Goal: Communication & Community: Participate in discussion

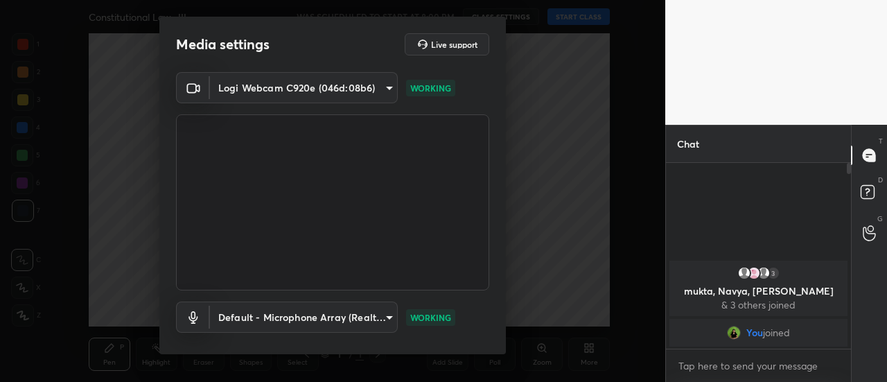
scroll to position [72, 0]
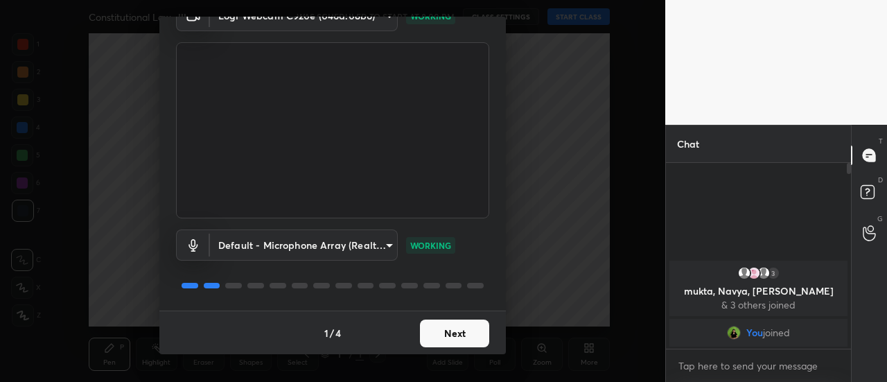
click at [453, 335] on button "Next" at bounding box center [454, 333] width 69 height 28
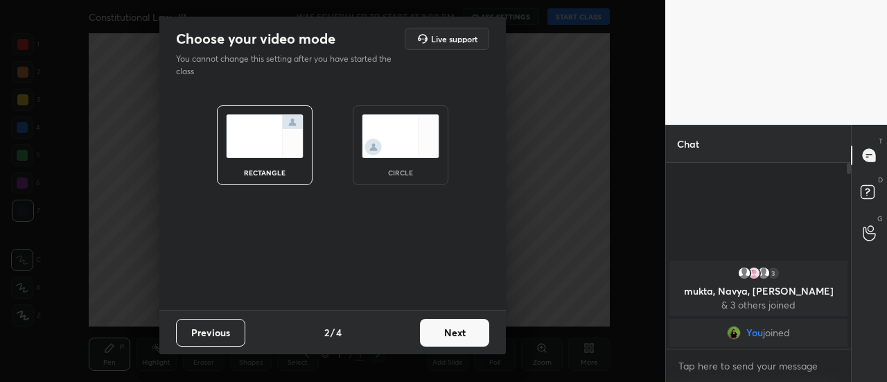
click at [442, 336] on button "Next" at bounding box center [454, 333] width 69 height 28
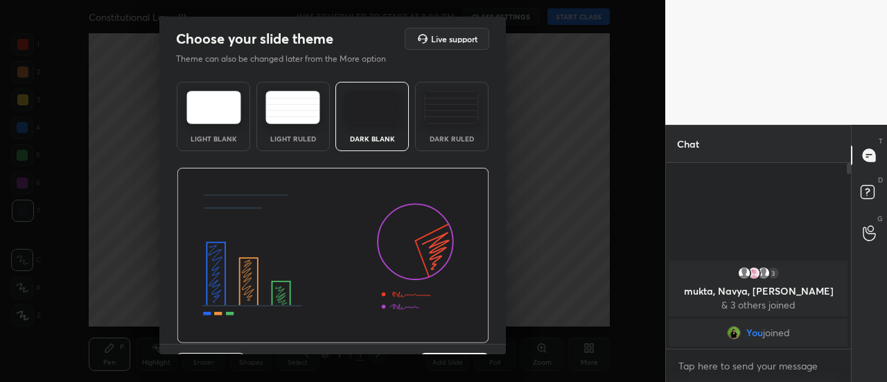
click at [442, 106] on img at bounding box center [451, 107] width 55 height 33
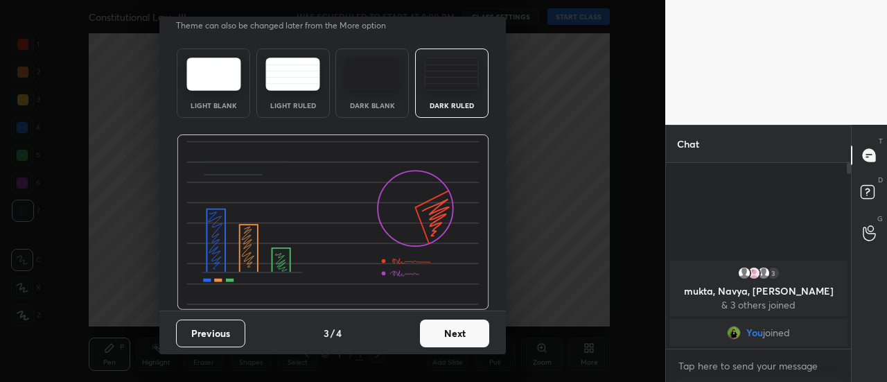
click at [469, 342] on button "Next" at bounding box center [454, 333] width 69 height 28
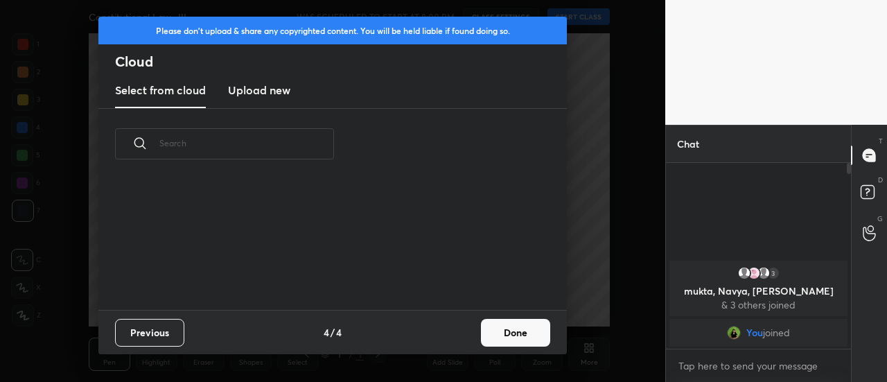
scroll to position [130, 445]
click at [502, 333] on button "Done" at bounding box center [515, 333] width 69 height 28
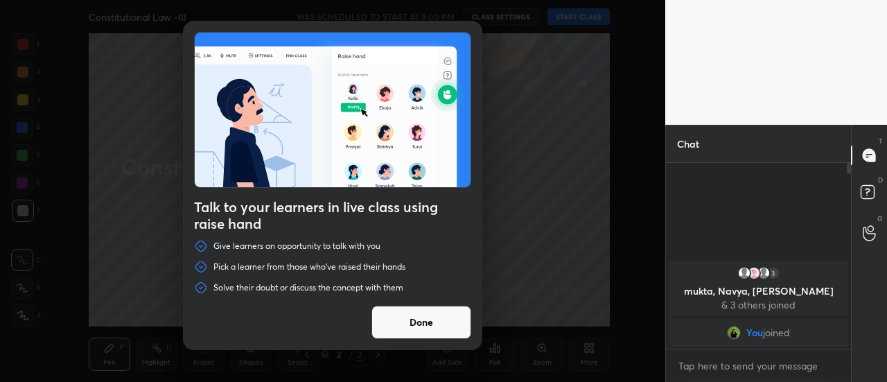
click at [407, 313] on button "Done" at bounding box center [421, 322] width 100 height 33
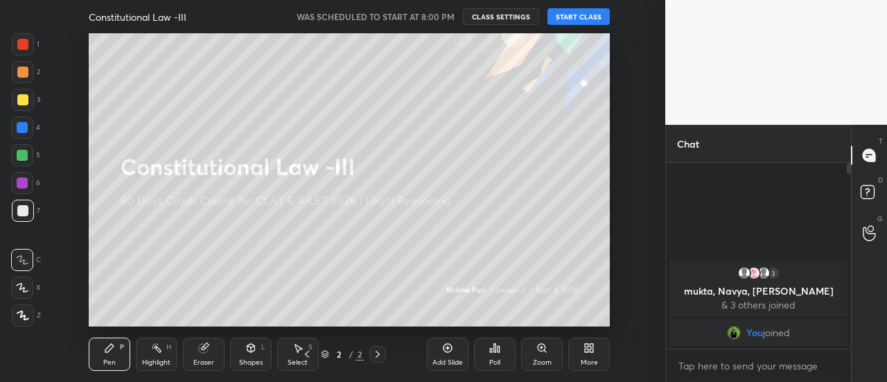
click at [572, 12] on button "START CLASS" at bounding box center [578, 16] width 62 height 17
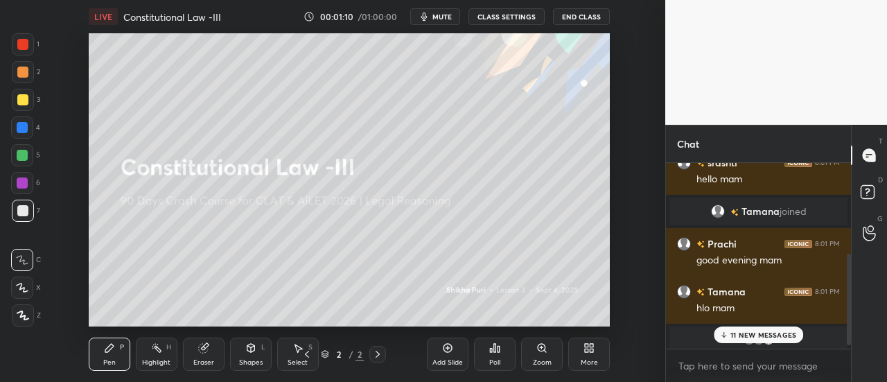
scroll to position [193, 0]
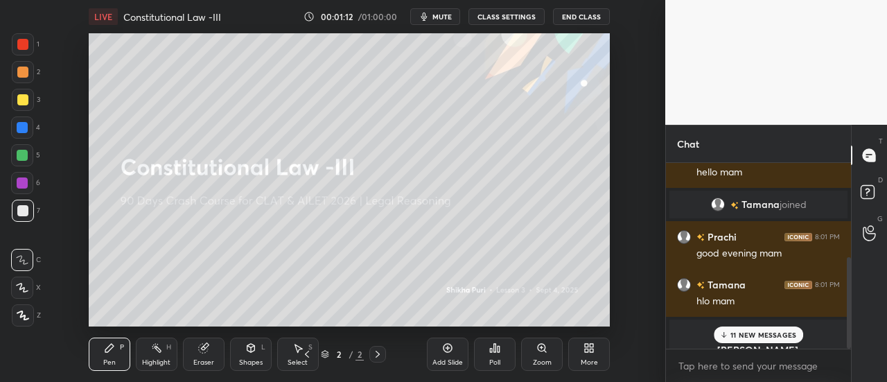
click at [588, 357] on div "More" at bounding box center [589, 353] width 42 height 33
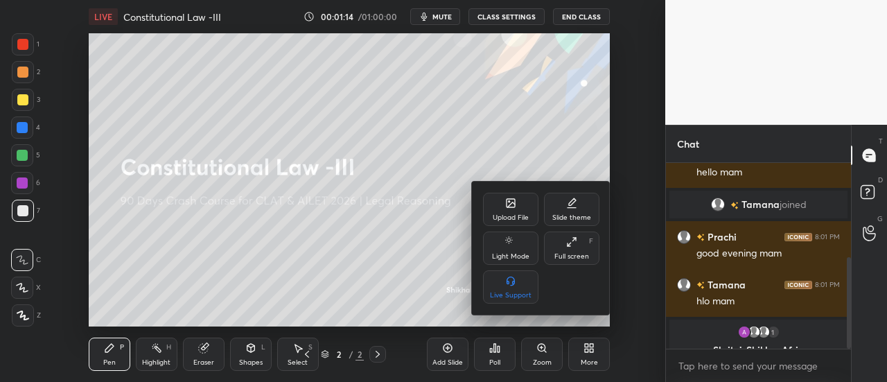
click at [498, 214] on div "Upload File" at bounding box center [511, 217] width 36 height 7
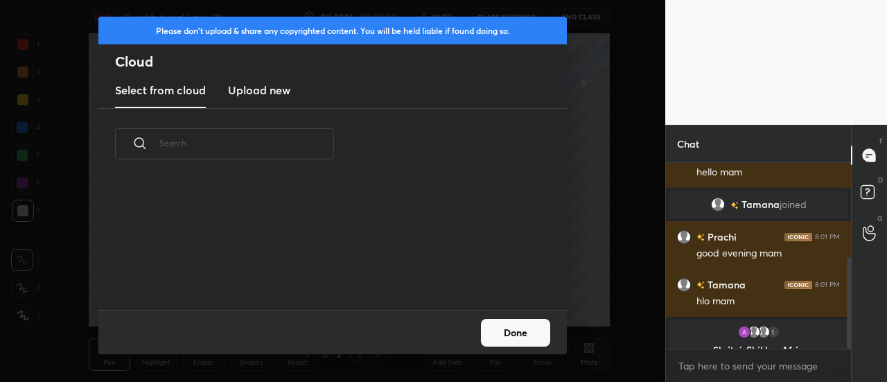
scroll to position [130, 445]
click at [276, 100] on new "Upload new" at bounding box center [259, 90] width 62 height 35
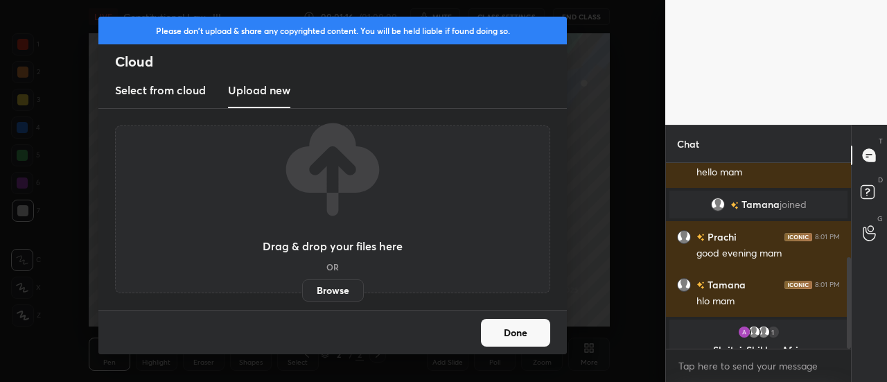
click at [323, 291] on label "Browse" at bounding box center [333, 290] width 62 height 22
click at [302, 291] on input "Browse" at bounding box center [302, 290] width 0 height 22
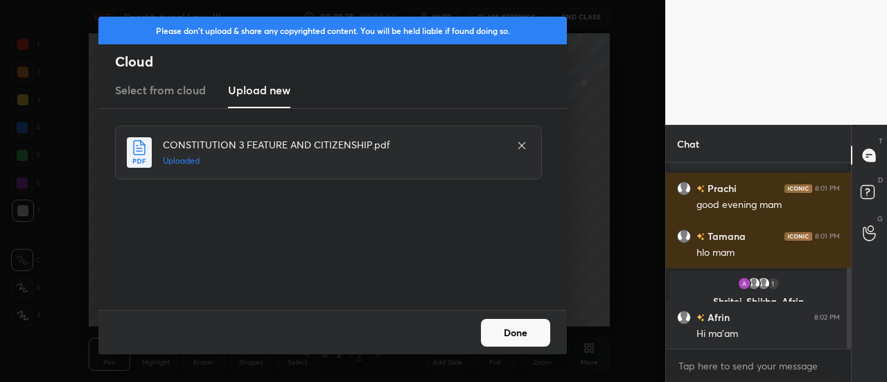
click at [516, 331] on button "Done" at bounding box center [515, 333] width 69 height 28
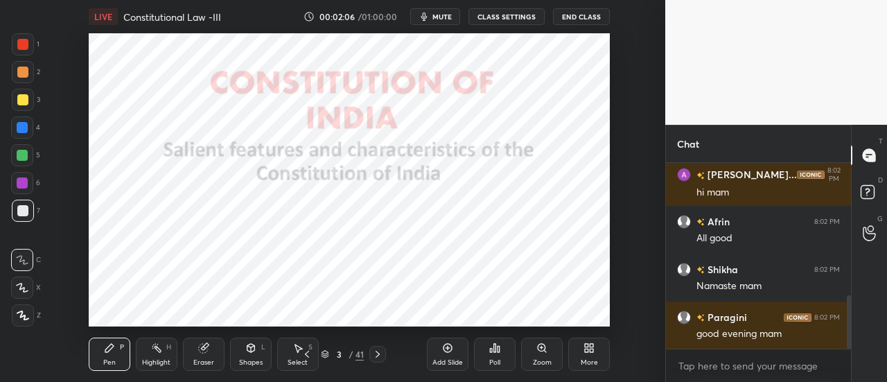
scroll to position [466, 0]
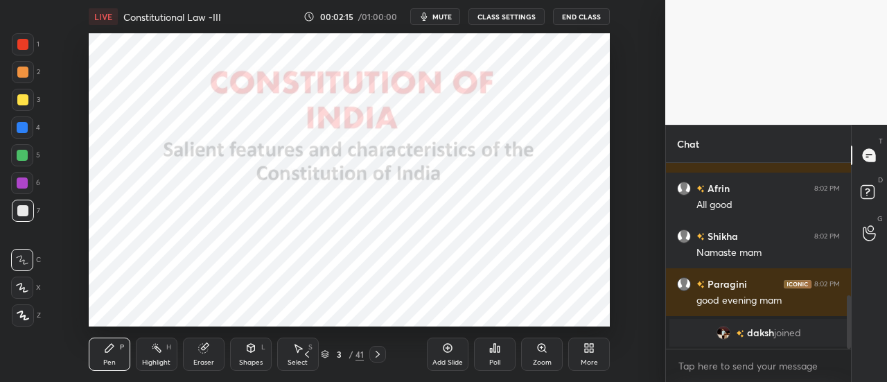
click at [21, 289] on icon at bounding box center [22, 287] width 11 height 8
click at [17, 319] on icon at bounding box center [23, 315] width 12 height 10
click at [27, 43] on div at bounding box center [22, 44] width 11 height 11
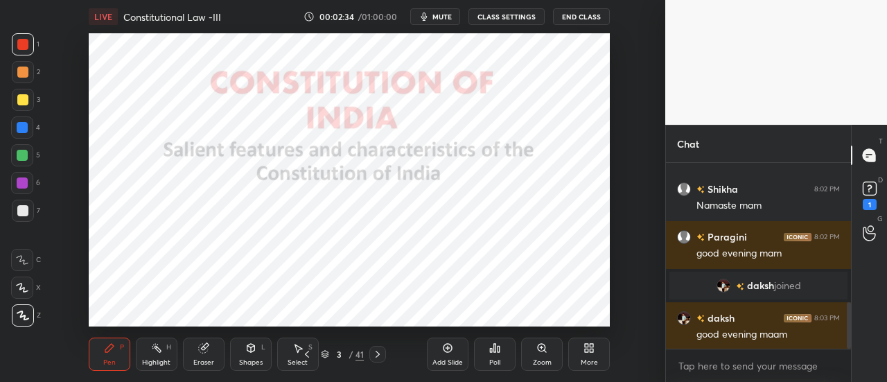
scroll to position [650, 0]
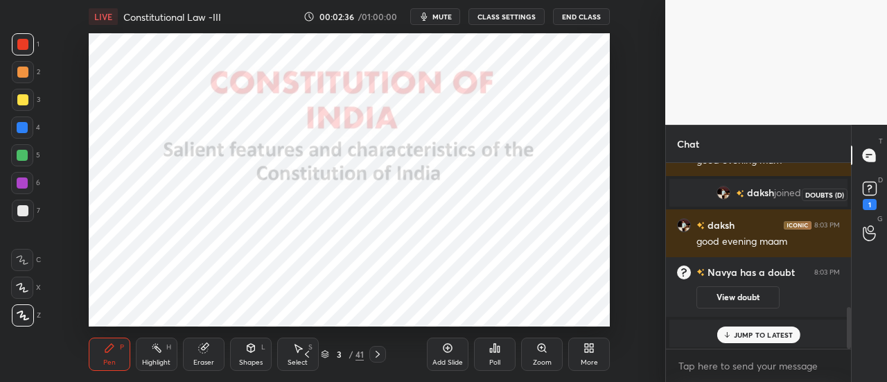
click at [871, 189] on rect at bounding box center [869, 188] width 13 height 13
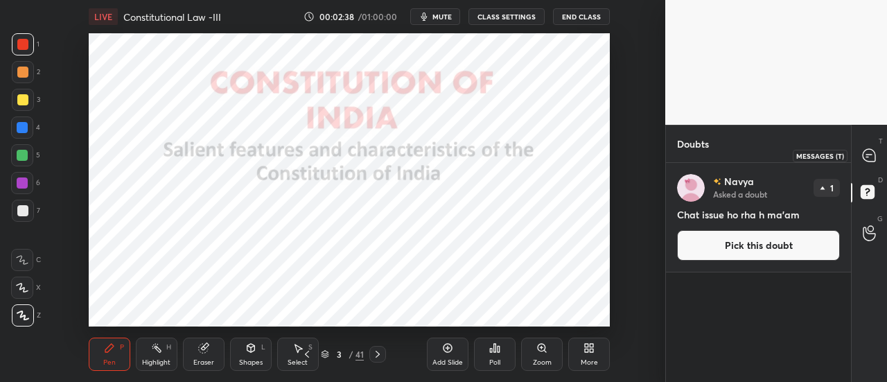
click at [866, 150] on icon at bounding box center [869, 155] width 12 height 12
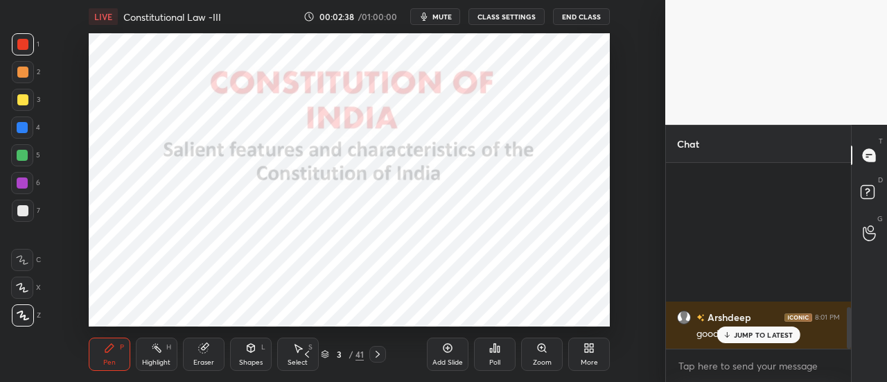
scroll to position [182, 181]
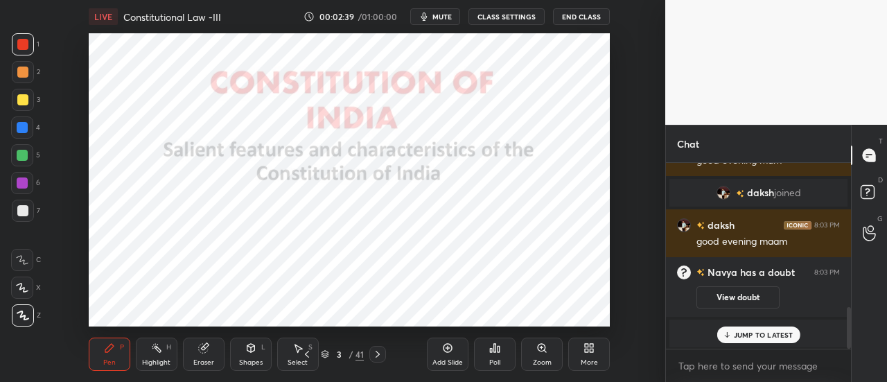
click at [757, 335] on p "JUMP TO LATEST" at bounding box center [764, 335] width 60 height 8
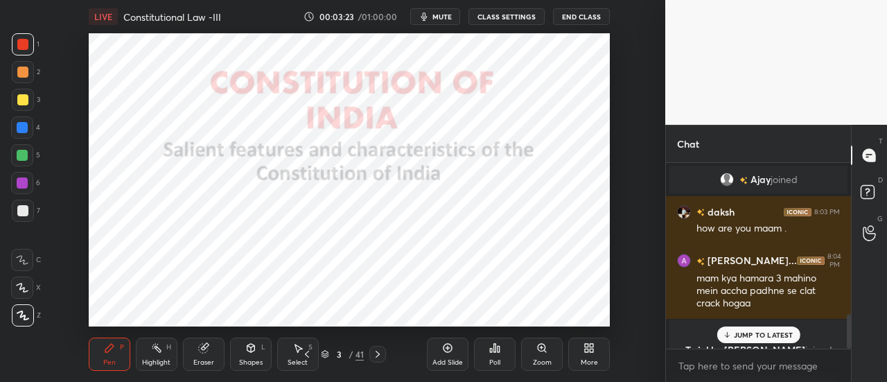
click at [761, 339] on p "JUMP TO LATEST" at bounding box center [764, 335] width 60 height 8
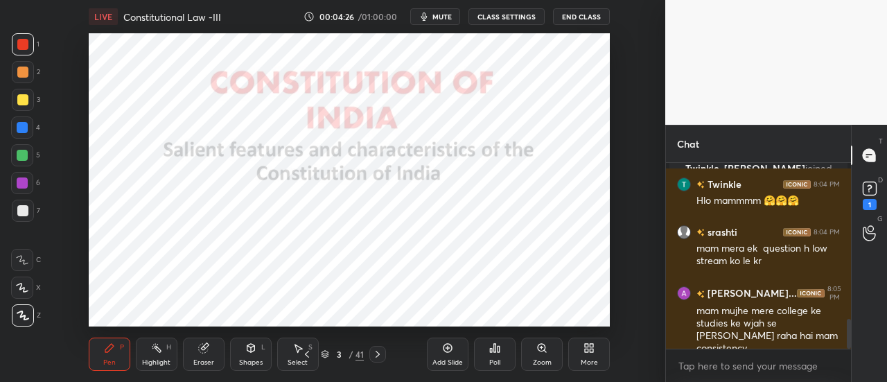
scroll to position [1095, 0]
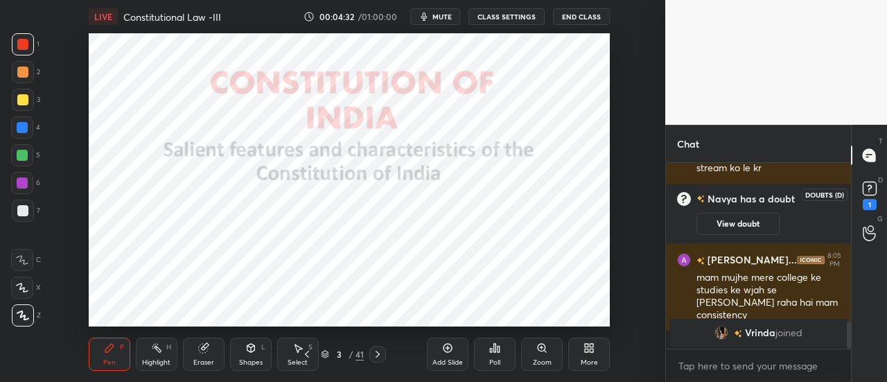
click at [872, 188] on rect at bounding box center [869, 188] width 13 height 13
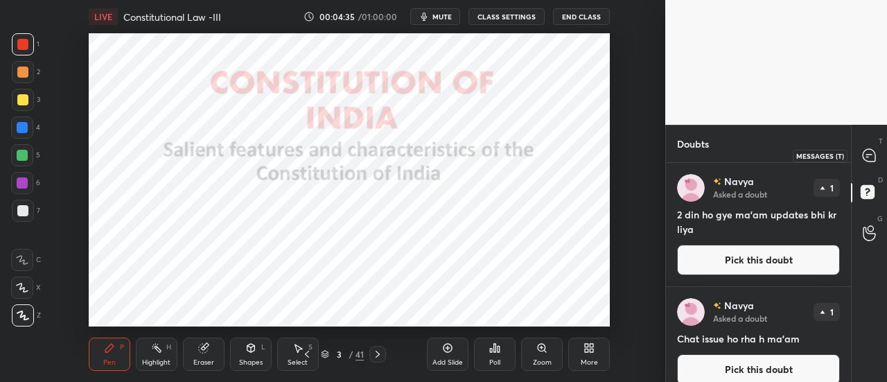
click at [863, 152] on icon at bounding box center [869, 155] width 15 height 15
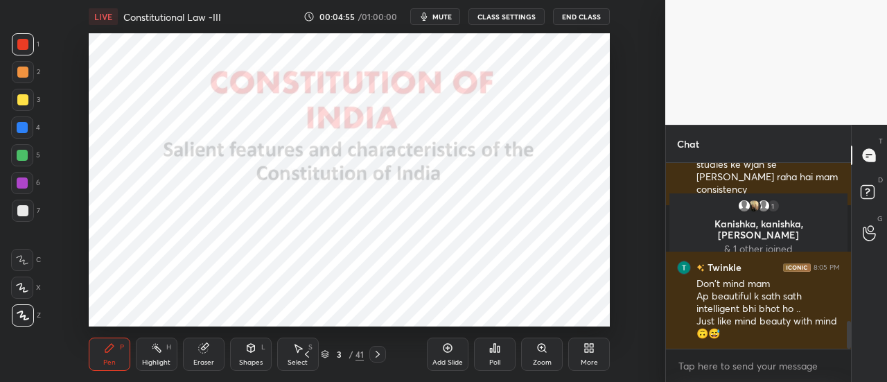
scroll to position [1069, 0]
click at [459, 351] on div "Add Slide" at bounding box center [448, 353] width 42 height 33
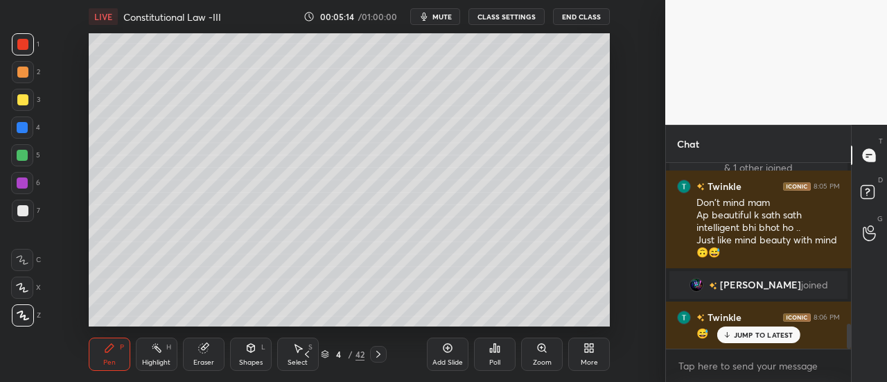
scroll to position [1184, 0]
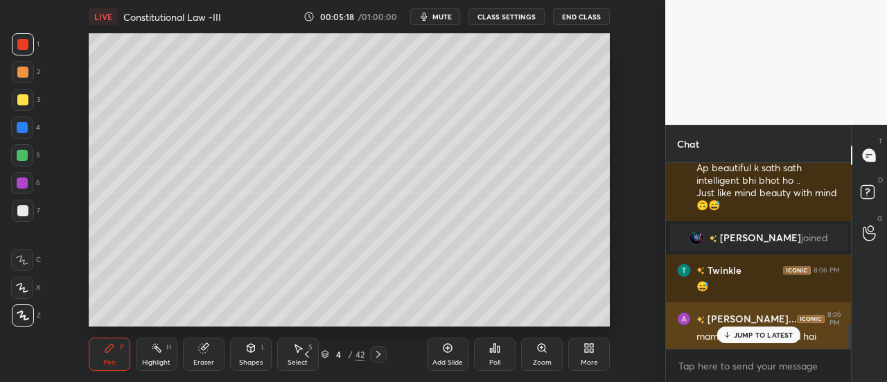
click at [751, 339] on p "JUMP TO LATEST" at bounding box center [764, 335] width 60 height 8
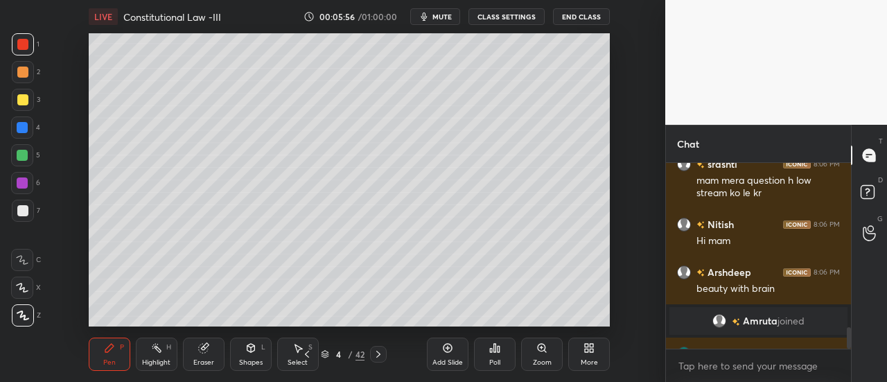
scroll to position [1410, 0]
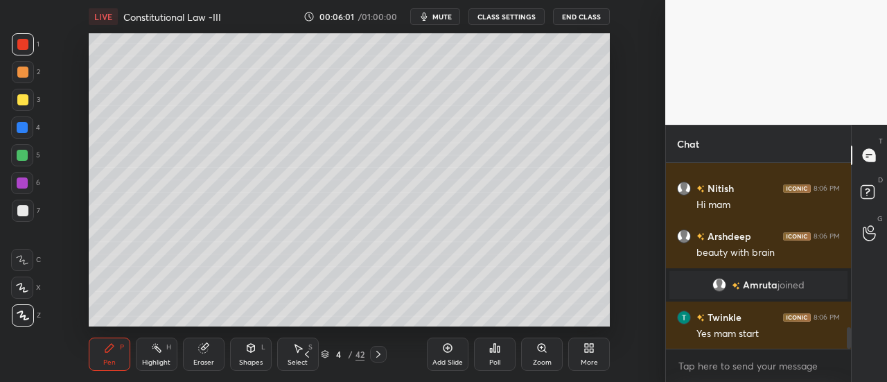
click at [437, 361] on div "Add Slide" at bounding box center [447, 362] width 30 height 7
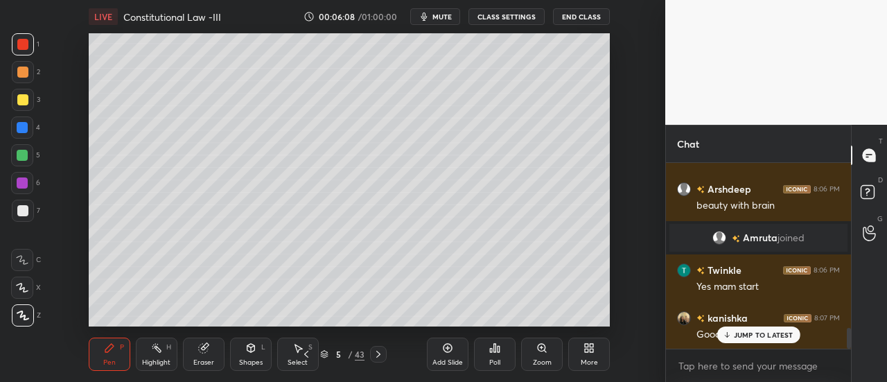
click at [774, 337] on p "JUMP TO LATEST" at bounding box center [764, 335] width 60 height 8
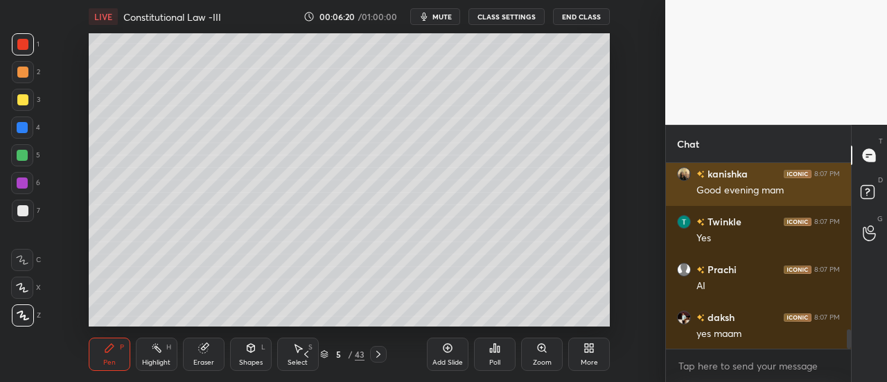
scroll to position [1648, 0]
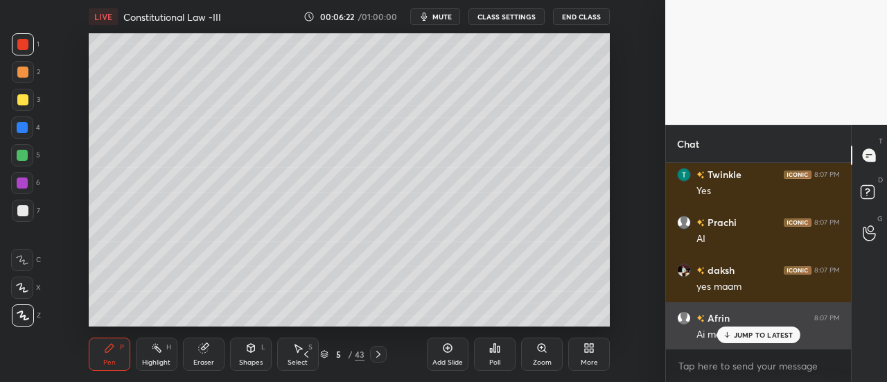
click at [759, 335] on p "JUMP TO LATEST" at bounding box center [764, 335] width 60 height 8
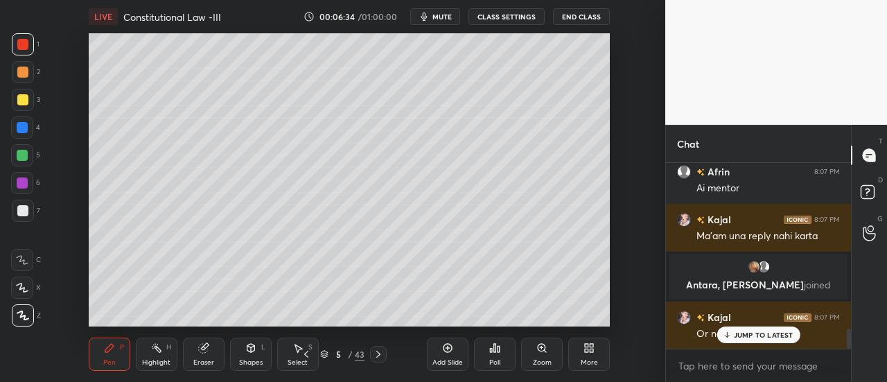
scroll to position [1547, 0]
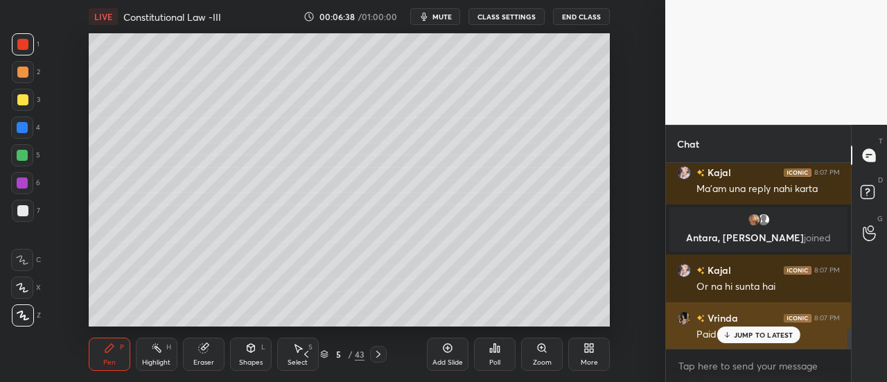
click at [762, 342] on div "JUMP TO LATEST" at bounding box center [758, 334] width 83 height 17
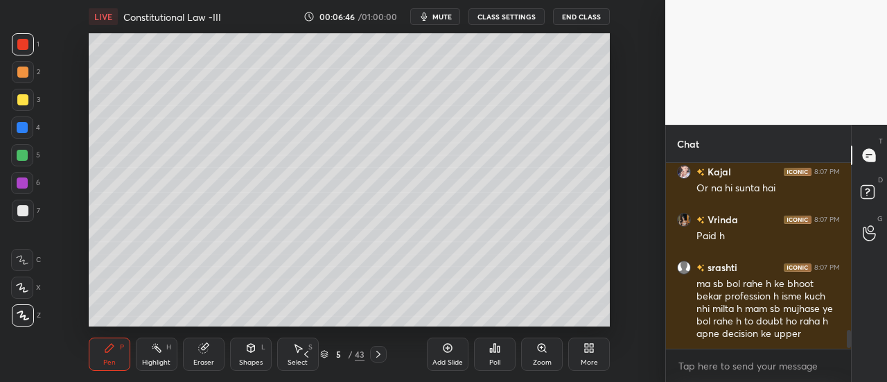
scroll to position [1705, 0]
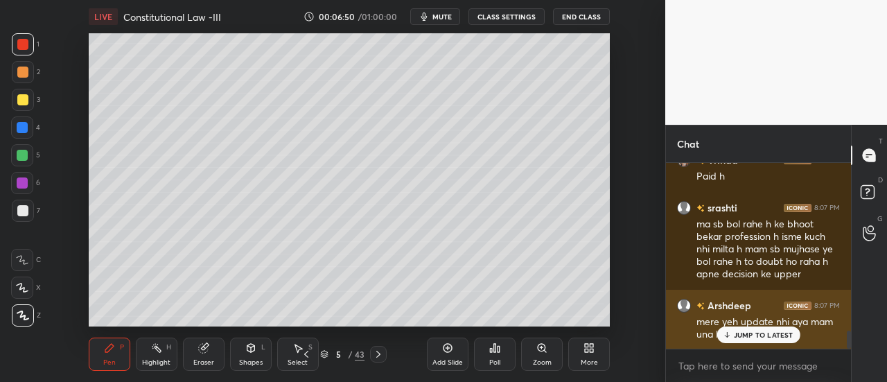
click at [758, 335] on p "JUMP TO LATEST" at bounding box center [764, 335] width 60 height 8
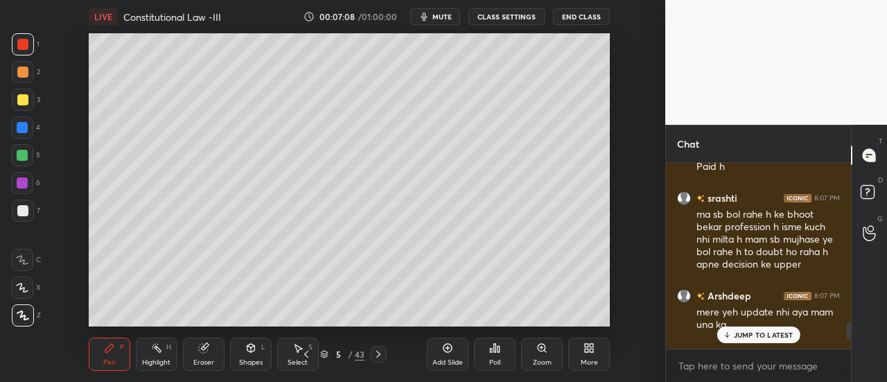
scroll to position [1714, 0]
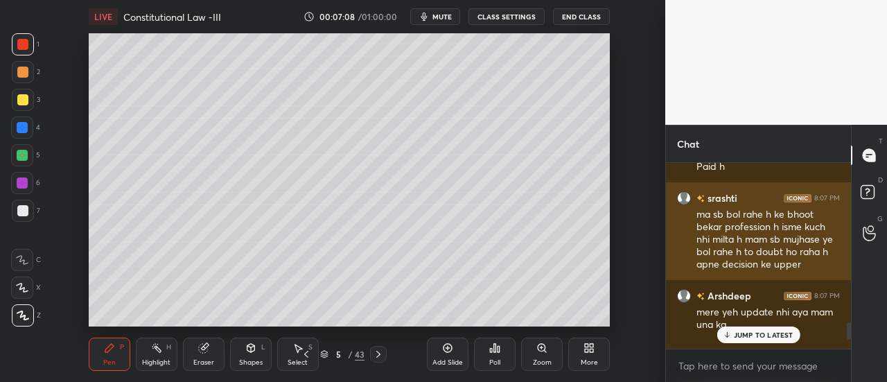
click at [768, 263] on div "ma sb bol rahe h ke bhoot bekar profession h isme kuch nhi milta h mam sb mujha…" at bounding box center [767, 240] width 143 height 64
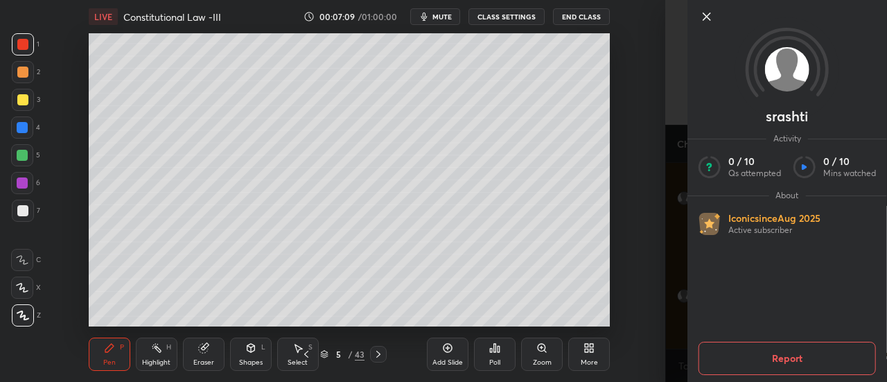
click at [703, 16] on icon at bounding box center [707, 16] width 17 height 17
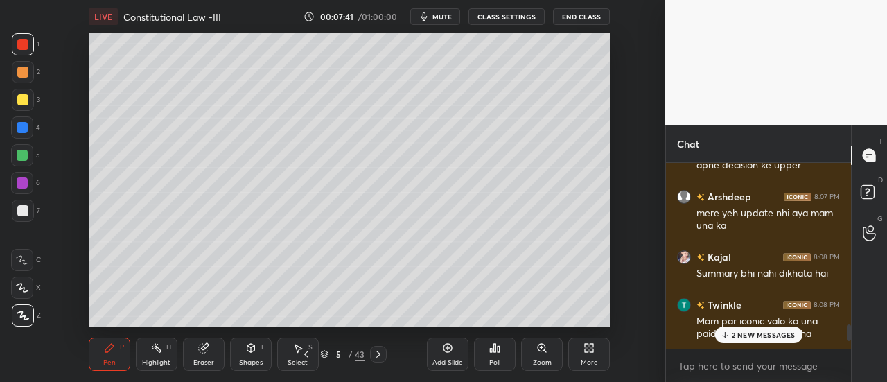
scroll to position [1921, 0]
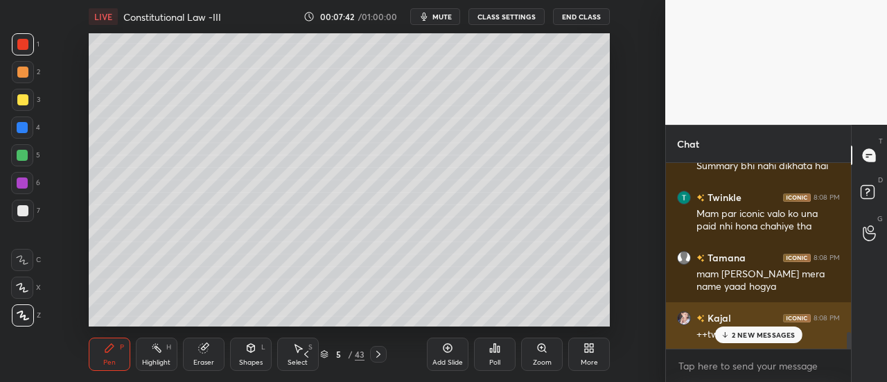
click at [764, 333] on p "2 NEW MESSAGES" at bounding box center [764, 335] width 64 height 8
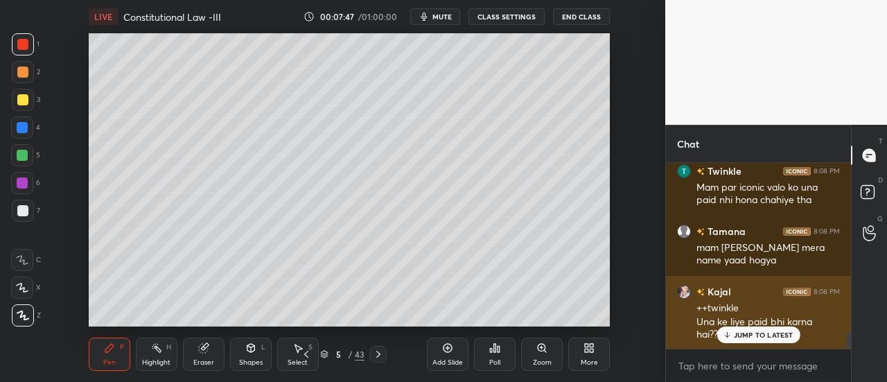
click at [762, 340] on div "JUMP TO LATEST" at bounding box center [758, 334] width 83 height 17
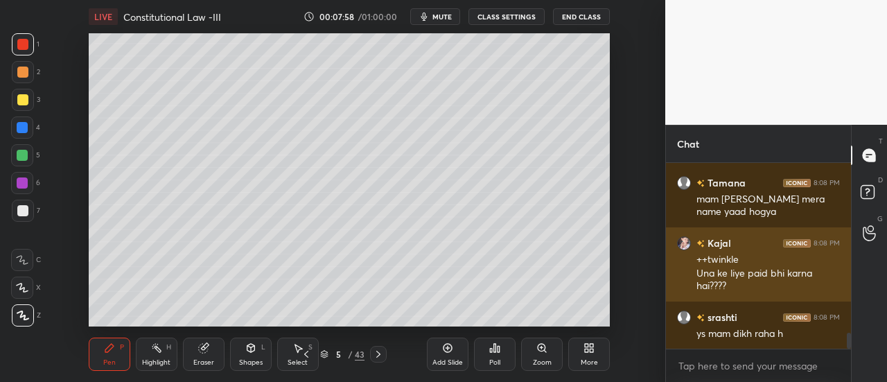
scroll to position [2043, 0]
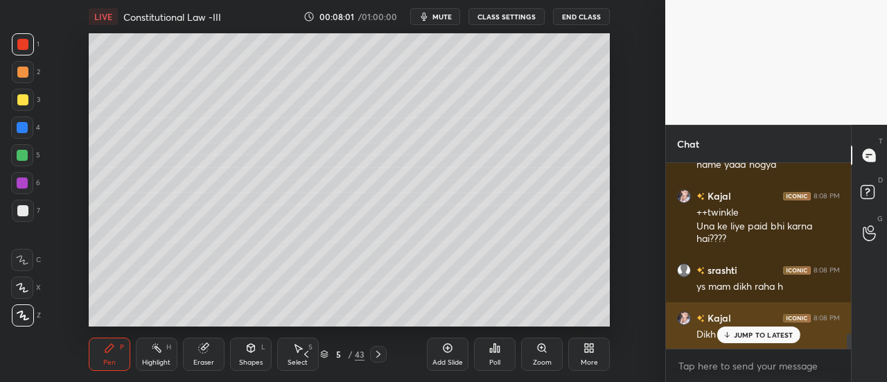
click at [754, 337] on p "JUMP TO LATEST" at bounding box center [764, 335] width 60 height 8
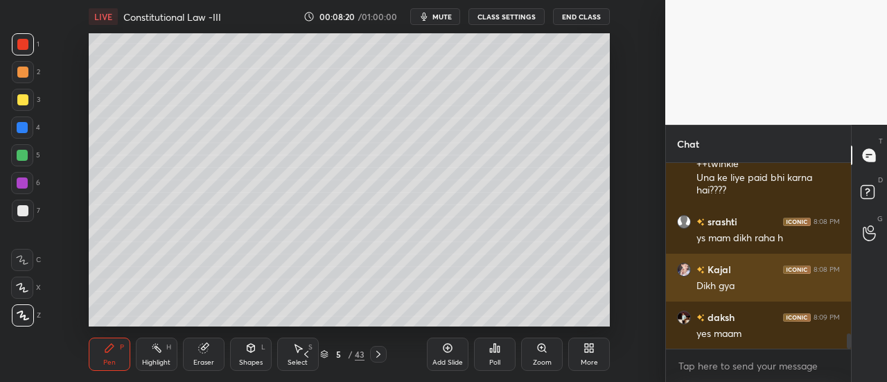
scroll to position [2125, 0]
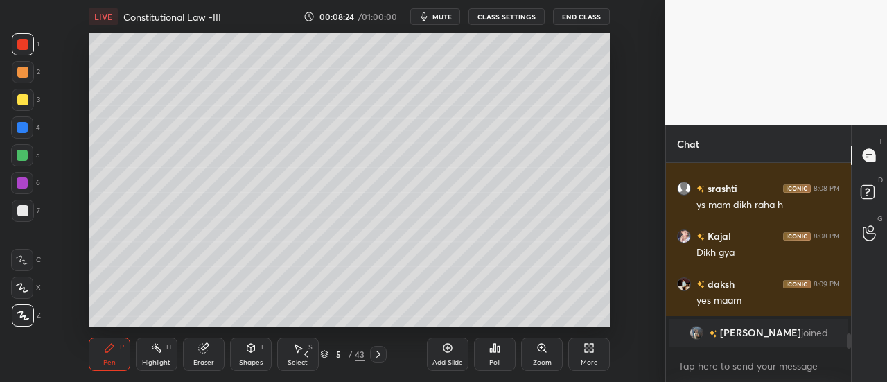
click at [455, 362] on div "Add Slide" at bounding box center [447, 362] width 30 height 7
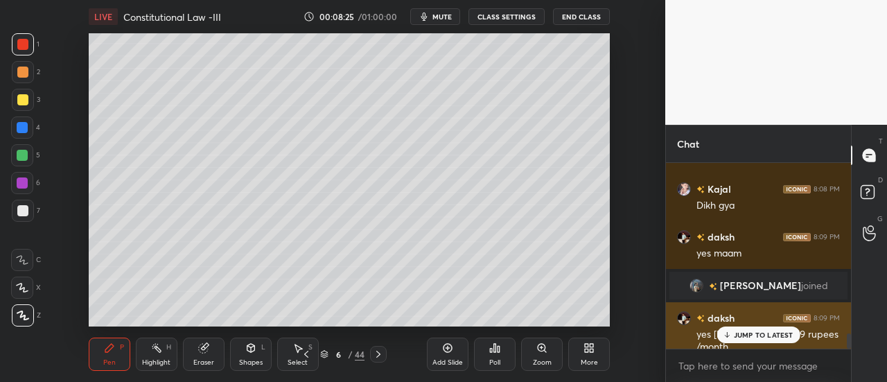
click at [745, 334] on p "JUMP TO LATEST" at bounding box center [764, 335] width 60 height 8
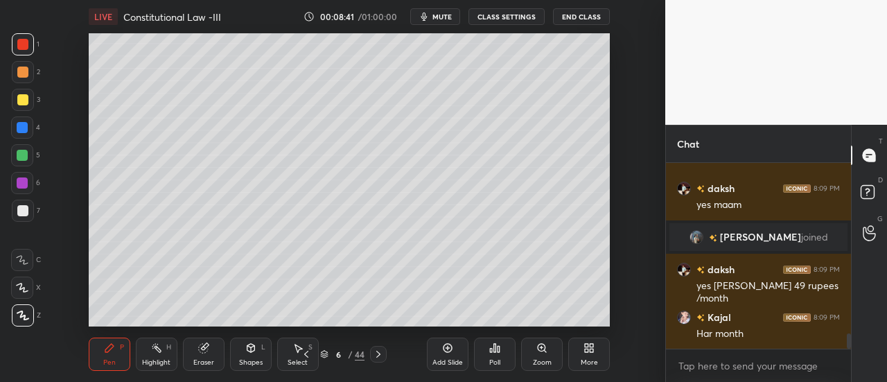
scroll to position [2152, 0]
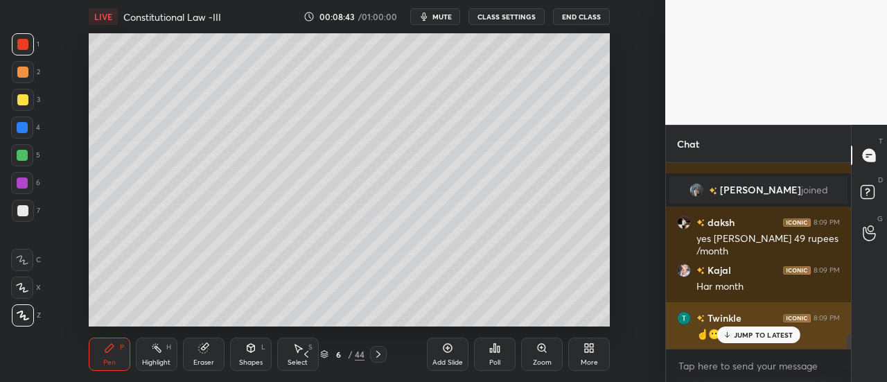
click at [761, 337] on p "JUMP TO LATEST" at bounding box center [764, 335] width 60 height 8
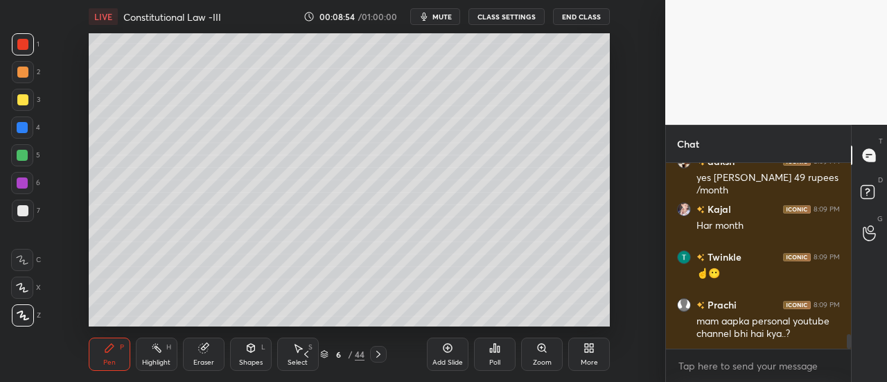
scroll to position [2261, 0]
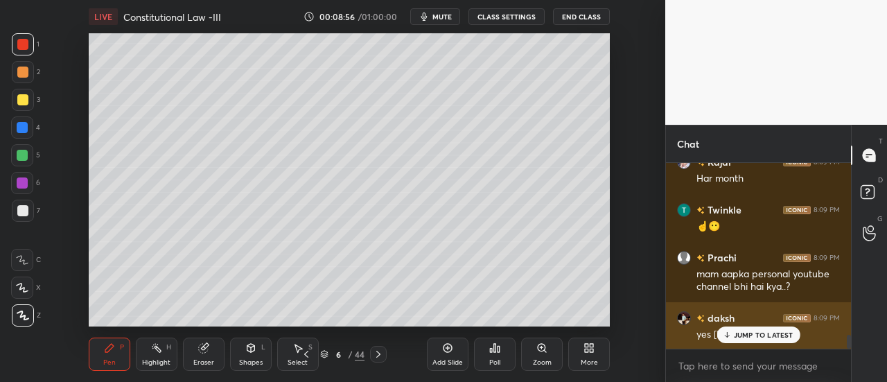
click at [755, 335] on p "JUMP TO LATEST" at bounding box center [764, 335] width 60 height 8
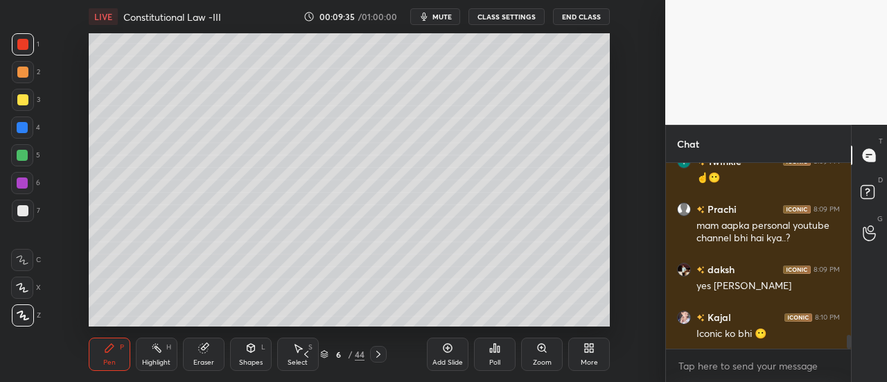
scroll to position [2356, 0]
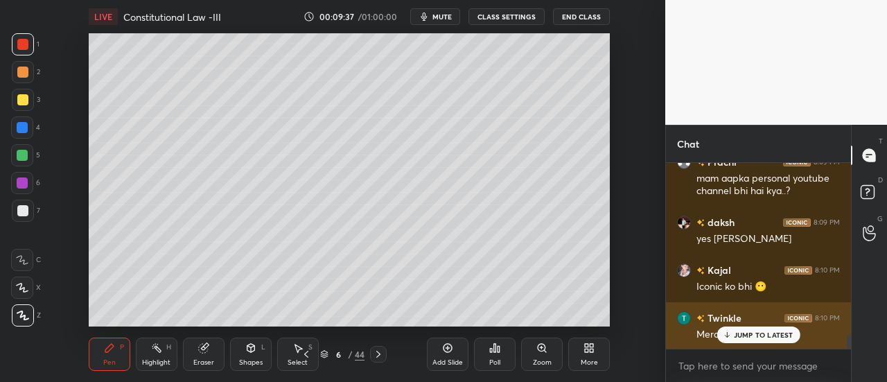
click at [752, 333] on p "JUMP TO LATEST" at bounding box center [764, 335] width 60 height 8
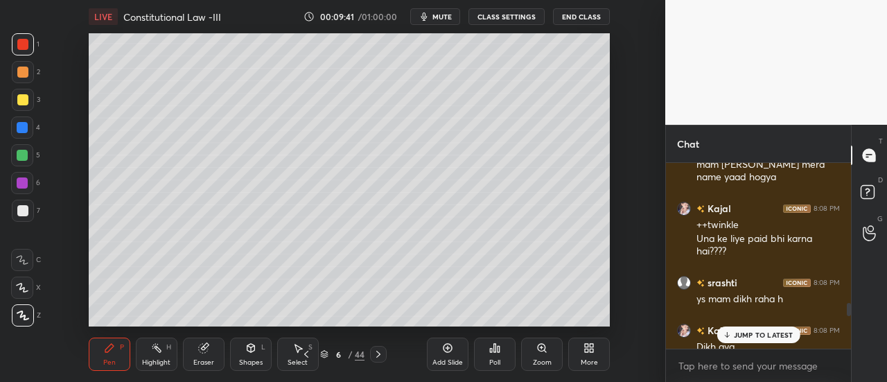
scroll to position [1914, 0]
click at [757, 331] on p "JUMP TO LATEST" at bounding box center [764, 335] width 60 height 8
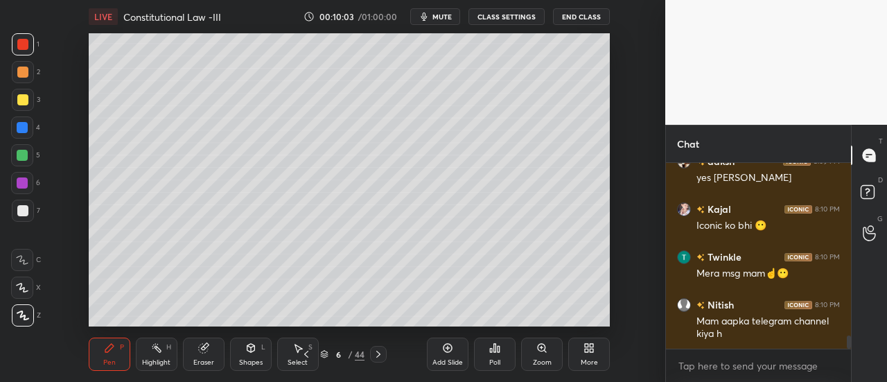
scroll to position [2464, 0]
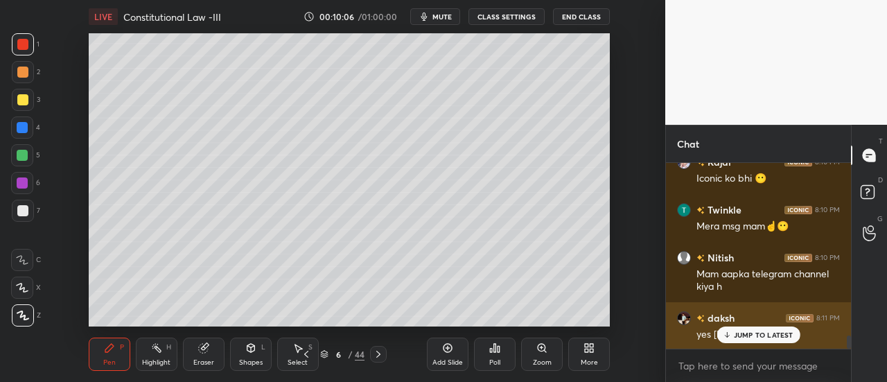
click at [754, 333] on p "JUMP TO LATEST" at bounding box center [764, 335] width 60 height 8
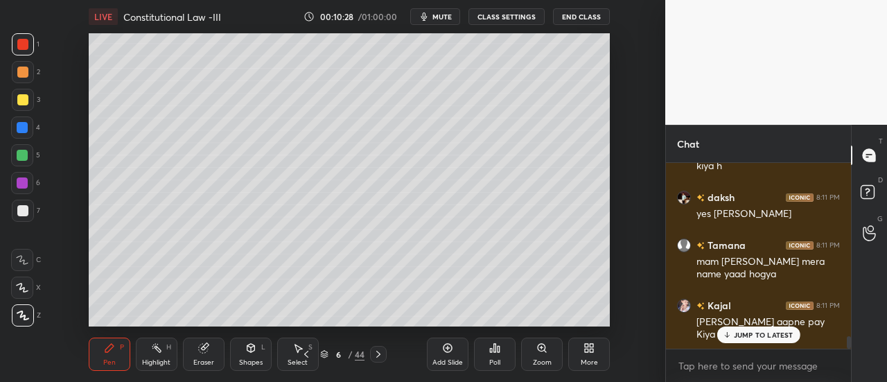
scroll to position [2646, 0]
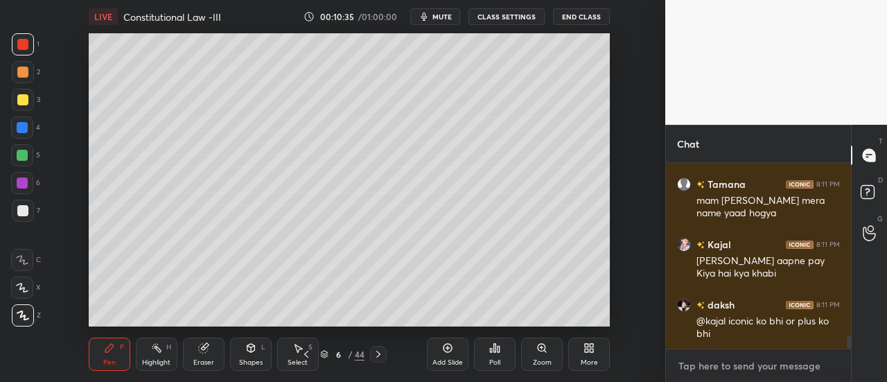
type textarea "x"
click at [736, 365] on textarea at bounding box center [758, 366] width 163 height 22
paste textarea "[URL][DOMAIN_NAME]"
type textarea "[URL][DOMAIN_NAME]"
type textarea "x"
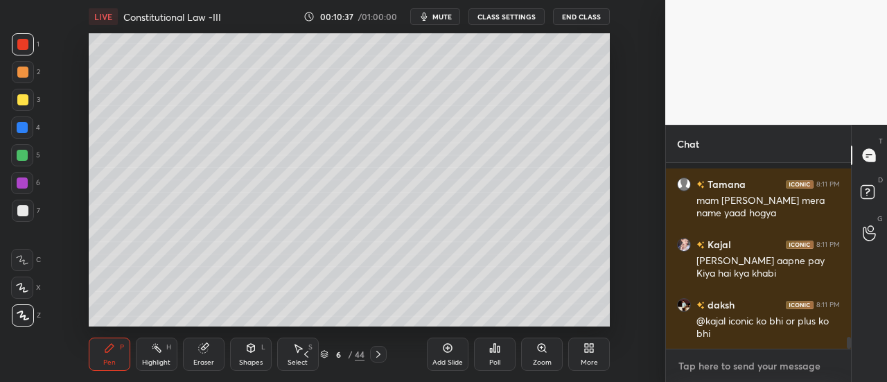
scroll to position [2723, 0]
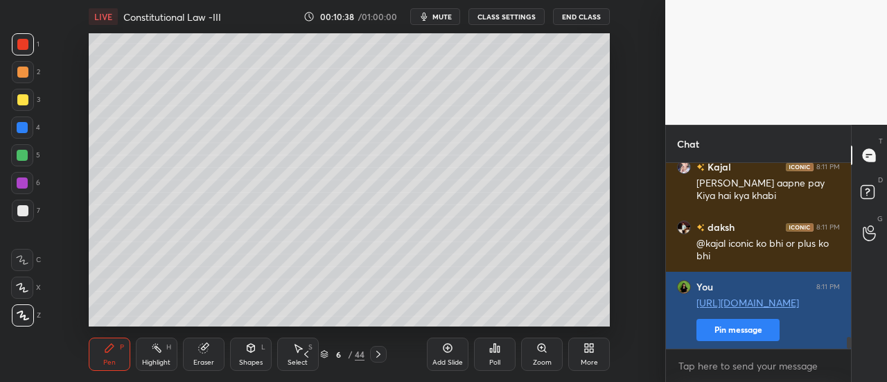
click at [742, 335] on button "Pin message" at bounding box center [737, 330] width 83 height 22
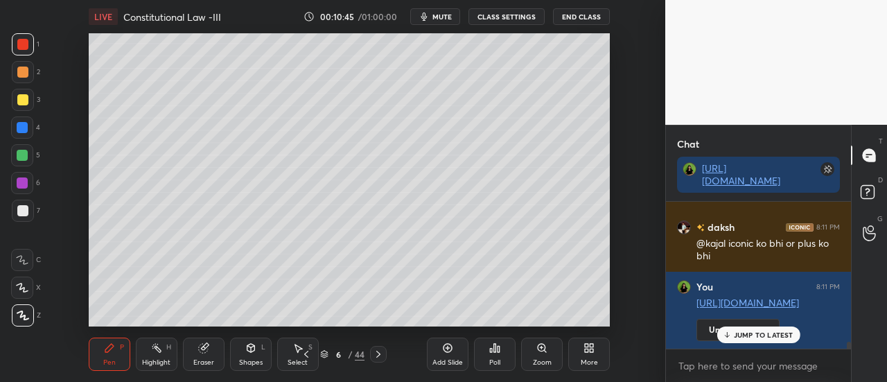
scroll to position [2859, 0]
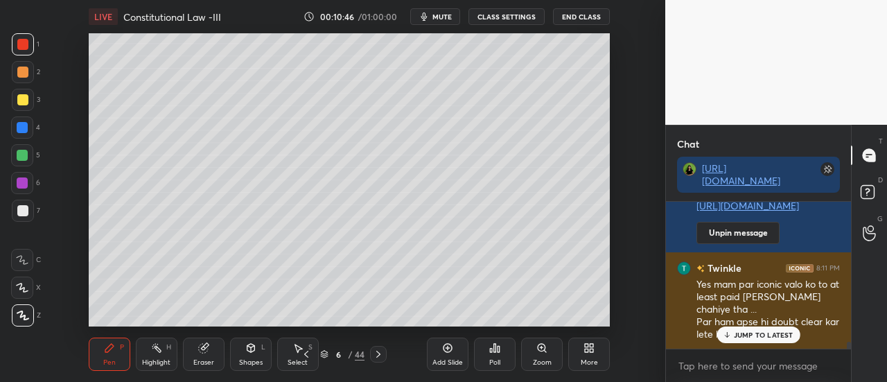
click at [739, 333] on p "JUMP TO LATEST" at bounding box center [764, 335] width 60 height 8
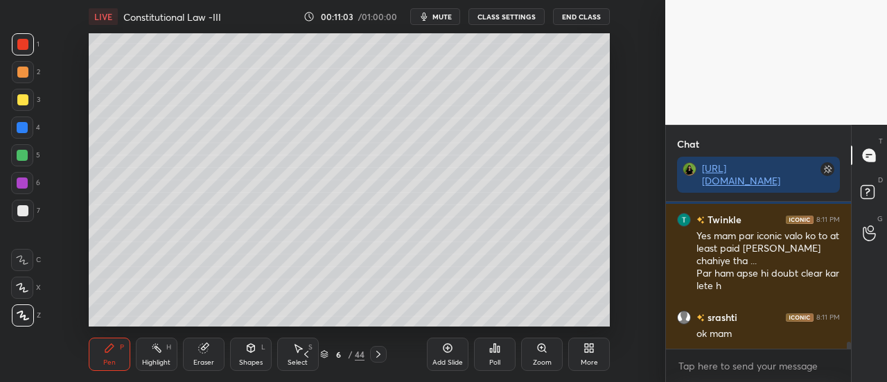
click at [465, 351] on div "Add Slide" at bounding box center [448, 353] width 42 height 33
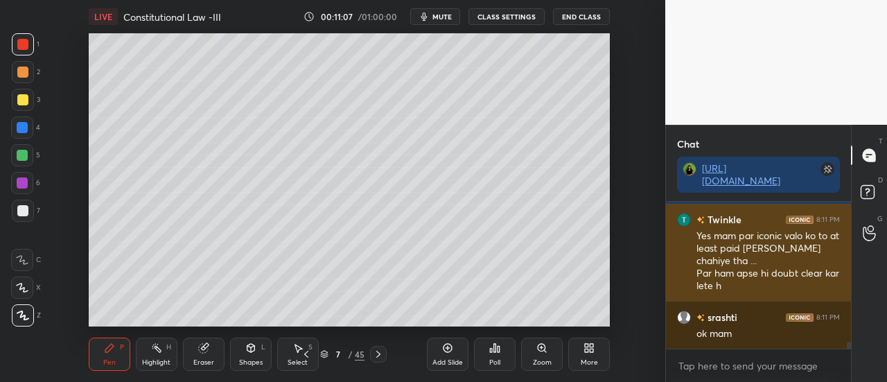
scroll to position [2980, 0]
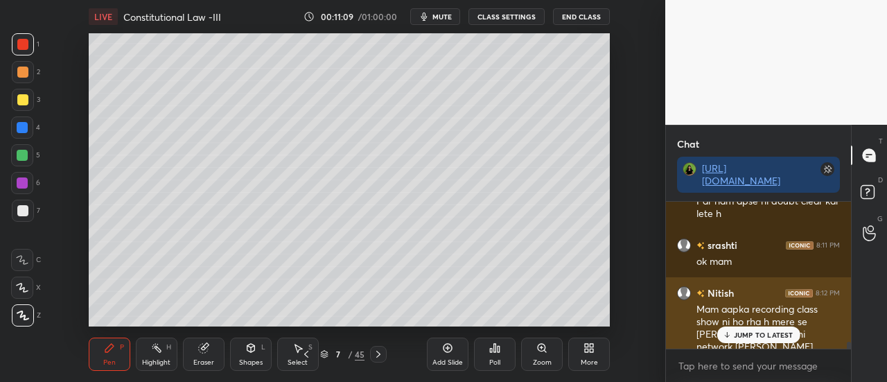
click at [737, 342] on div "JUMP TO LATEST" at bounding box center [758, 334] width 83 height 17
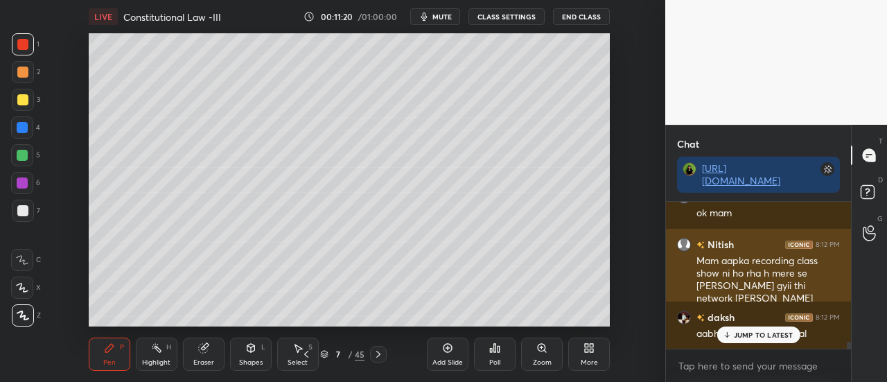
scroll to position [3076, 0]
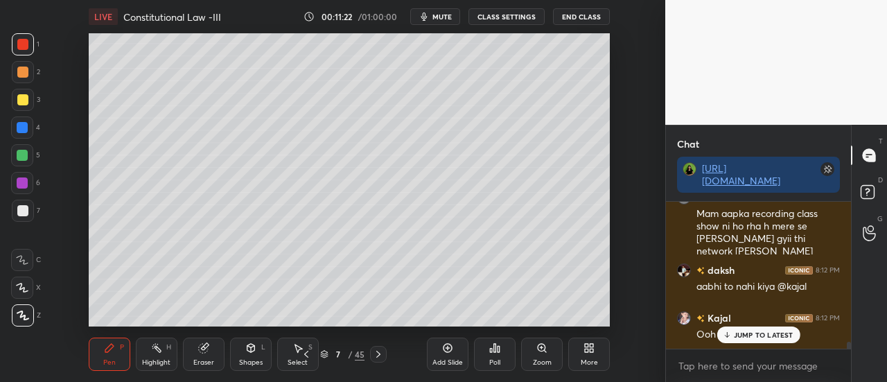
click at [738, 335] on p "JUMP TO LATEST" at bounding box center [764, 335] width 60 height 8
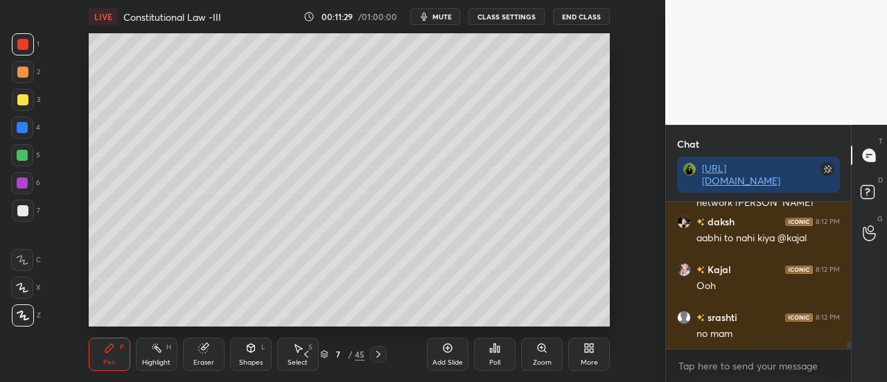
scroll to position [3171, 0]
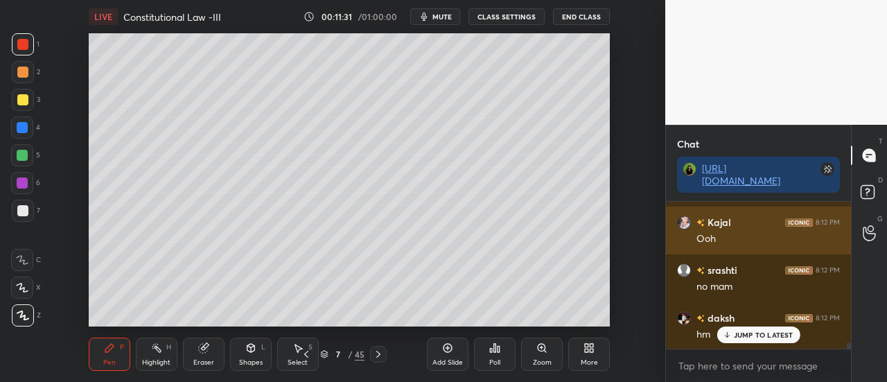
click at [754, 337] on p "JUMP TO LATEST" at bounding box center [764, 335] width 60 height 8
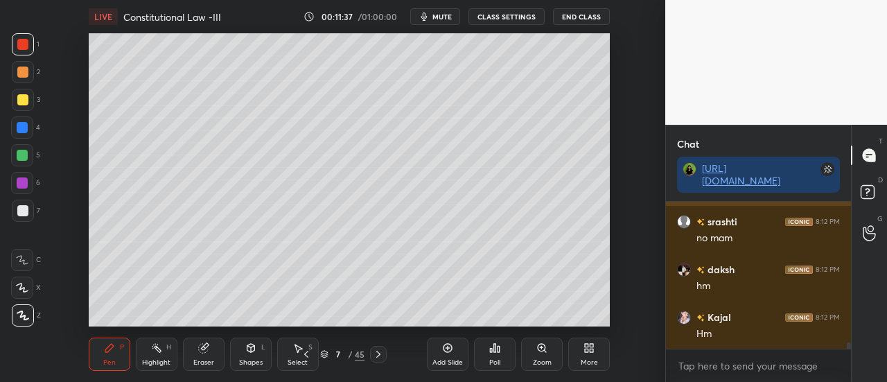
scroll to position [3267, 0]
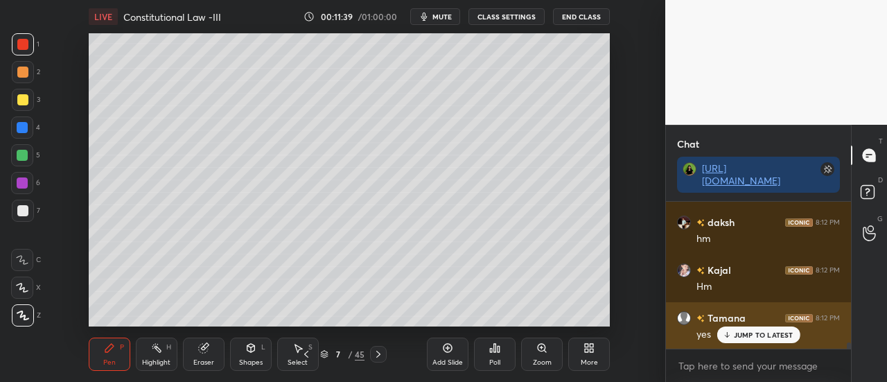
click at [765, 339] on p "JUMP TO LATEST" at bounding box center [764, 335] width 60 height 8
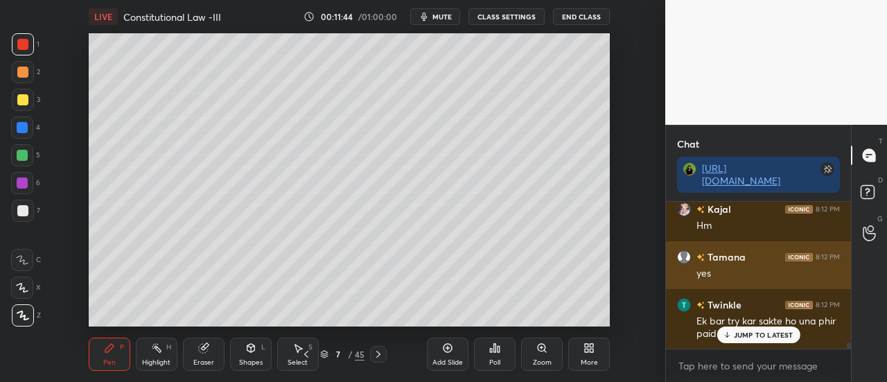
scroll to position [3375, 0]
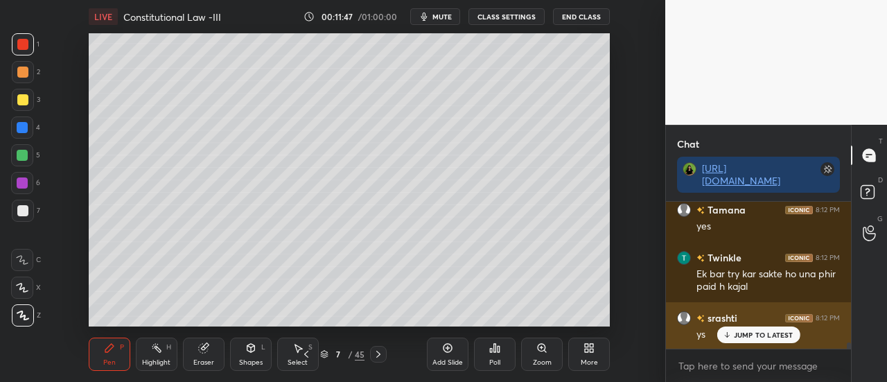
click at [758, 333] on p "JUMP TO LATEST" at bounding box center [764, 335] width 60 height 8
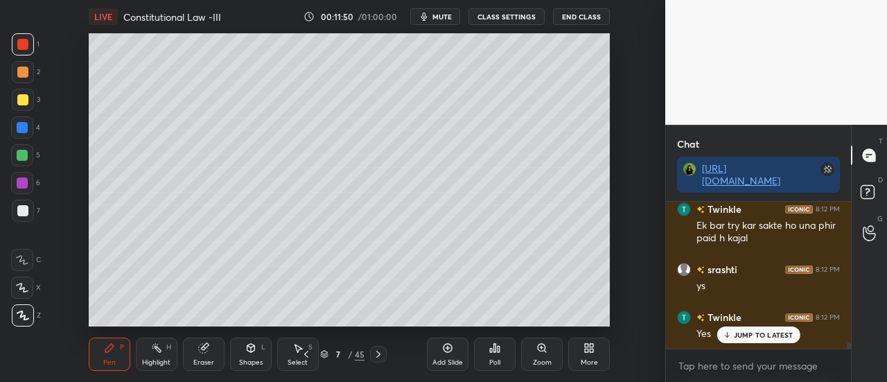
scroll to position [3471, 0]
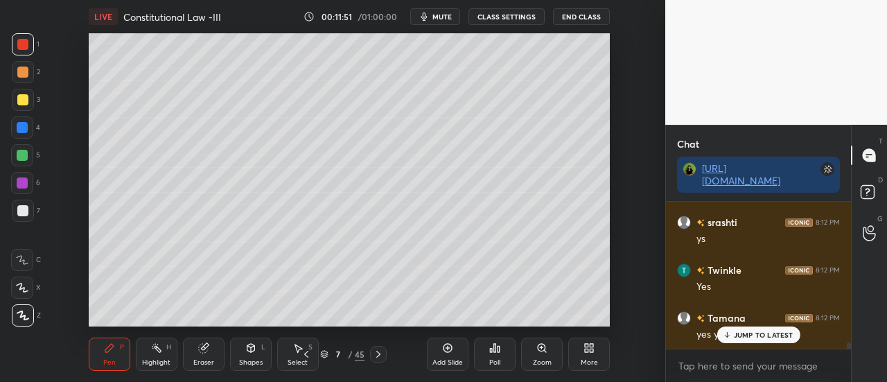
click at [753, 328] on div "JUMP TO LATEST" at bounding box center [758, 334] width 83 height 17
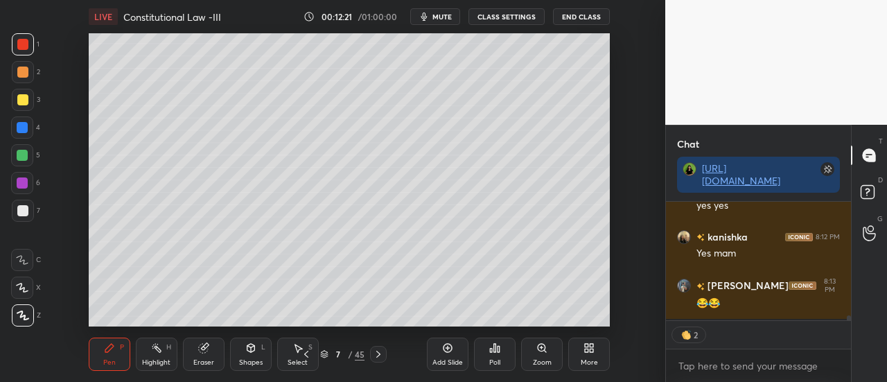
scroll to position [114, 181]
click at [751, 302] on p "JUMP TO LATEST" at bounding box center [764, 306] width 60 height 8
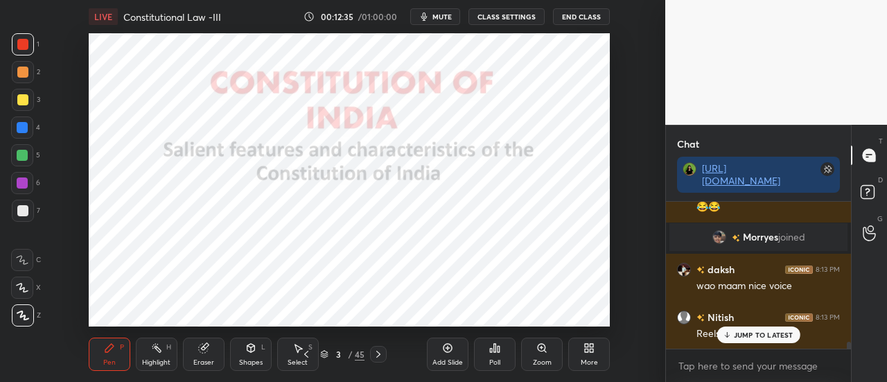
scroll to position [3103, 0]
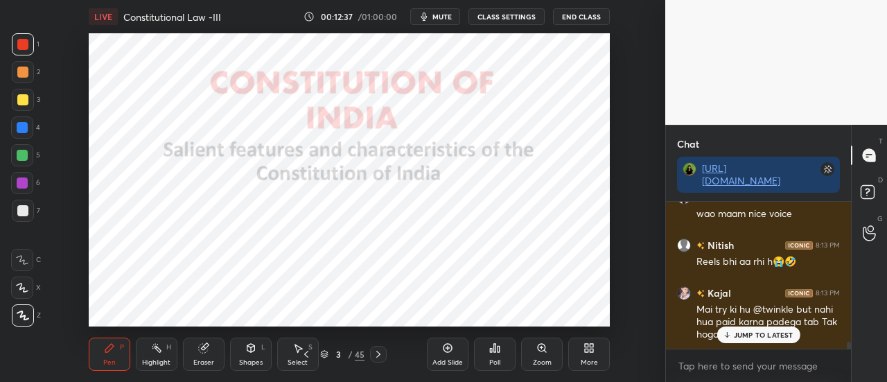
click at [745, 332] on p "JUMP TO LATEST" at bounding box center [764, 335] width 60 height 8
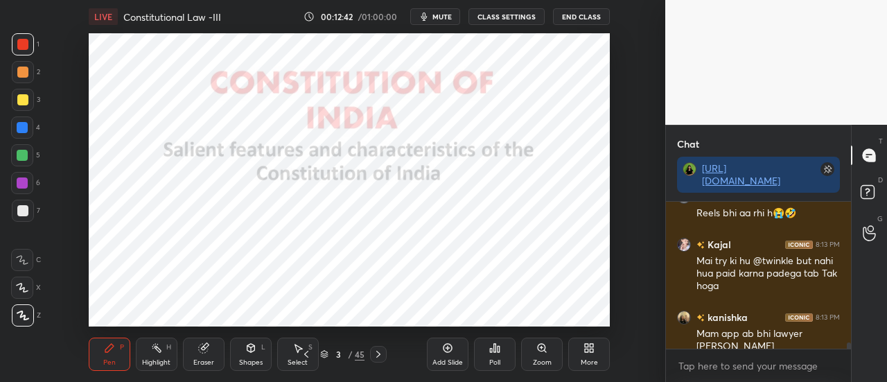
click at [452, 354] on div "Add Slide" at bounding box center [448, 353] width 42 height 33
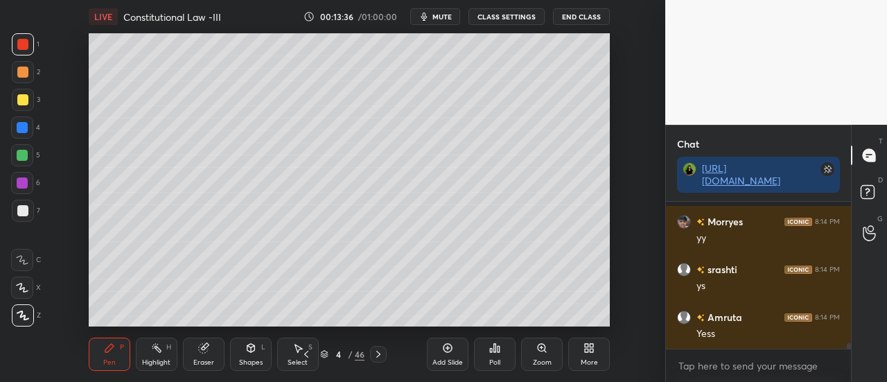
scroll to position [3738, 0]
click at [452, 351] on icon at bounding box center [447, 347] width 11 height 11
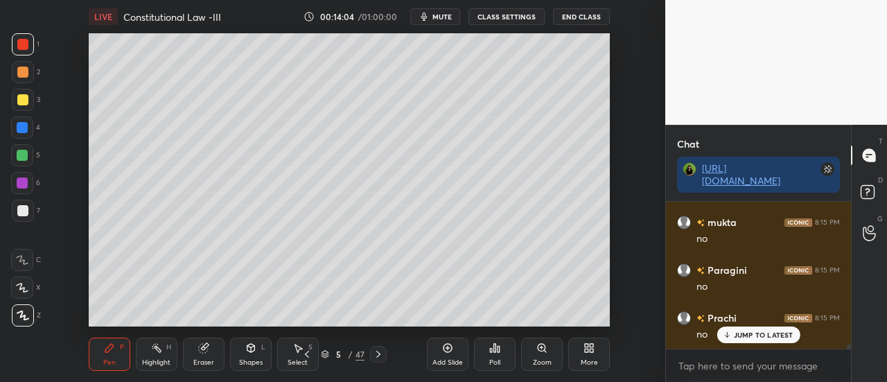
click at [445, 344] on icon at bounding box center [447, 347] width 11 height 11
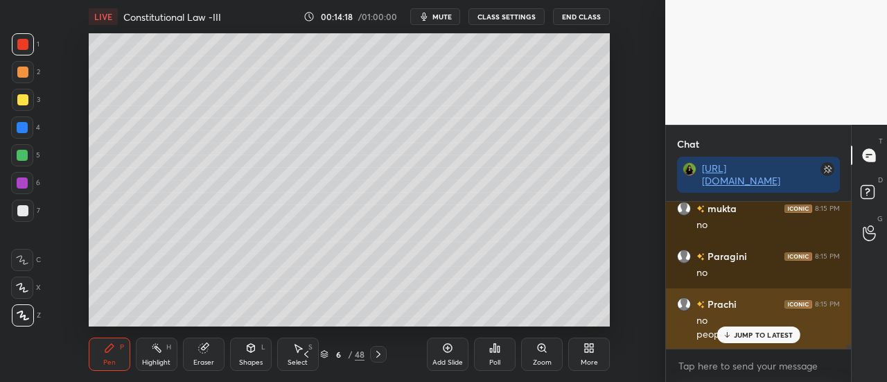
click at [753, 337] on p "JUMP TO LATEST" at bounding box center [764, 335] width 60 height 8
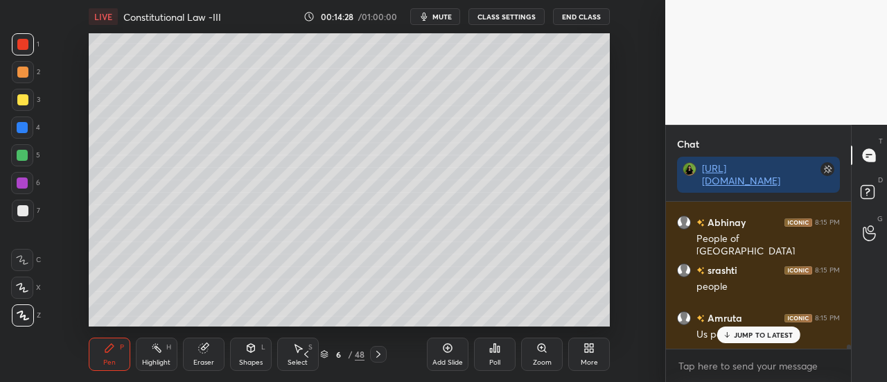
scroll to position [5520, 0]
click at [739, 376] on div "People" at bounding box center [767, 383] width 143 height 14
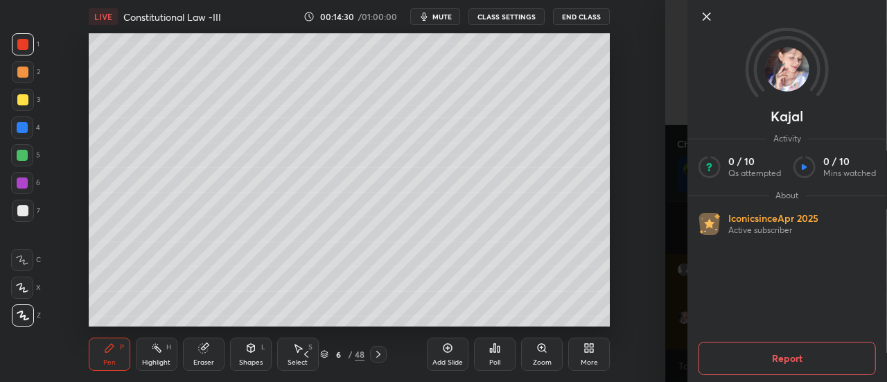
scroll to position [5712, 0]
click at [707, 19] on icon at bounding box center [707, 16] width 17 height 17
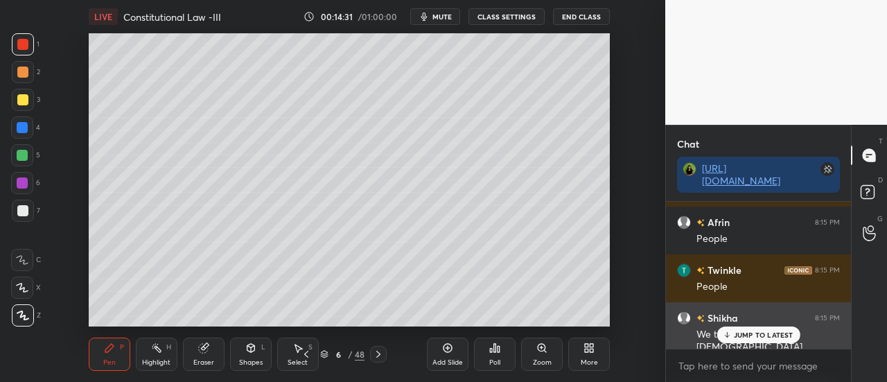
click at [749, 331] on p "JUMP TO LATEST" at bounding box center [764, 335] width 60 height 8
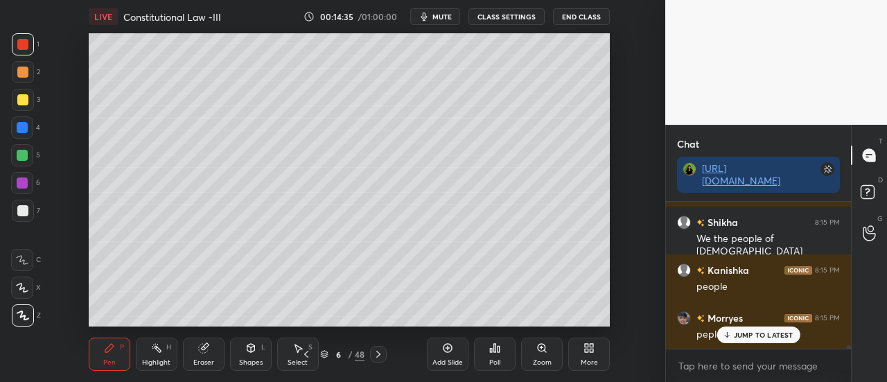
click at [21, 211] on div at bounding box center [22, 210] width 11 height 11
click at [438, 360] on div "Add Slide" at bounding box center [447, 362] width 30 height 7
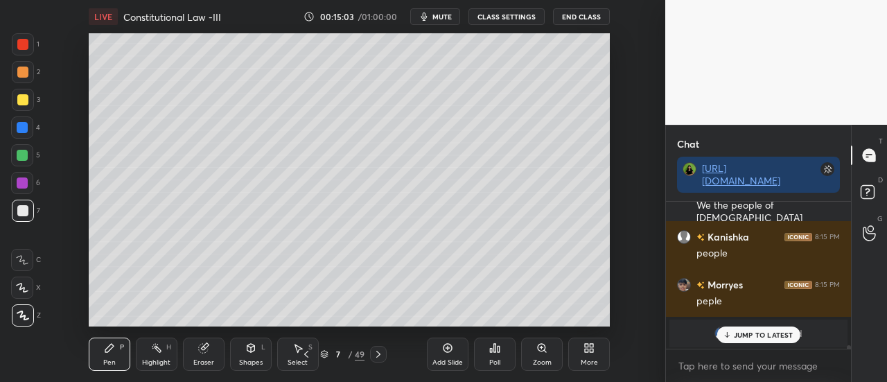
scroll to position [5985, 0]
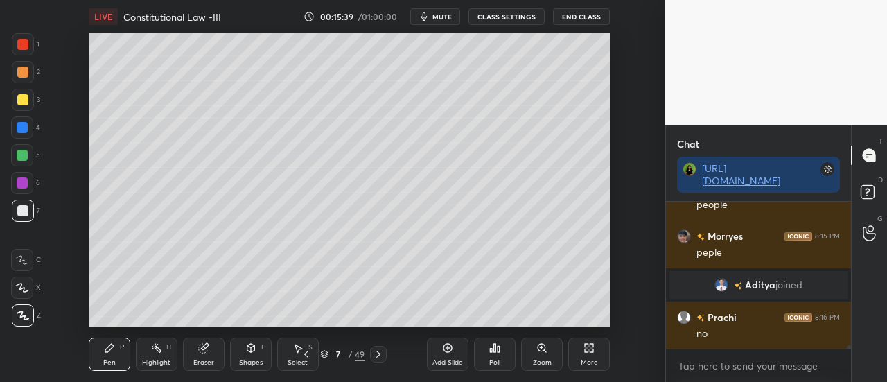
click at [18, 182] on div at bounding box center [22, 182] width 11 height 11
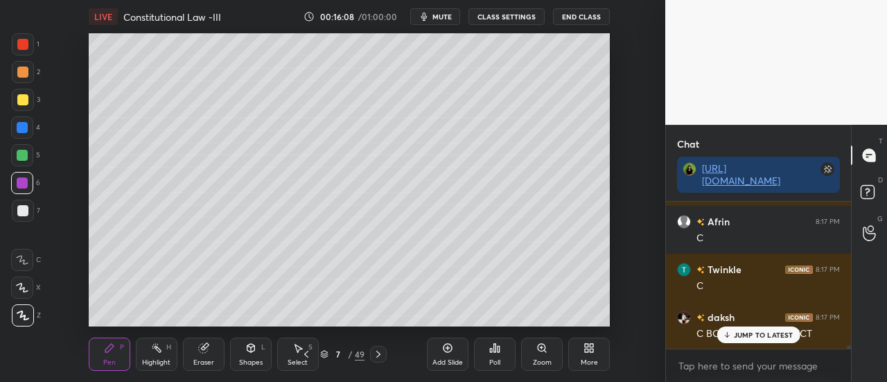
scroll to position [6797, 0]
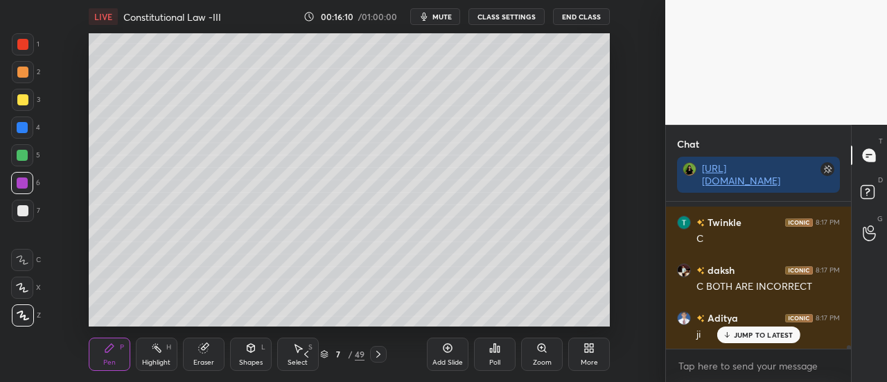
click at [439, 355] on div "Add Slide" at bounding box center [448, 353] width 42 height 33
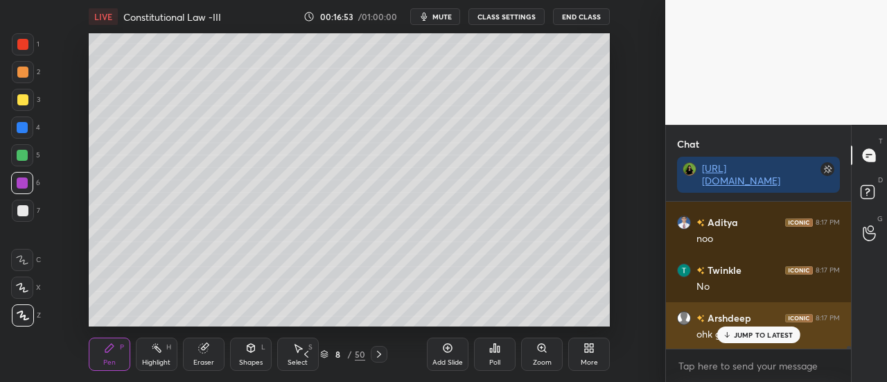
click at [754, 332] on p "JUMP TO LATEST" at bounding box center [764, 335] width 60 height 8
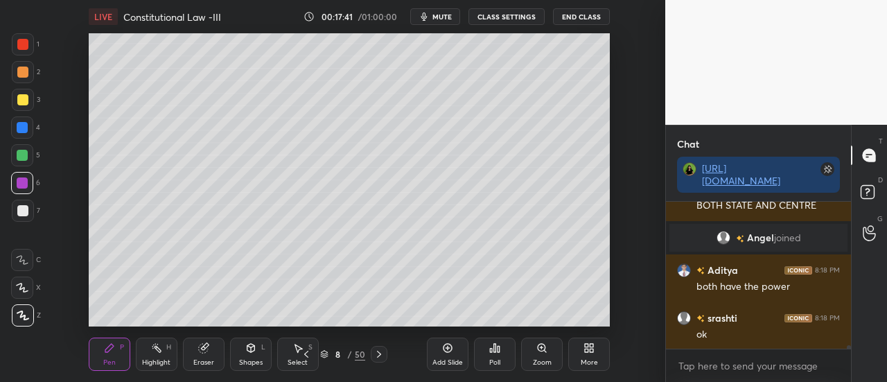
scroll to position [6488, 0]
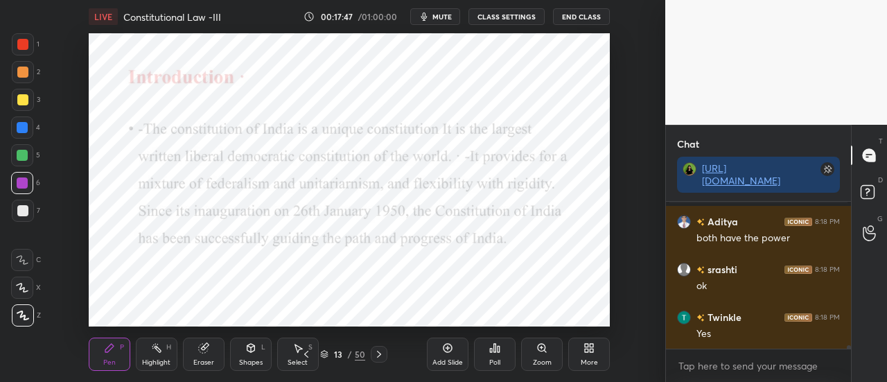
click at [25, 46] on div at bounding box center [22, 44] width 11 height 11
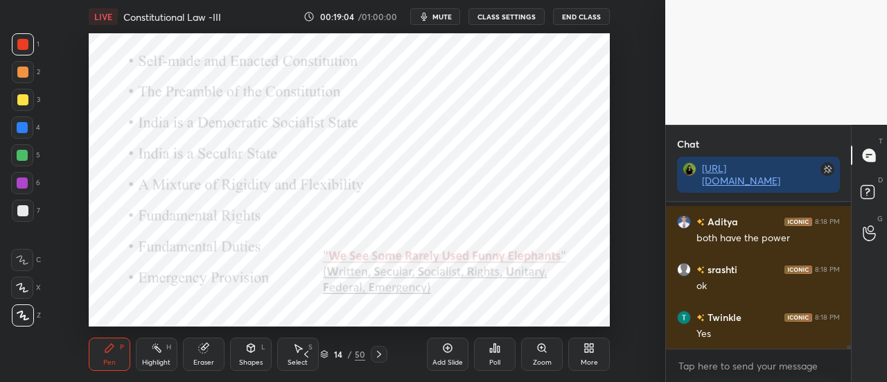
scroll to position [6535, 0]
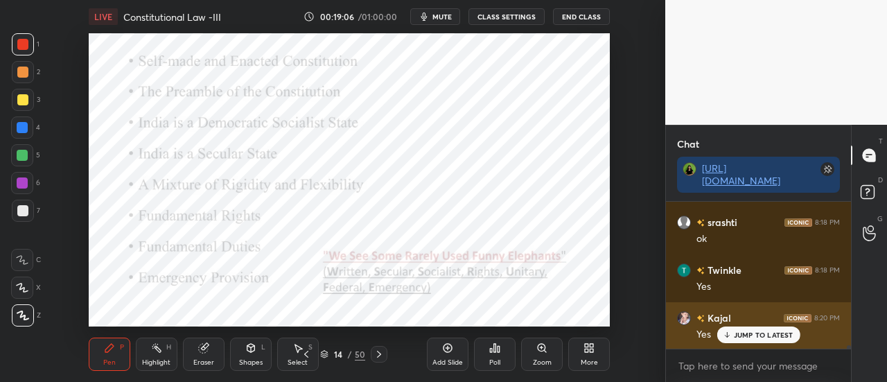
click at [762, 332] on p "JUMP TO LATEST" at bounding box center [764, 335] width 60 height 8
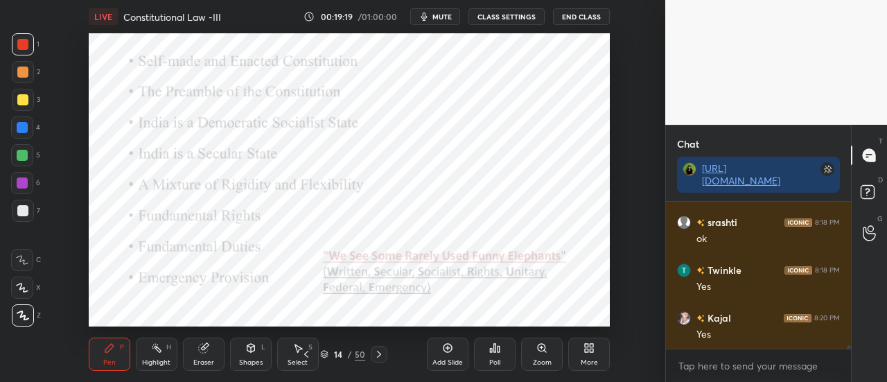
scroll to position [6584, 0]
click at [202, 353] on icon at bounding box center [202, 348] width 9 height 9
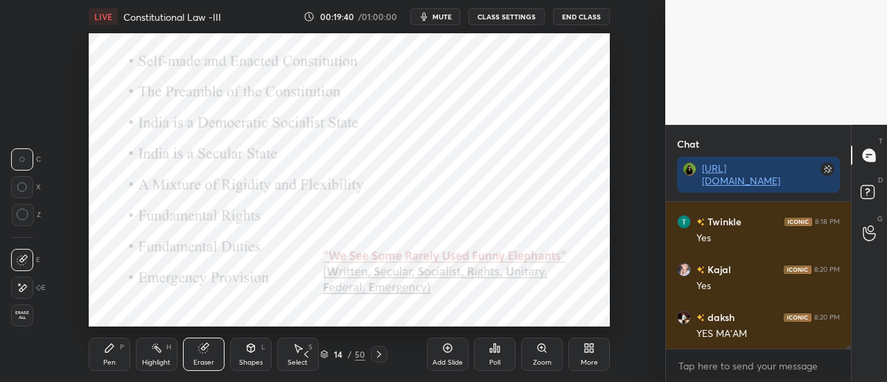
click at [17, 318] on span "Erase all" at bounding box center [22, 315] width 21 height 10
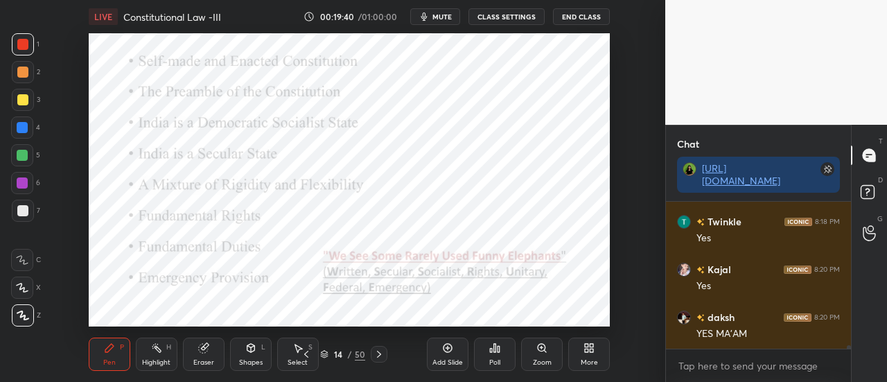
click at [111, 351] on icon at bounding box center [109, 347] width 11 height 11
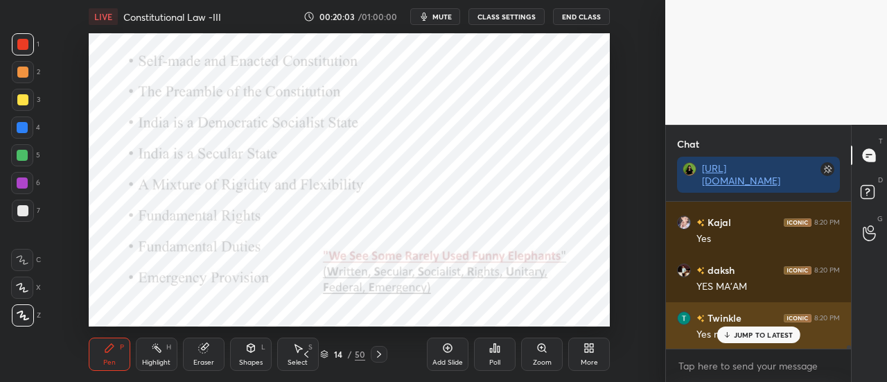
click at [750, 336] on p "JUMP TO LATEST" at bounding box center [764, 335] width 60 height 8
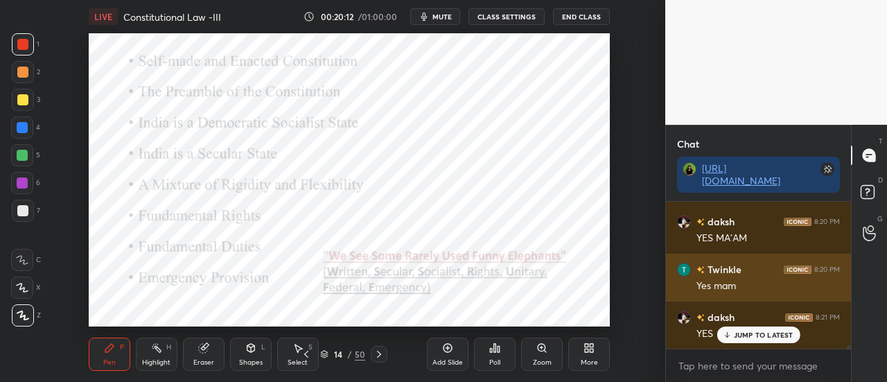
scroll to position [6726, 0]
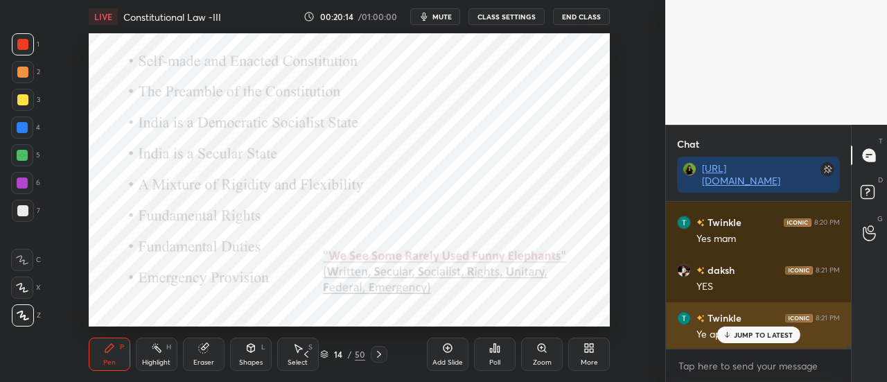
click at [751, 336] on p "JUMP TO LATEST" at bounding box center [764, 335] width 60 height 8
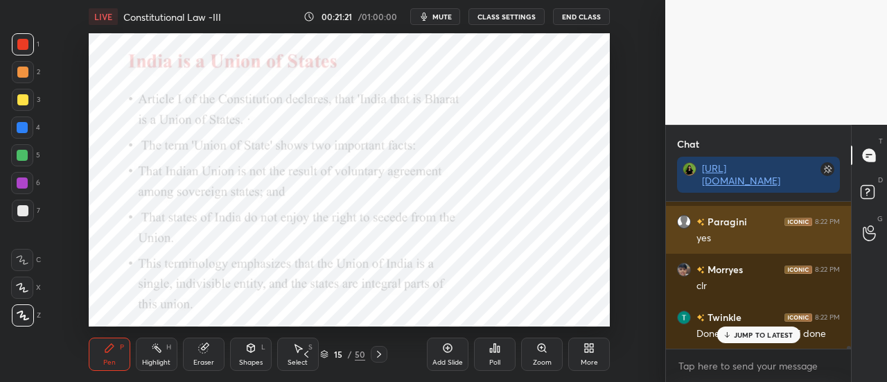
scroll to position [6955, 0]
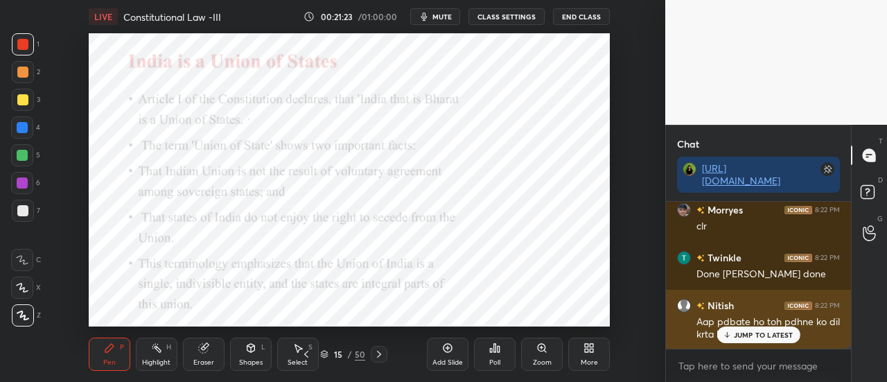
click at [755, 335] on p "JUMP TO LATEST" at bounding box center [764, 335] width 60 height 8
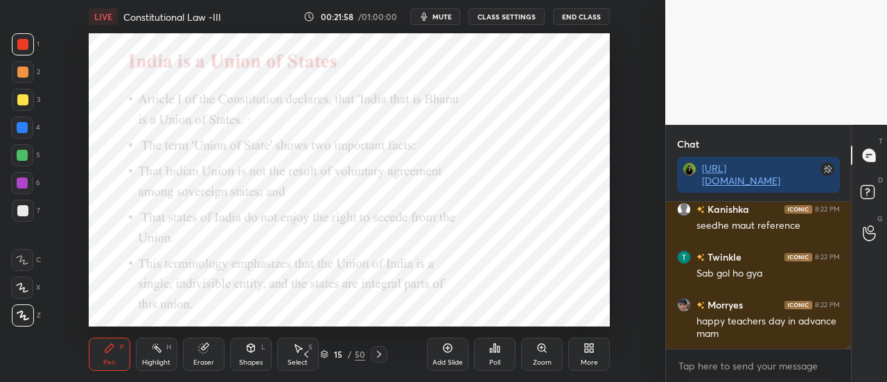
scroll to position [7254, 0]
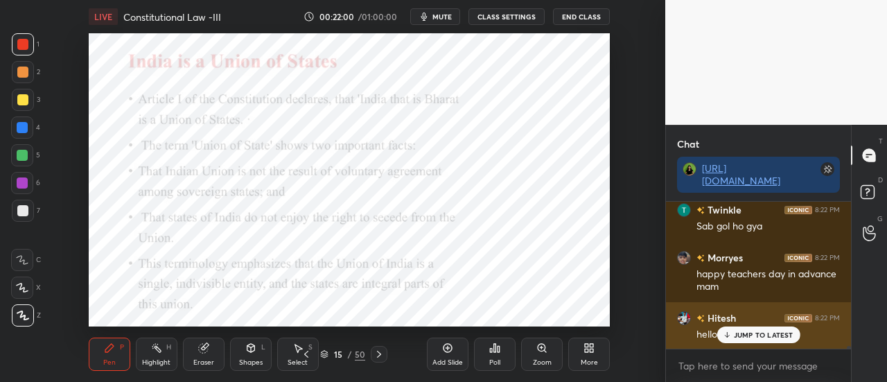
click at [735, 334] on p "JUMP TO LATEST" at bounding box center [764, 335] width 60 height 8
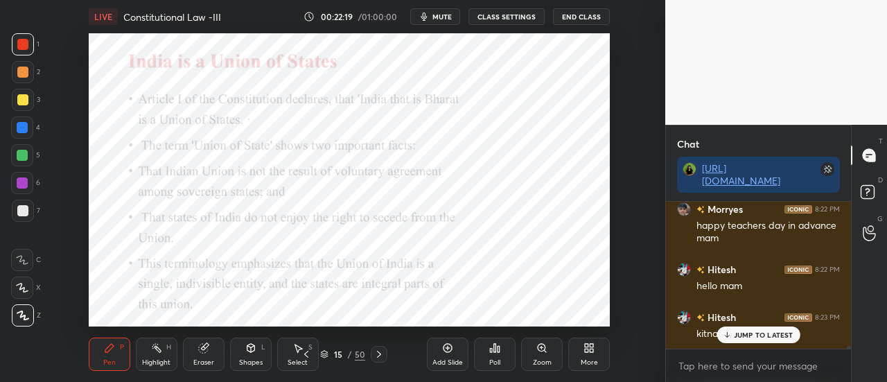
scroll to position [7350, 0]
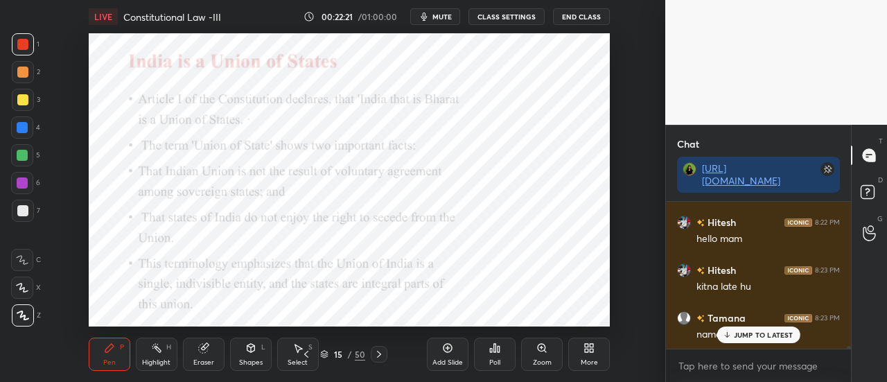
click at [744, 335] on p "JUMP TO LATEST" at bounding box center [764, 335] width 60 height 8
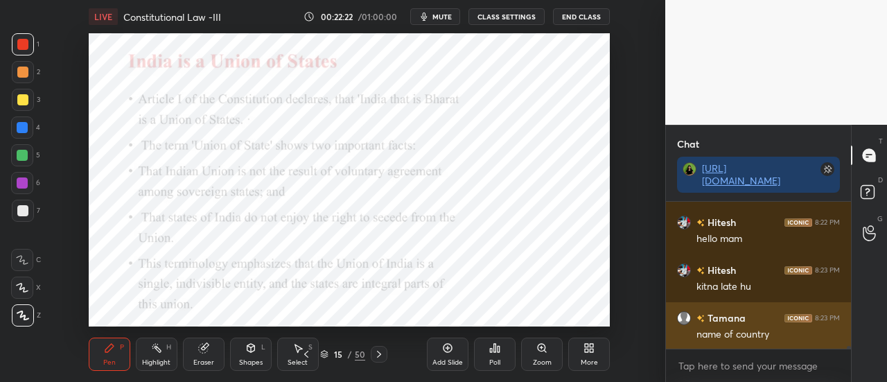
scroll to position [7398, 0]
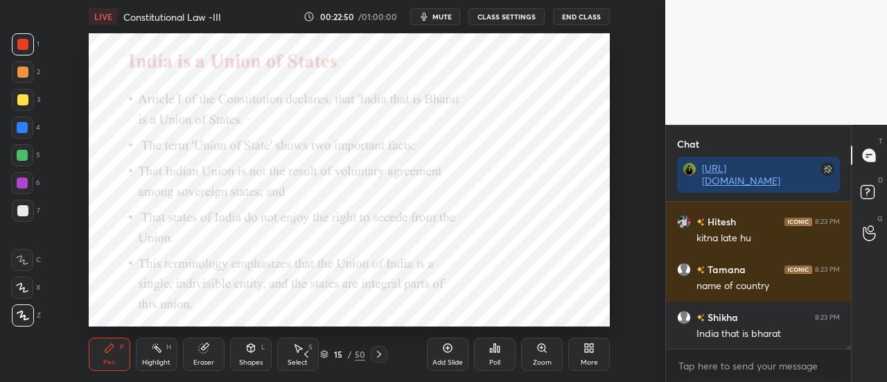
click at [452, 359] on div "Add Slide" at bounding box center [447, 362] width 30 height 7
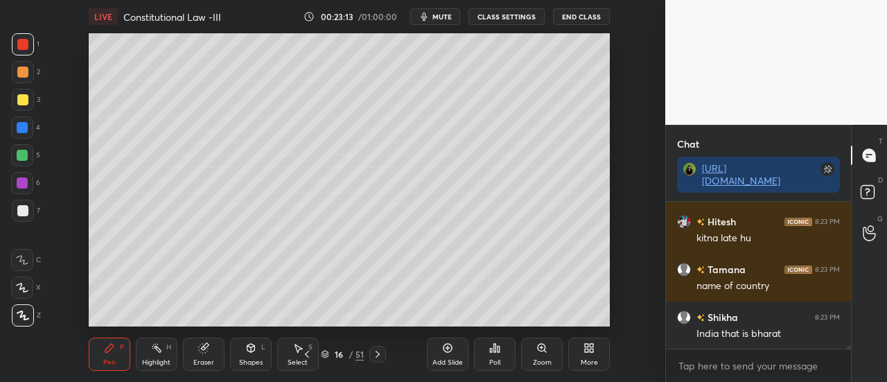
click at [444, 354] on div "Add Slide" at bounding box center [448, 353] width 42 height 33
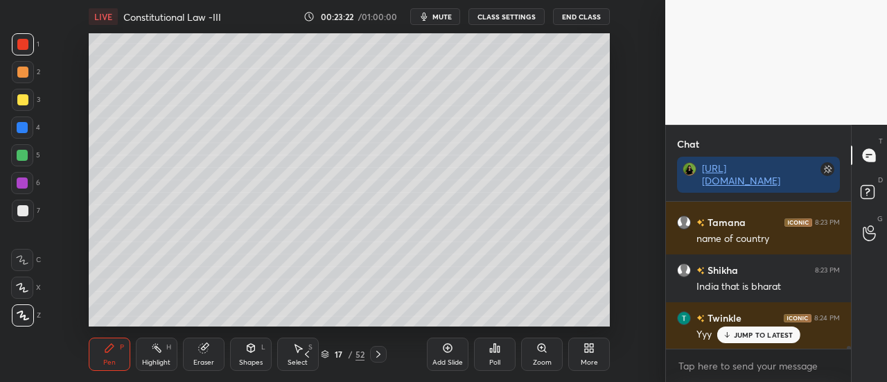
scroll to position [7494, 0]
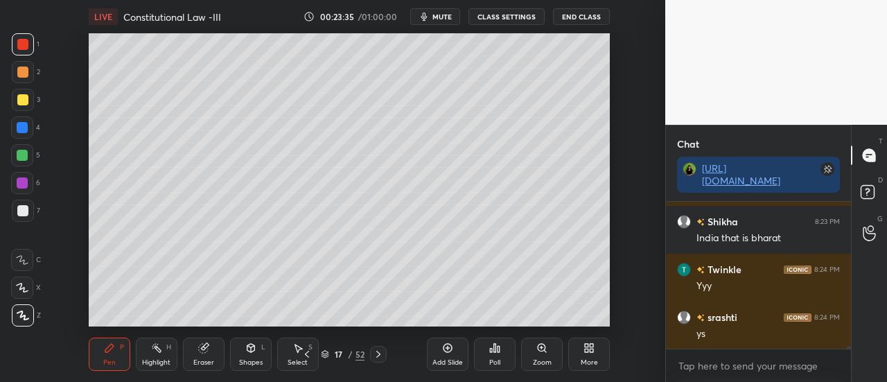
click at [21, 211] on div at bounding box center [22, 210] width 11 height 11
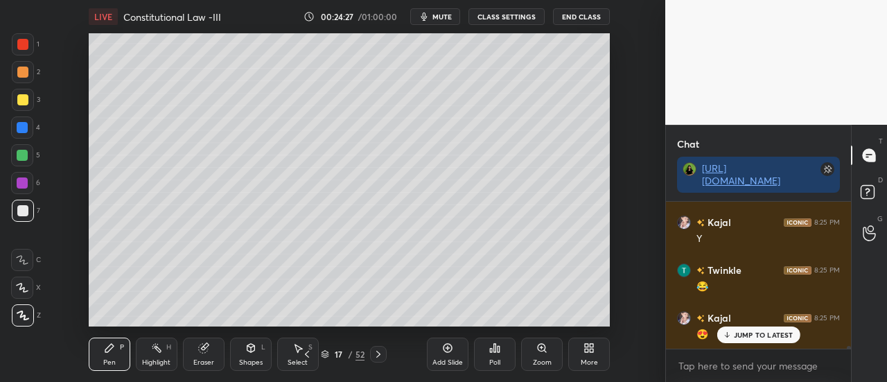
scroll to position [8164, 0]
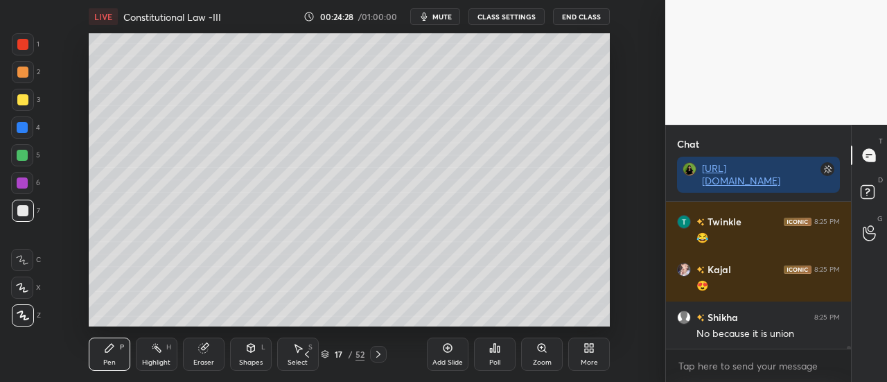
click at [449, 349] on icon at bounding box center [448, 348] width 4 height 4
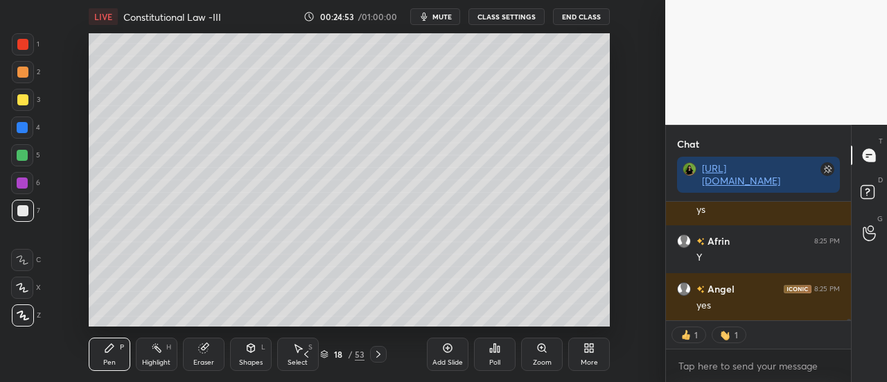
scroll to position [8527, 0]
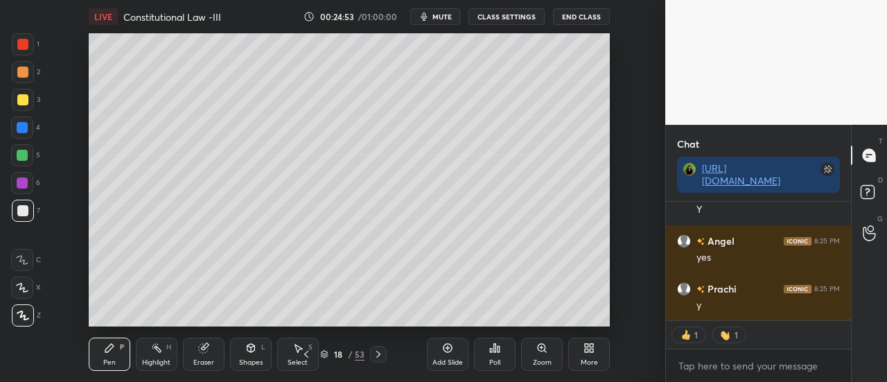
click at [17, 193] on div at bounding box center [22, 183] width 22 height 22
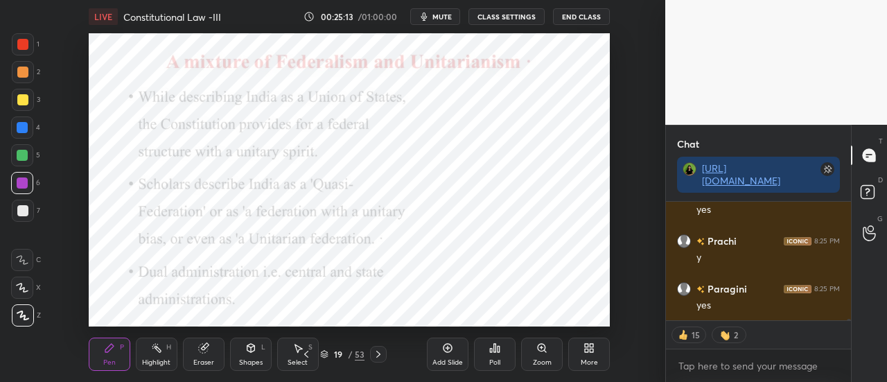
click at [22, 125] on div at bounding box center [22, 127] width 11 height 11
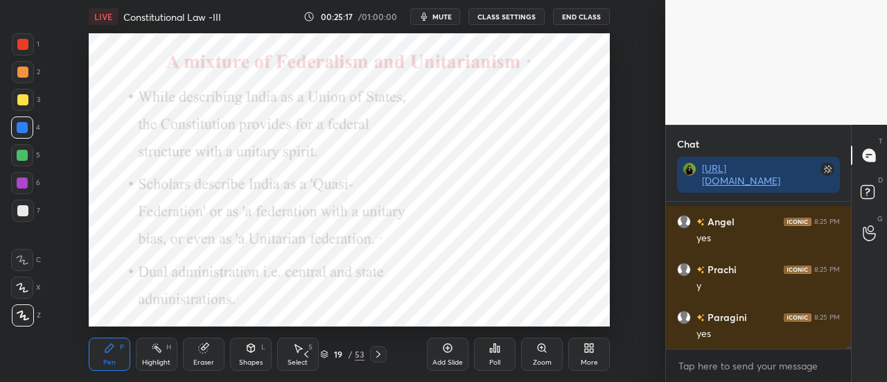
scroll to position [8546, 0]
click at [449, 355] on div "Add Slide" at bounding box center [448, 353] width 42 height 33
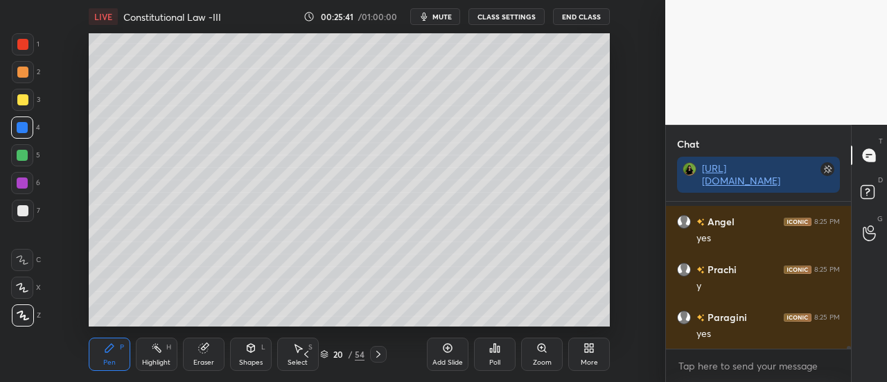
scroll to position [8593, 0]
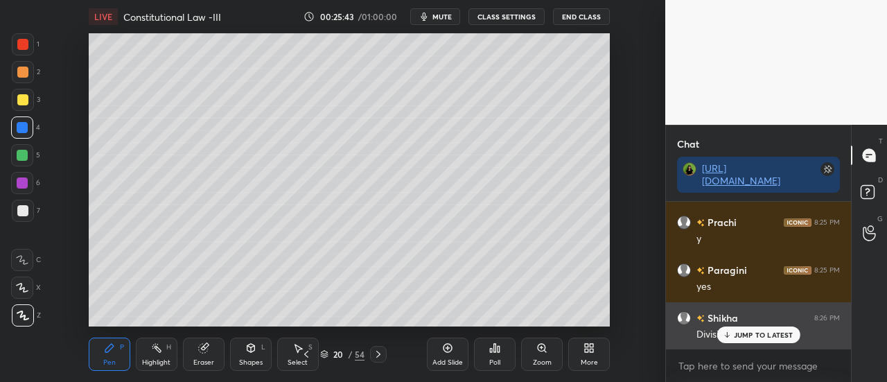
click at [730, 332] on icon at bounding box center [726, 335] width 9 height 8
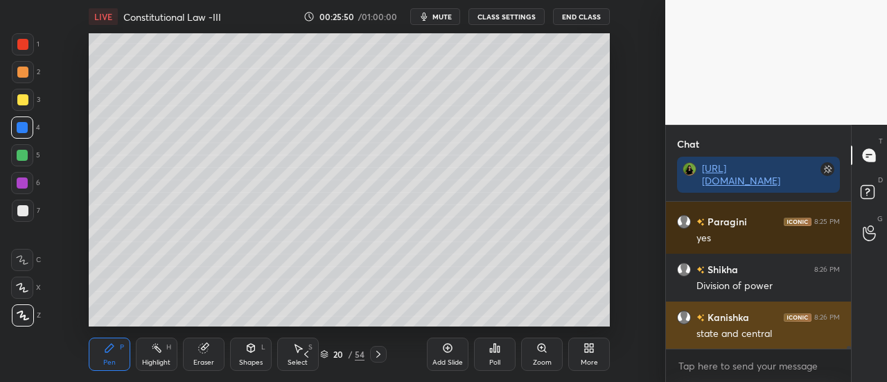
scroll to position [8689, 0]
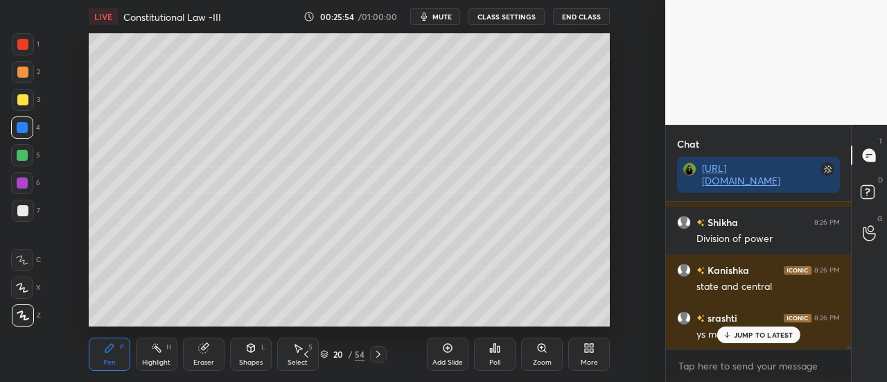
click at [441, 353] on div "Add Slide" at bounding box center [448, 353] width 42 height 33
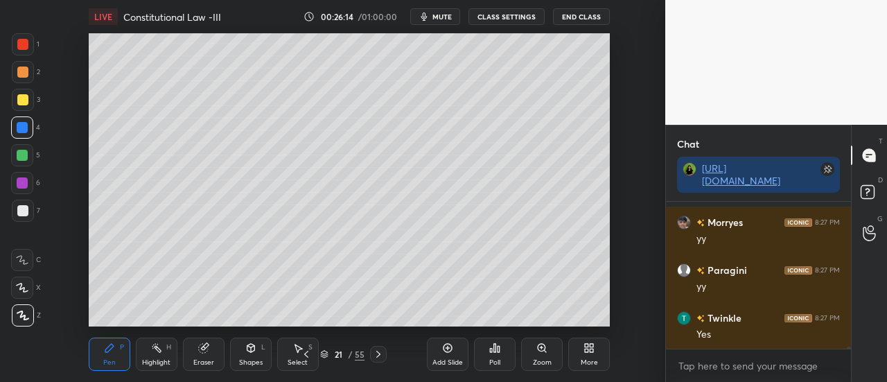
scroll to position [9120, 0]
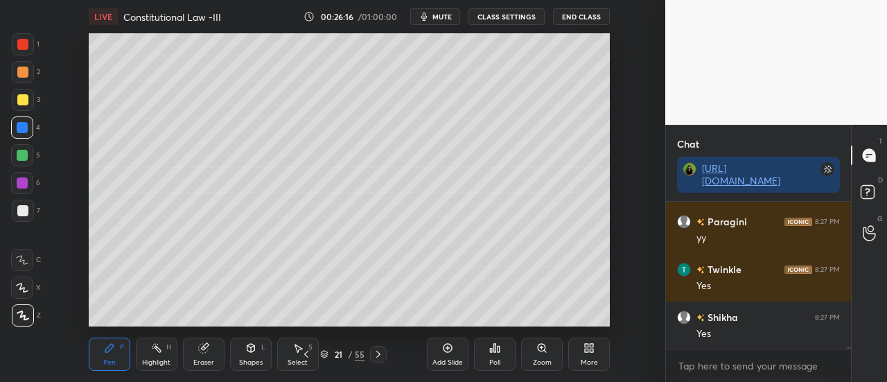
click at [450, 359] on div "Add Slide" at bounding box center [447, 362] width 30 height 7
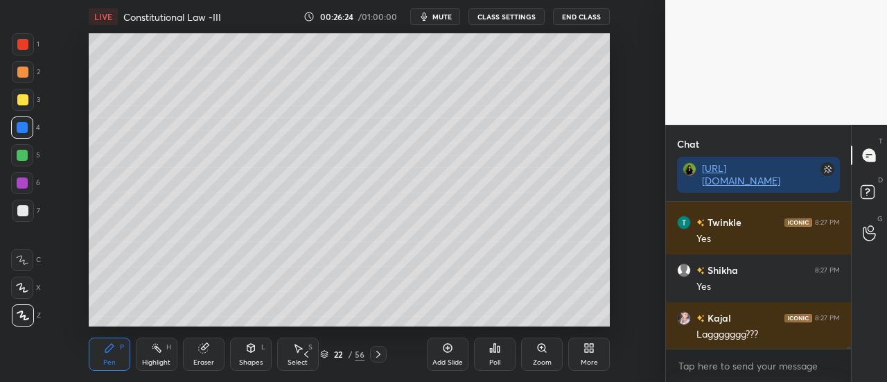
scroll to position [9216, 0]
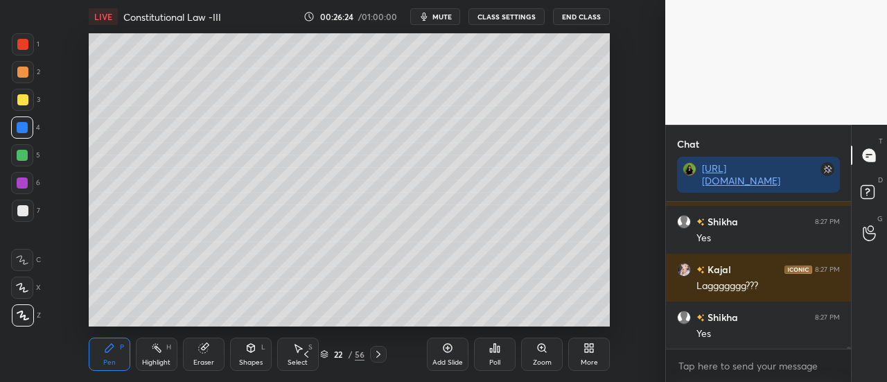
click at [21, 102] on div at bounding box center [22, 99] width 11 height 11
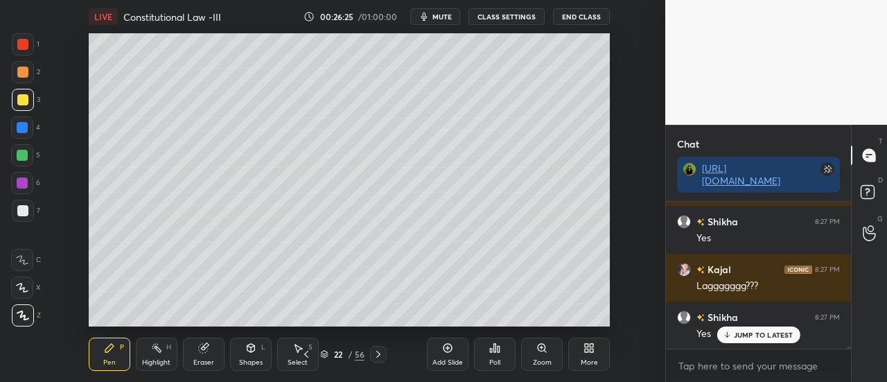
scroll to position [9263, 0]
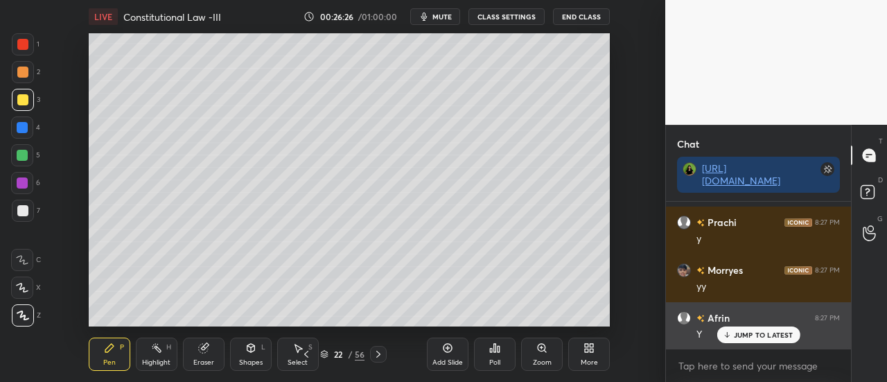
click at [771, 337] on p "JUMP TO LATEST" at bounding box center [764, 335] width 60 height 8
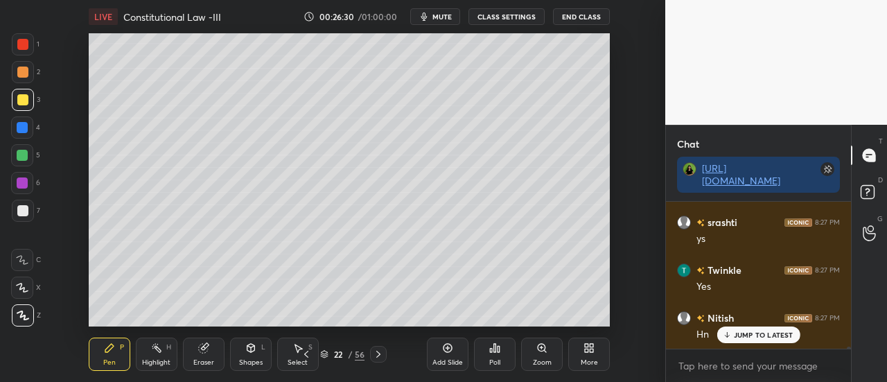
scroll to position [9598, 0]
click at [449, 353] on icon at bounding box center [447, 347] width 11 height 11
click at [445, 354] on div "Add Slide" at bounding box center [448, 353] width 42 height 33
click at [441, 360] on div "Add Slide" at bounding box center [447, 362] width 30 height 7
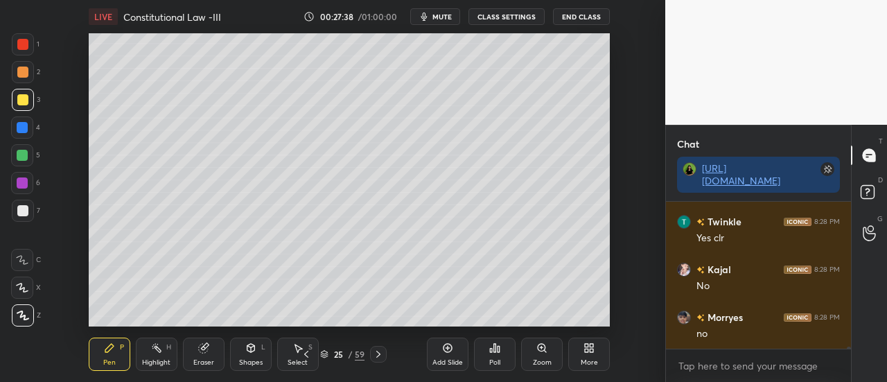
scroll to position [10109, 0]
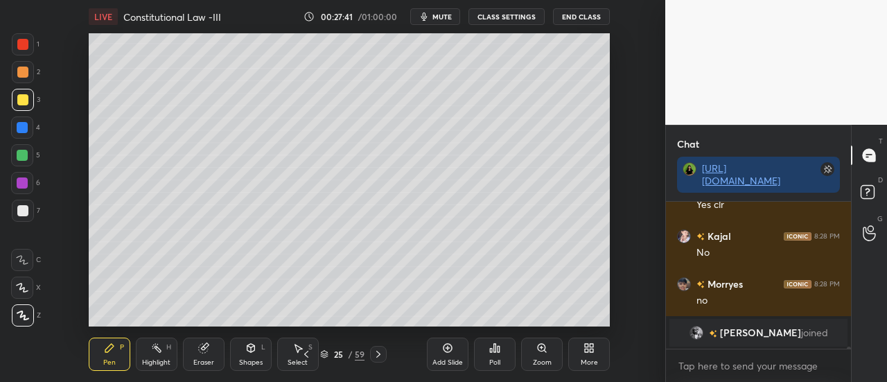
click at [23, 126] on div at bounding box center [22, 127] width 11 height 11
click at [26, 185] on div at bounding box center [22, 182] width 11 height 11
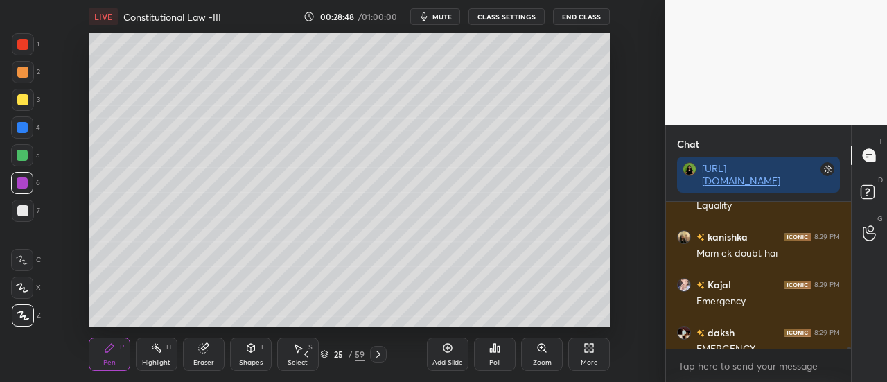
scroll to position [9386, 0]
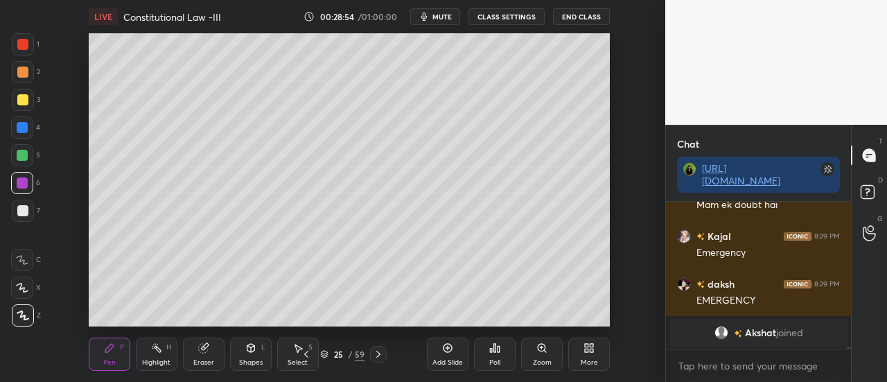
click at [447, 360] on div "Add Slide" at bounding box center [447, 362] width 30 height 7
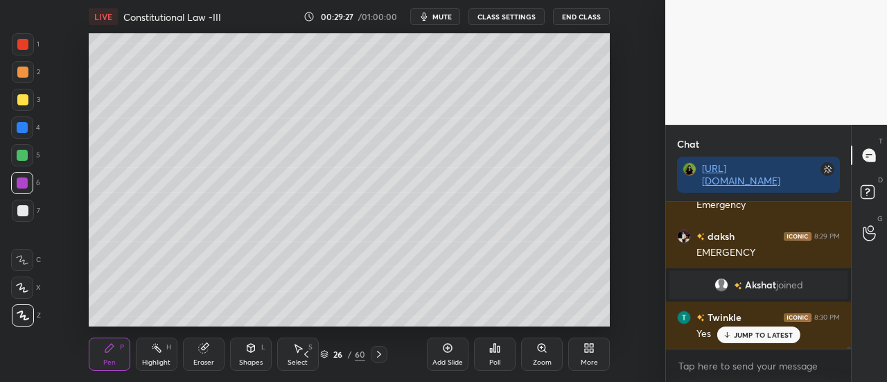
scroll to position [9354, 0]
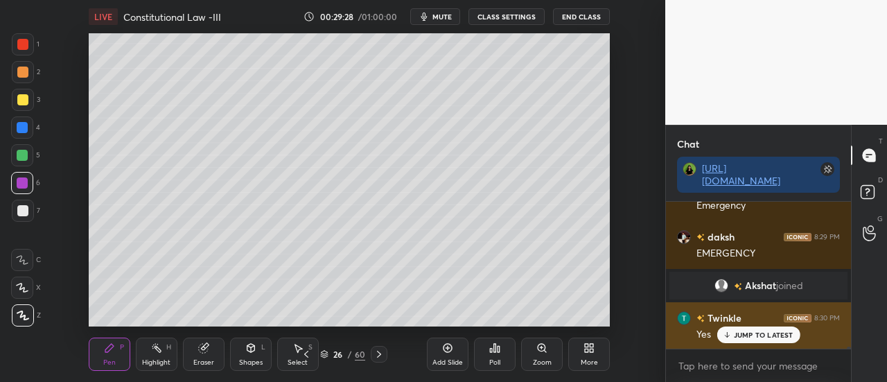
click at [755, 336] on p "JUMP TO LATEST" at bounding box center [764, 335] width 60 height 8
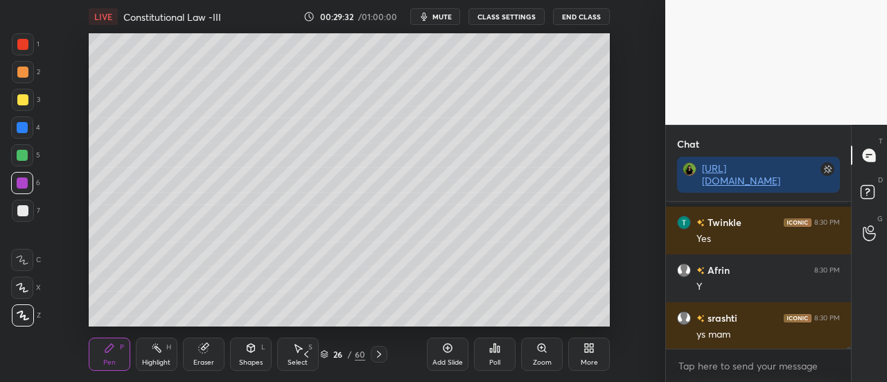
scroll to position [9498, 0]
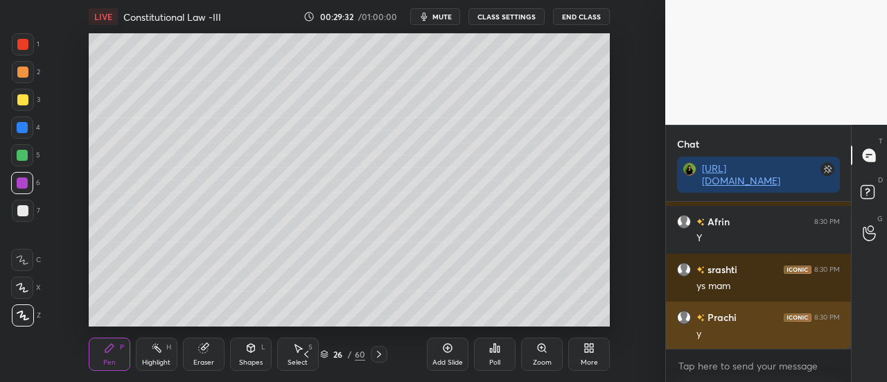
click at [762, 331] on div "y" at bounding box center [767, 334] width 143 height 14
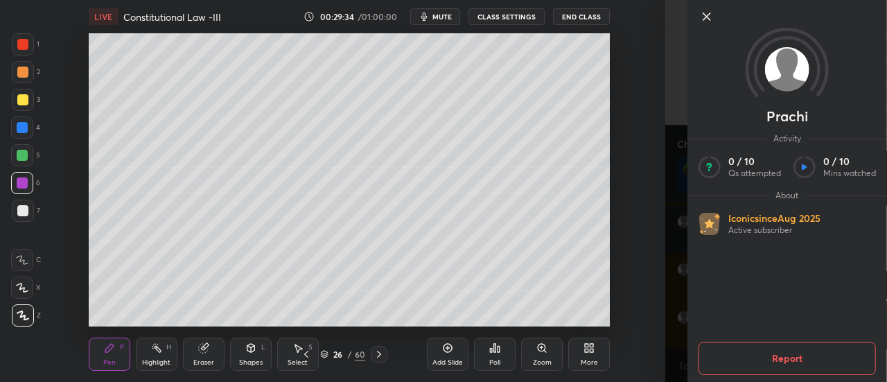
click at [708, 19] on icon at bounding box center [706, 16] width 7 height 7
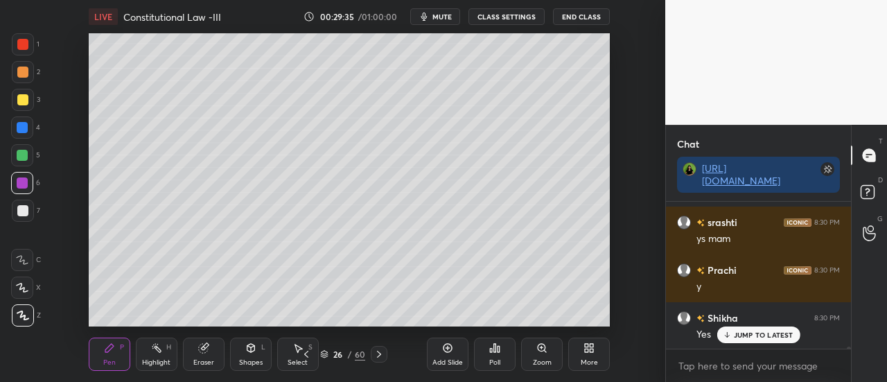
scroll to position [9641, 0]
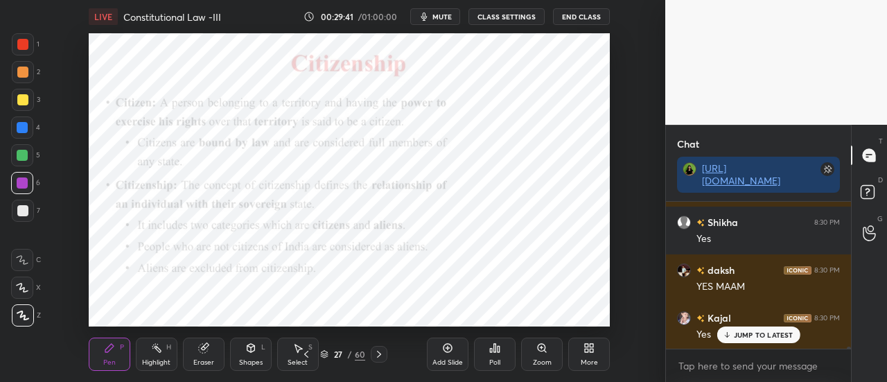
click at [25, 130] on div at bounding box center [22, 127] width 11 height 11
click at [448, 354] on div "Add Slide" at bounding box center [448, 353] width 42 height 33
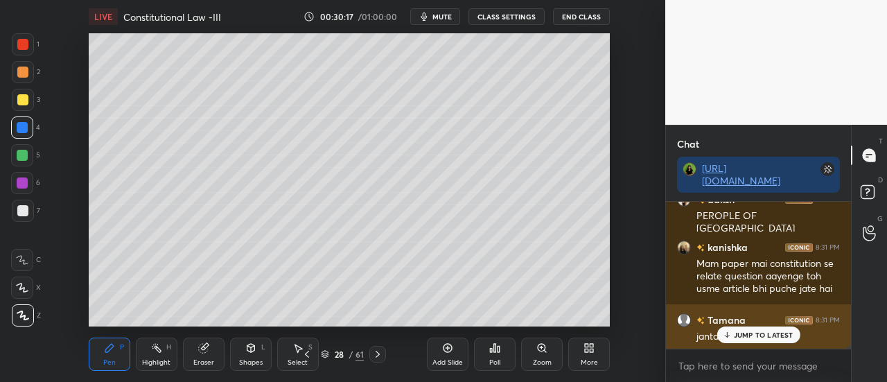
scroll to position [9962, 0]
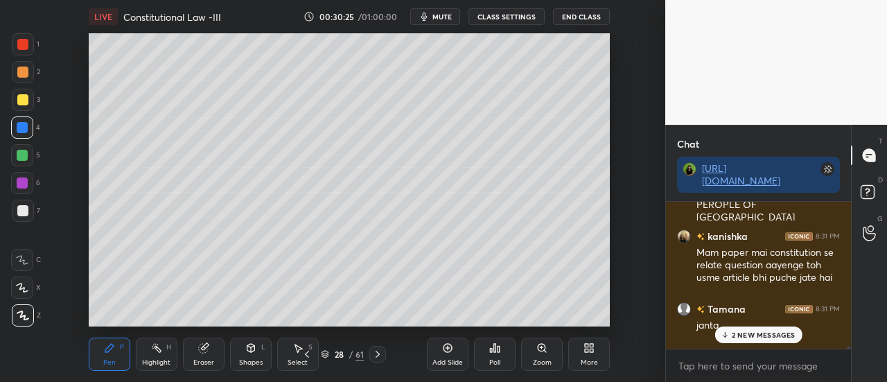
click at [748, 337] on p "2 NEW MESSAGES" at bounding box center [764, 335] width 64 height 8
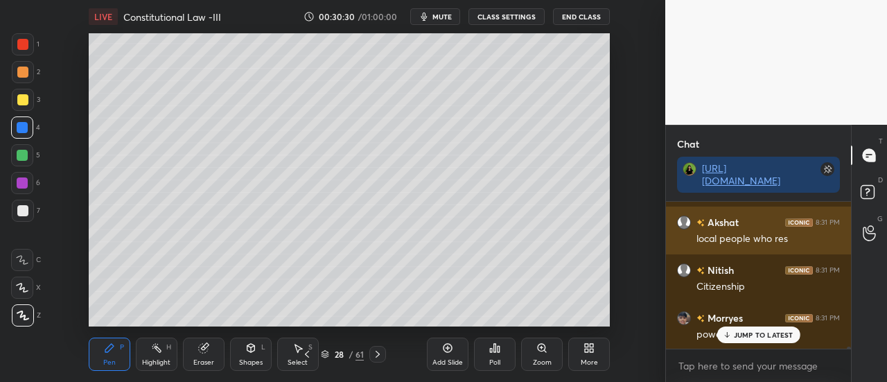
scroll to position [10193, 0]
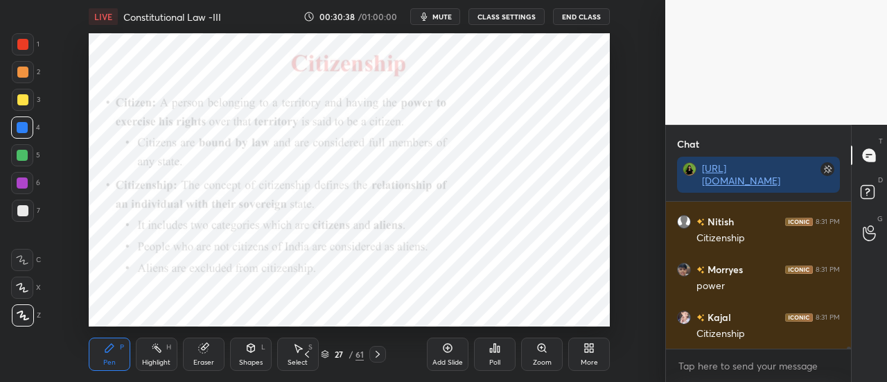
click at [32, 184] on div at bounding box center [22, 183] width 22 height 22
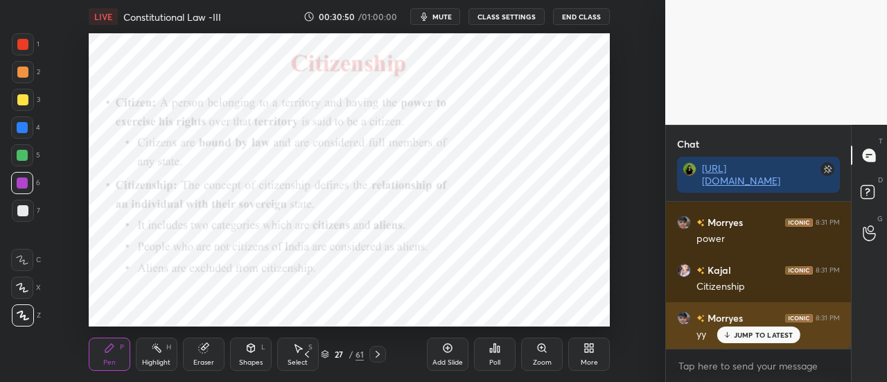
click at [744, 340] on div "JUMP TO LATEST" at bounding box center [758, 334] width 83 height 17
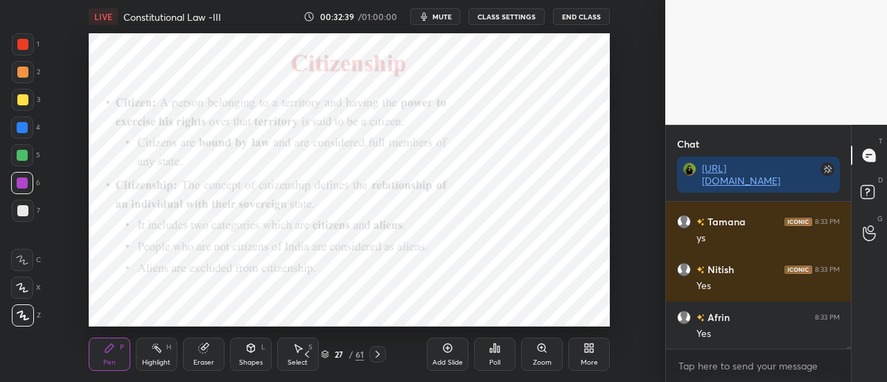
scroll to position [10948, 0]
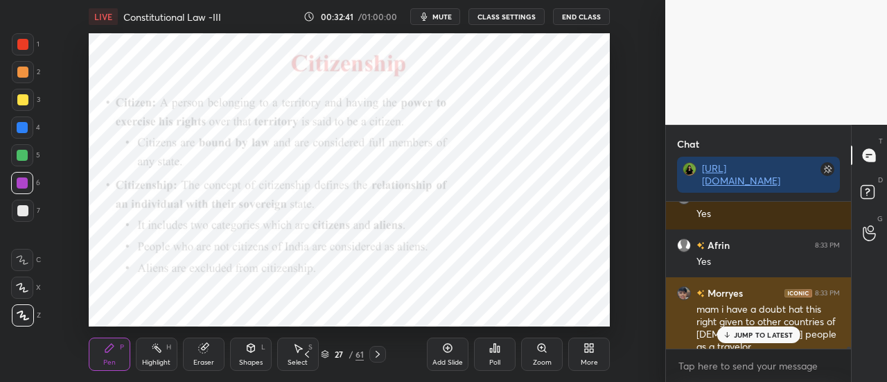
click at [769, 333] on p "JUMP TO LATEST" at bounding box center [764, 335] width 60 height 8
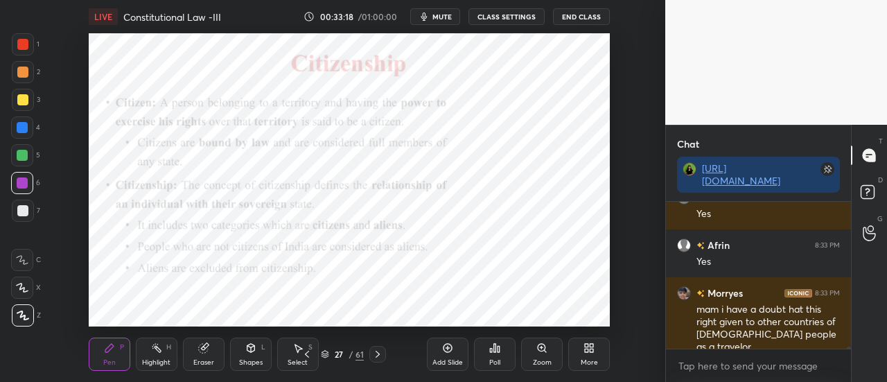
click at [445, 356] on div "Add Slide" at bounding box center [448, 353] width 42 height 33
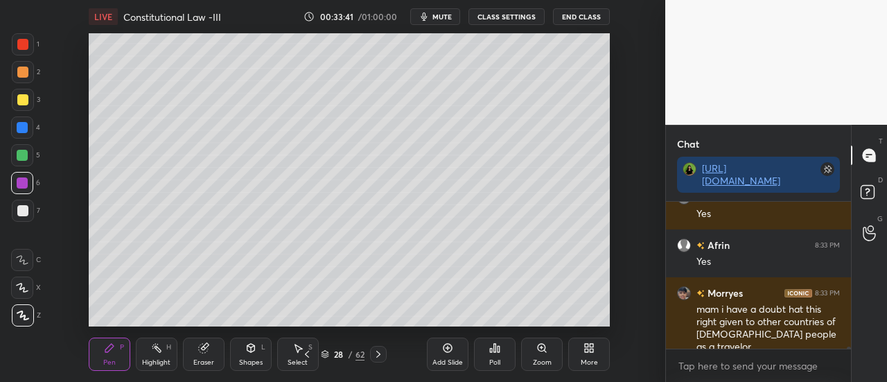
click at [444, 359] on div "Add Slide" at bounding box center [447, 362] width 30 height 7
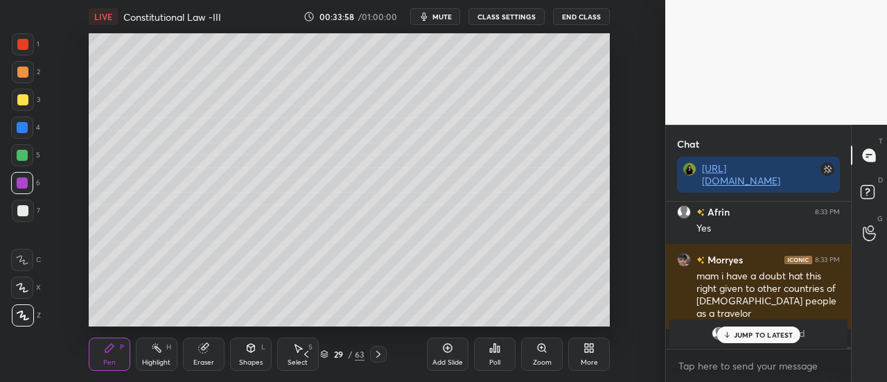
click at [772, 335] on p "JUMP TO LATEST" at bounding box center [764, 335] width 60 height 8
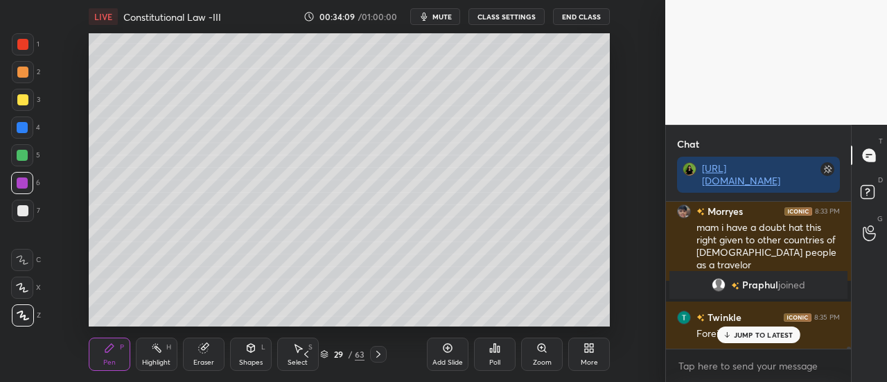
scroll to position [10593, 0]
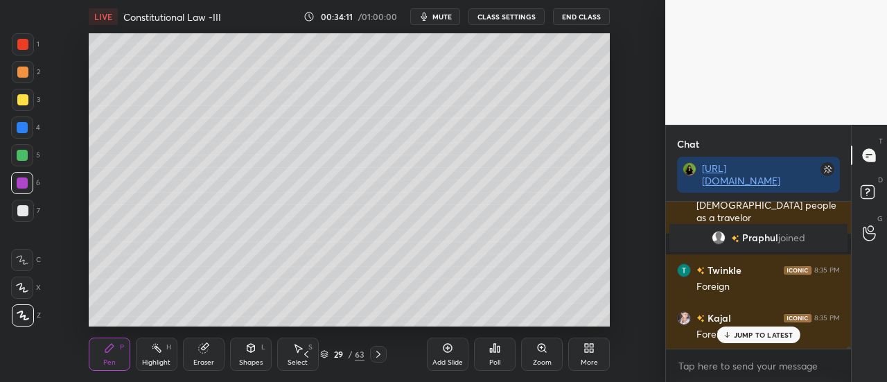
click at [747, 347] on div "Kajal 8:35 PM Foreign" at bounding box center [758, 326] width 185 height 48
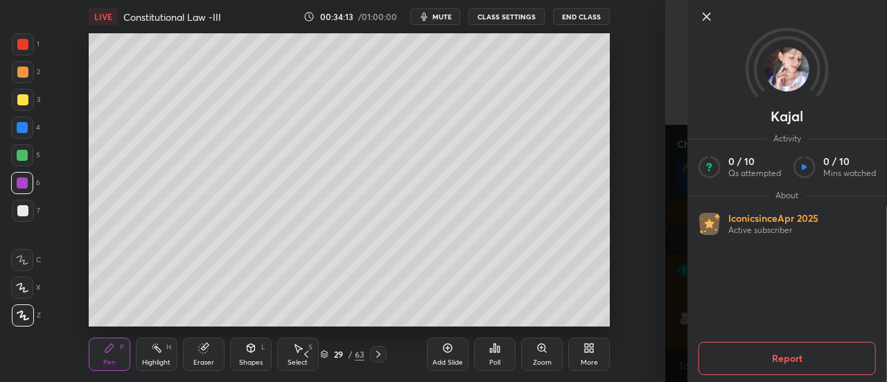
click at [707, 15] on icon at bounding box center [707, 16] width 17 height 17
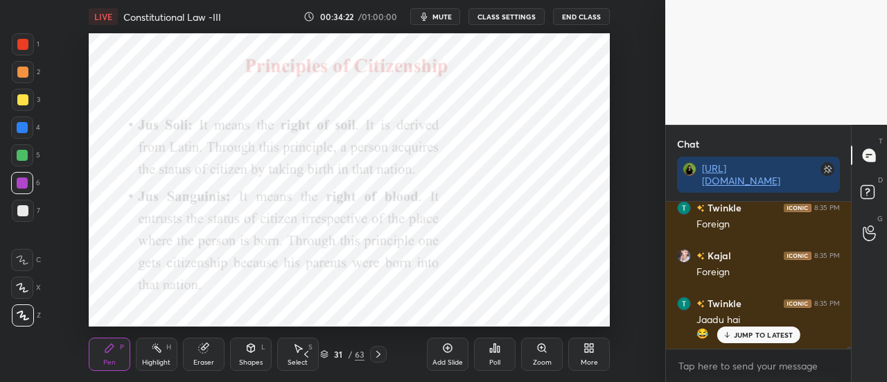
scroll to position [10703, 0]
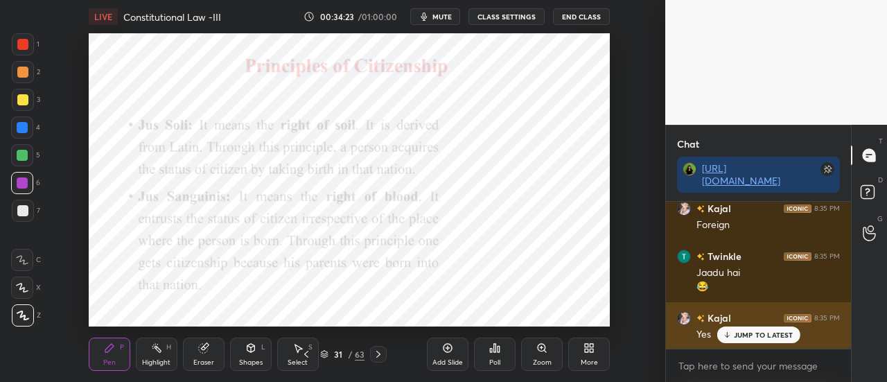
click at [739, 331] on p "JUMP TO LATEST" at bounding box center [764, 335] width 60 height 8
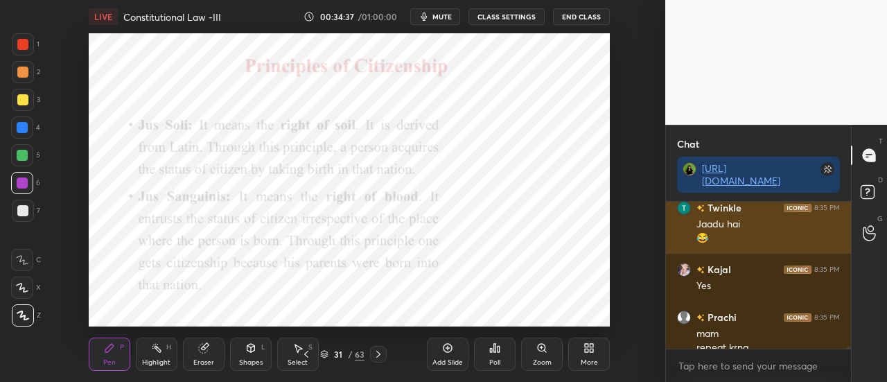
scroll to position [10765, 0]
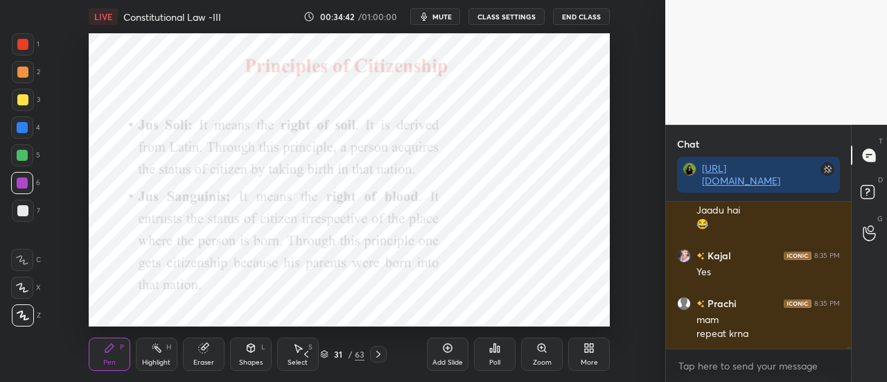
click at [448, 355] on div "Add Slide" at bounding box center [448, 353] width 42 height 33
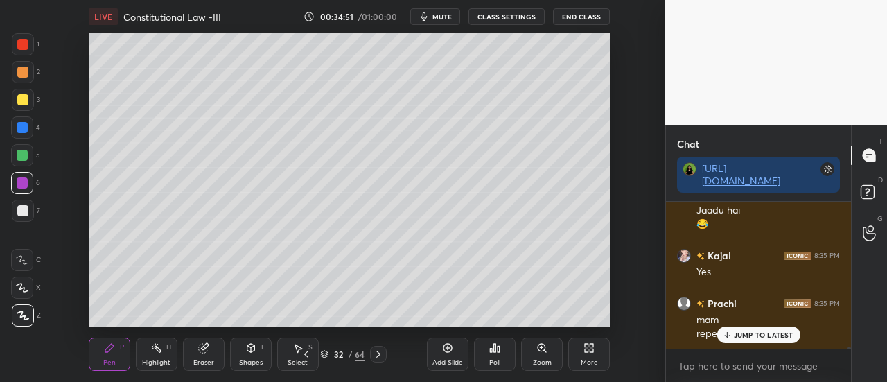
scroll to position [10812, 0]
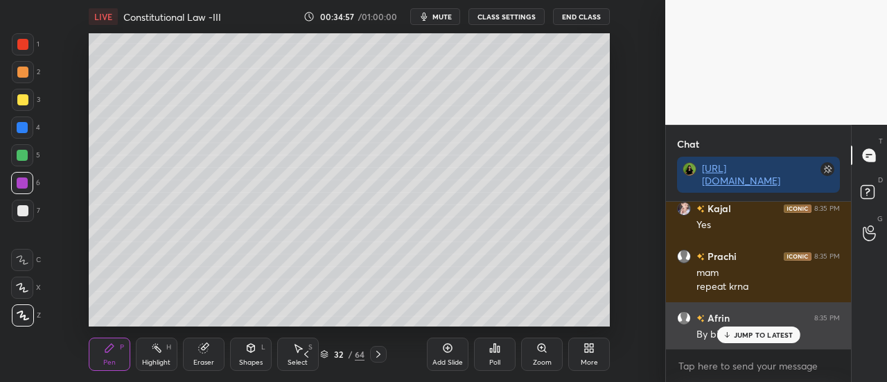
click at [759, 331] on p "JUMP TO LATEST" at bounding box center [764, 335] width 60 height 8
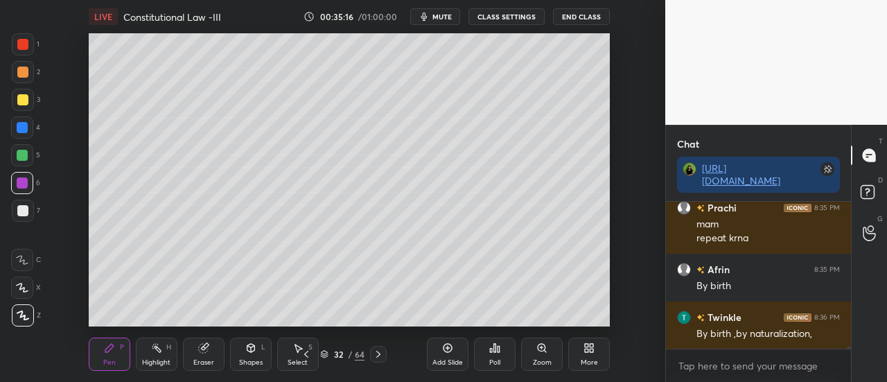
scroll to position [10920, 0]
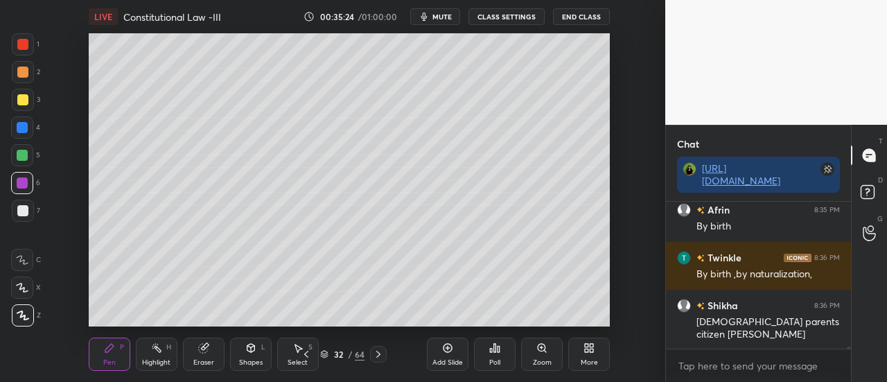
click at [440, 349] on div "Add Slide" at bounding box center [448, 353] width 42 height 33
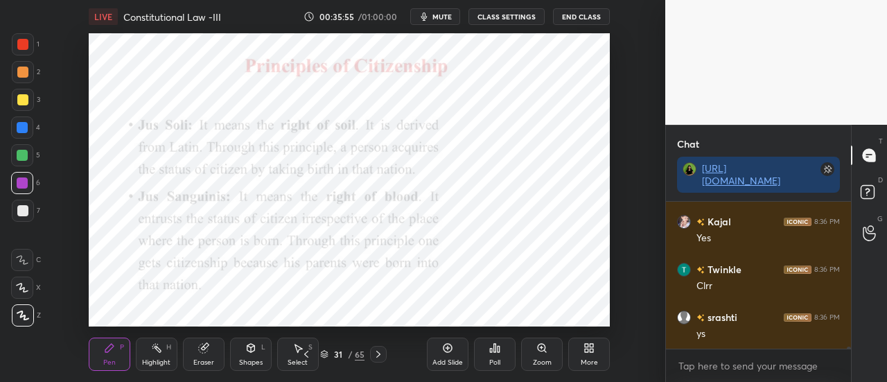
scroll to position [11135, 0]
click at [442, 348] on icon at bounding box center [447, 347] width 11 height 11
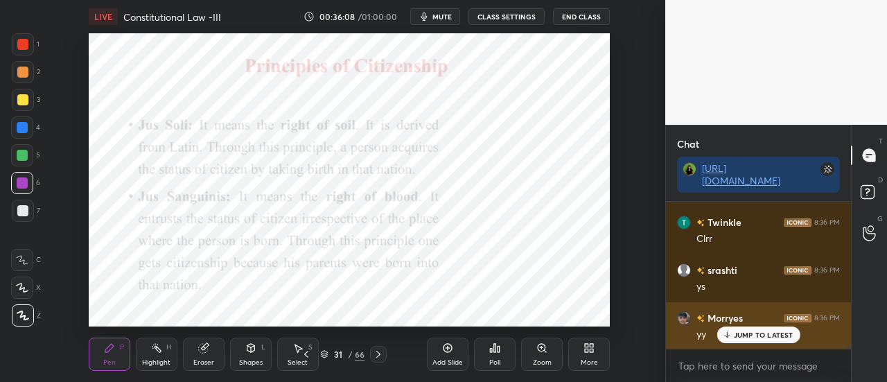
click at [730, 332] on icon at bounding box center [726, 335] width 9 height 8
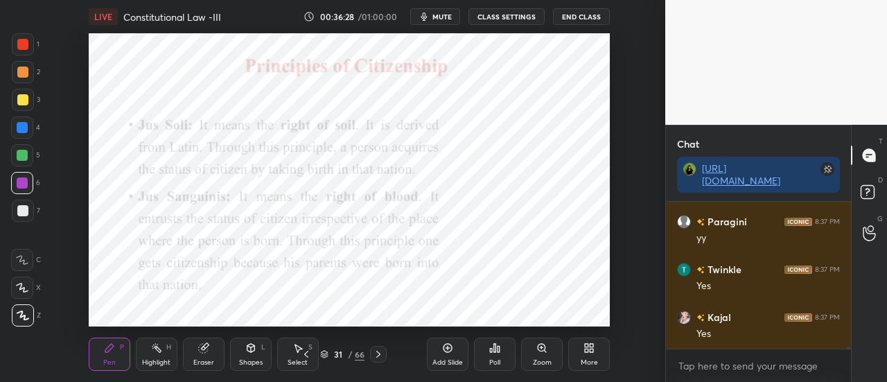
scroll to position [11326, 0]
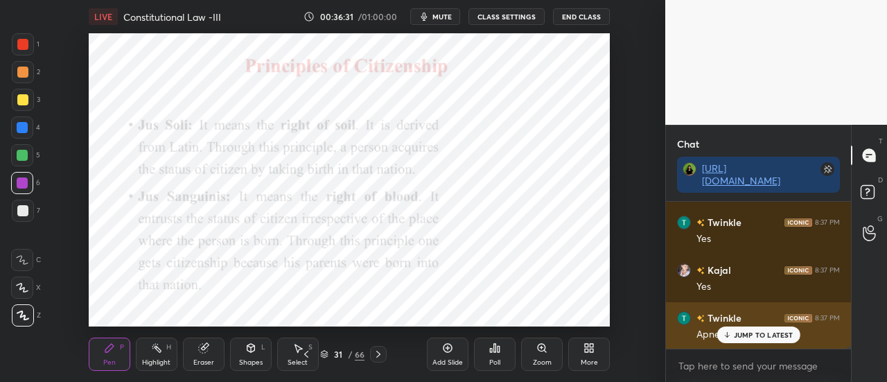
click at [751, 332] on p "JUMP TO LATEST" at bounding box center [764, 335] width 60 height 8
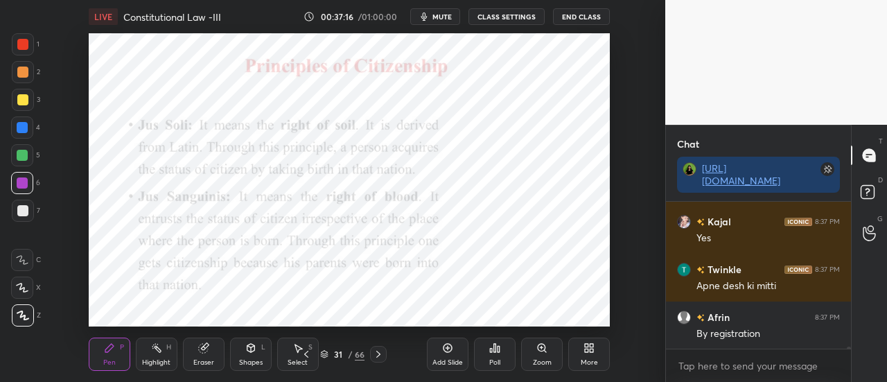
scroll to position [11422, 0]
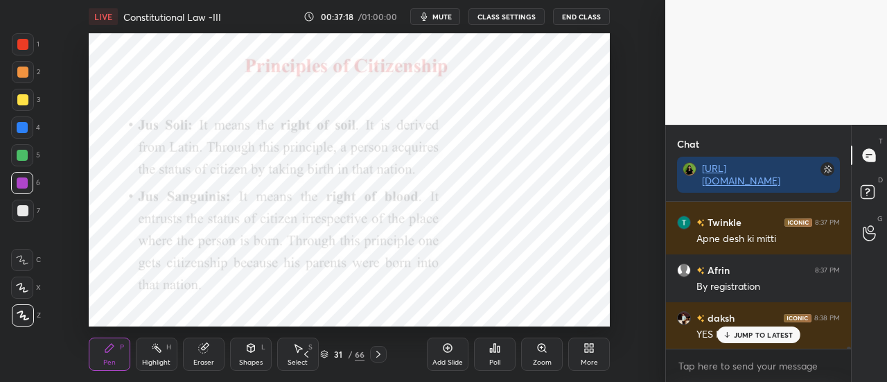
click at [754, 336] on p "JUMP TO LATEST" at bounding box center [764, 335] width 60 height 8
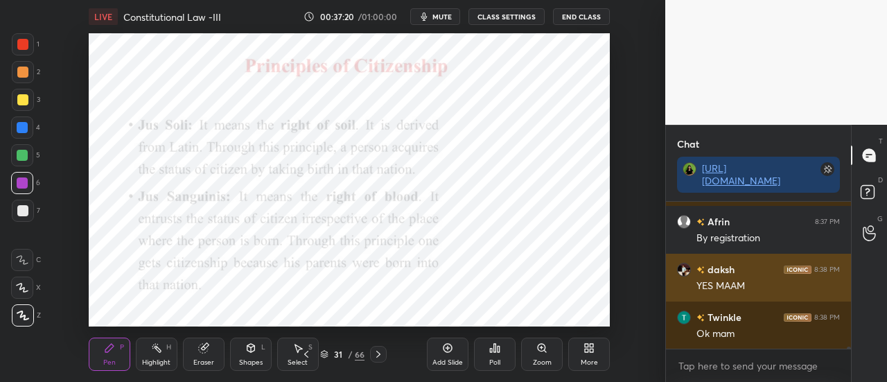
scroll to position [11518, 0]
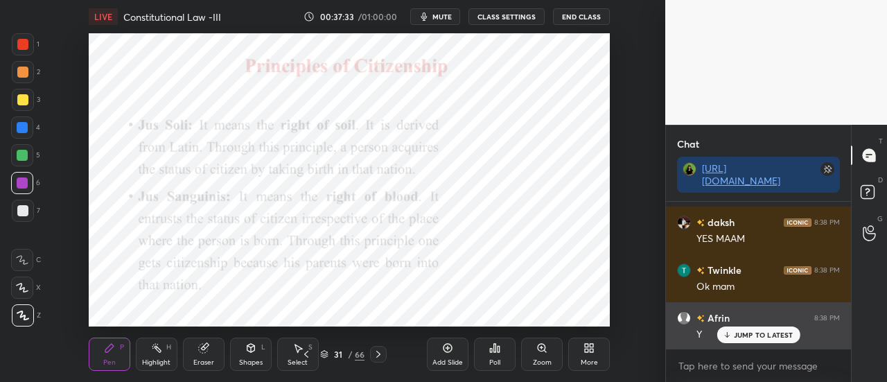
click at [742, 337] on p "JUMP TO LATEST" at bounding box center [764, 335] width 60 height 8
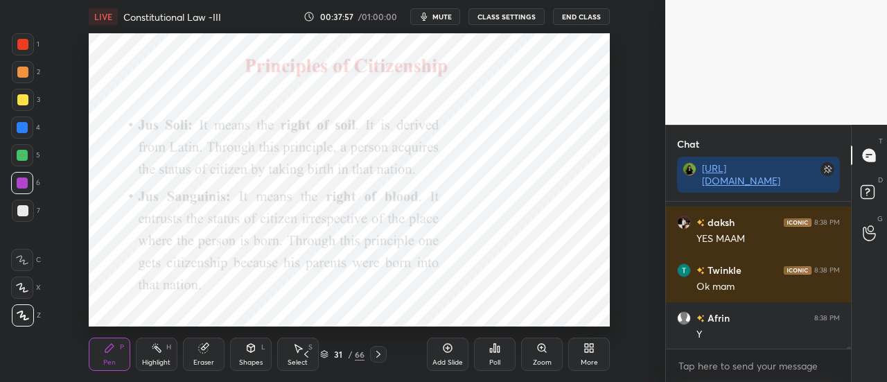
click at [455, 354] on div "Add Slide" at bounding box center [448, 353] width 42 height 33
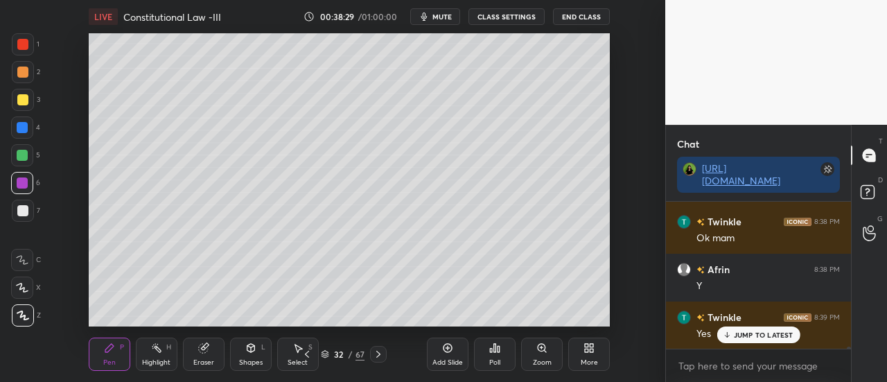
scroll to position [11613, 0]
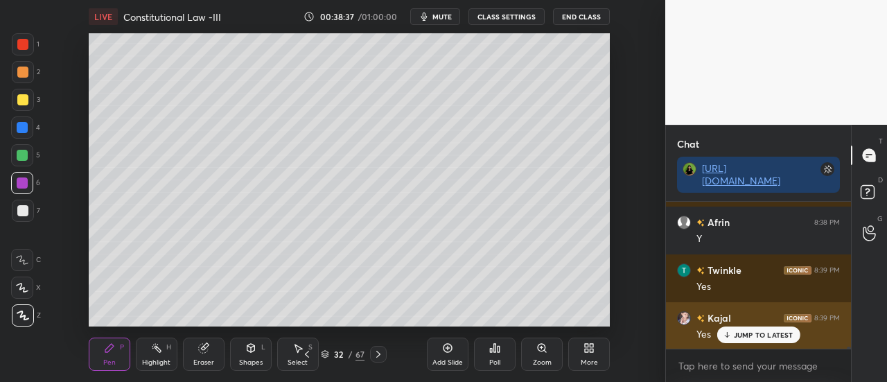
click at [758, 333] on p "JUMP TO LATEST" at bounding box center [764, 335] width 60 height 8
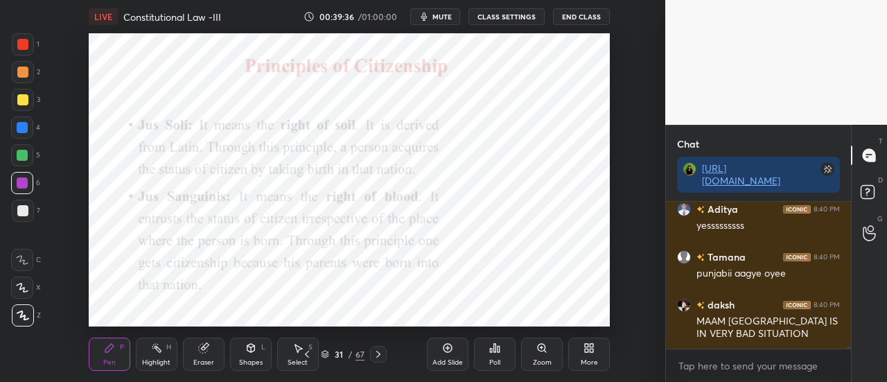
scroll to position [12021, 0]
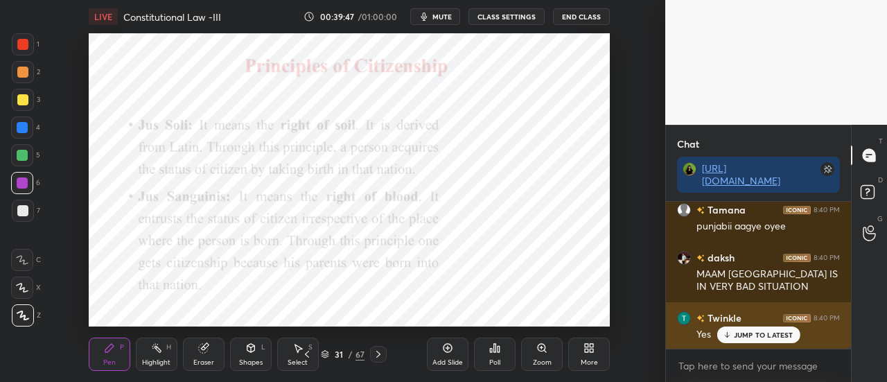
click at [762, 340] on div "JUMP TO LATEST" at bounding box center [758, 334] width 83 height 17
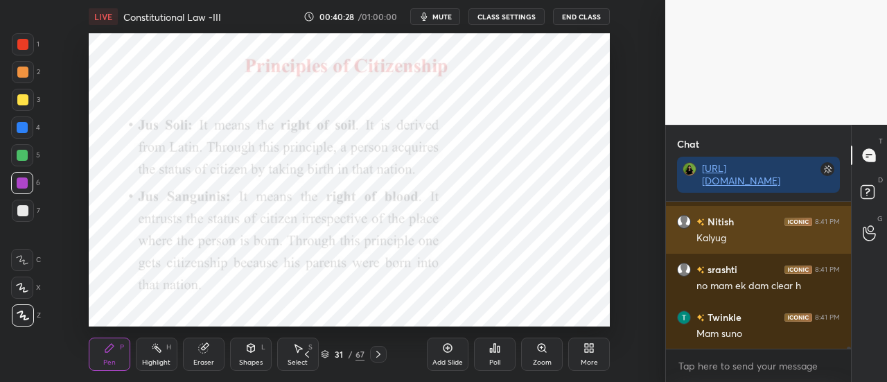
scroll to position [12308, 0]
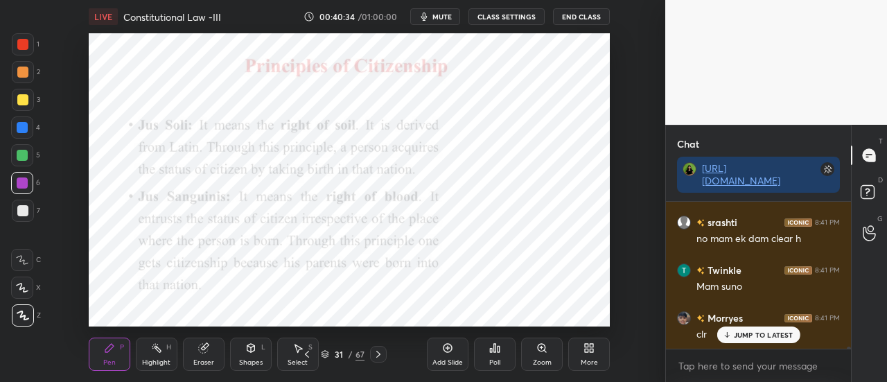
click at [755, 332] on p "JUMP TO LATEST" at bounding box center [764, 335] width 60 height 8
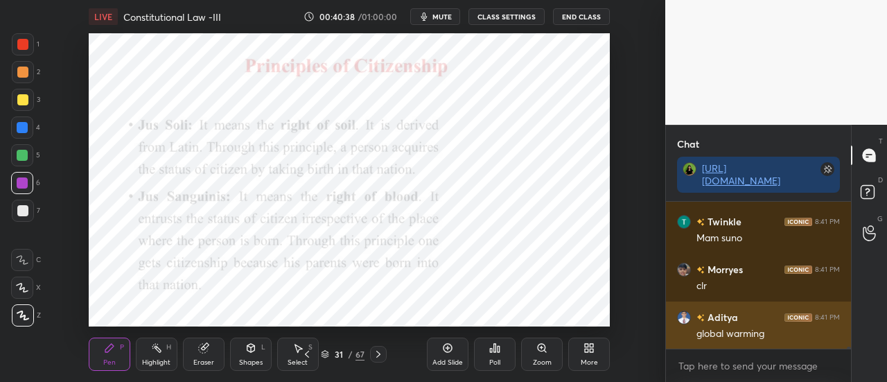
scroll to position [12416, 0]
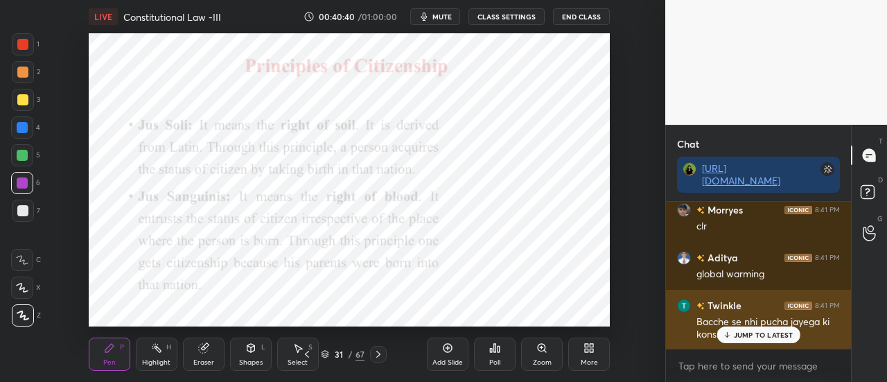
click at [771, 339] on p "JUMP TO LATEST" at bounding box center [764, 335] width 60 height 8
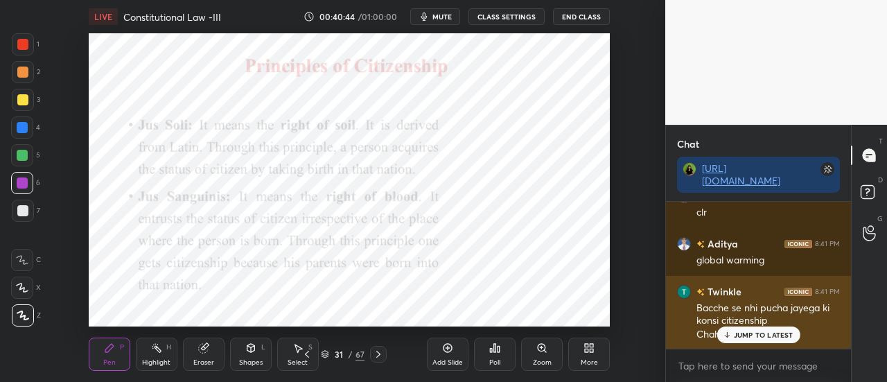
click at [771, 337] on p "JUMP TO LATEST" at bounding box center [764, 335] width 60 height 8
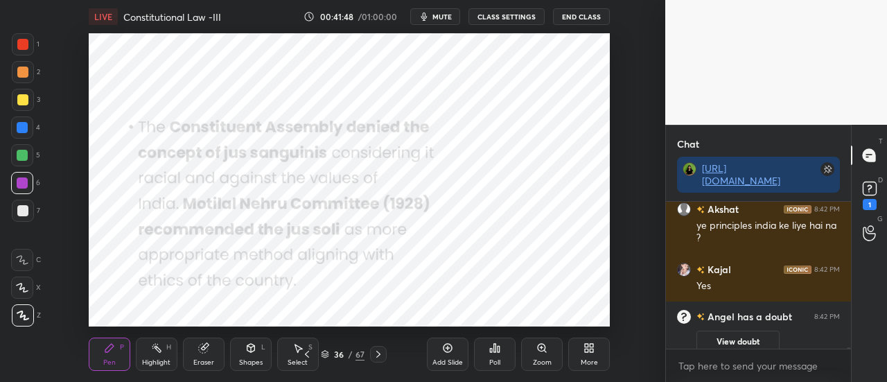
scroll to position [12646, 0]
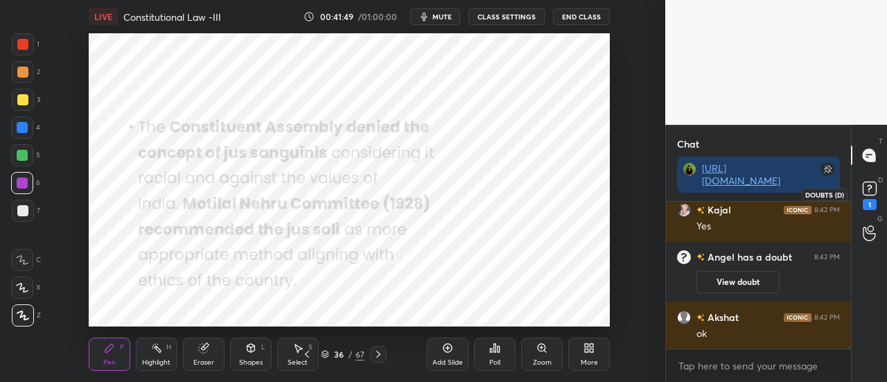
click at [861, 191] on icon at bounding box center [869, 188] width 21 height 21
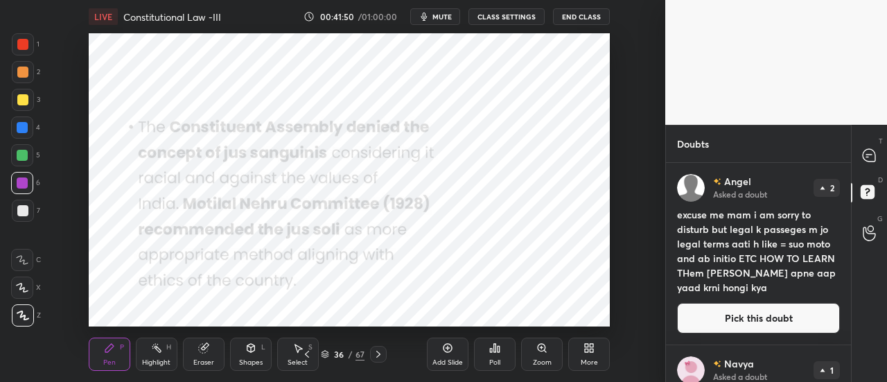
scroll to position [215, 181]
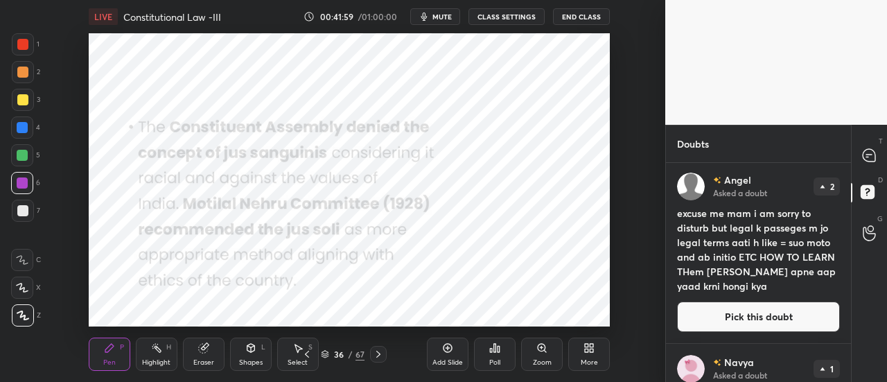
click at [861, 170] on div "T Messages (T)" at bounding box center [869, 155] width 35 height 39
type textarea "x"
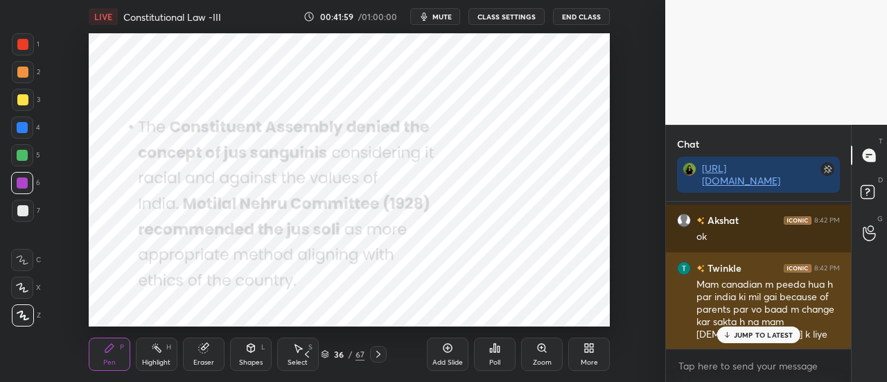
scroll to position [143, 181]
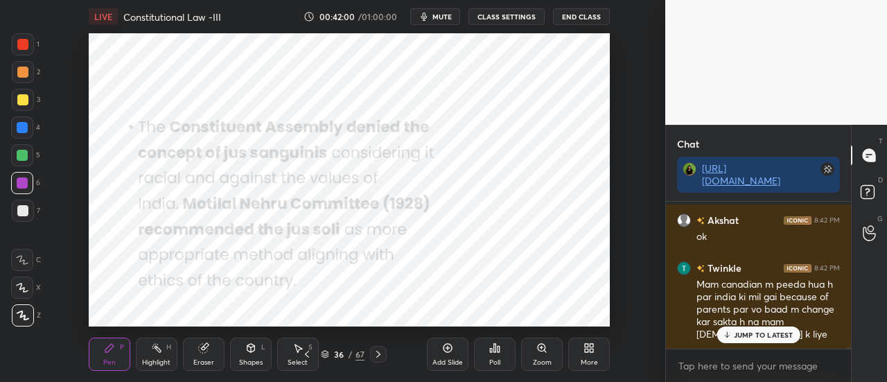
click at [771, 331] on p "JUMP TO LATEST" at bounding box center [764, 335] width 60 height 8
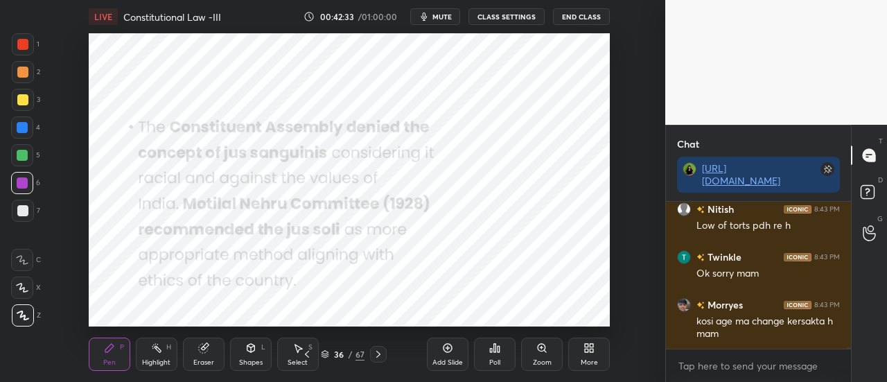
scroll to position [12614, 0]
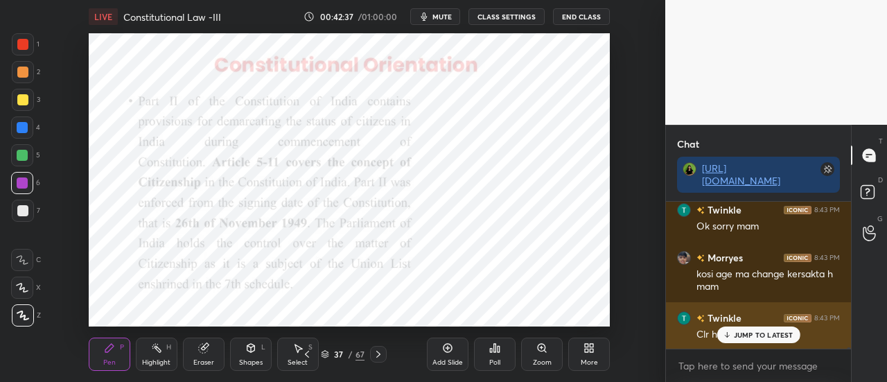
click at [765, 337] on p "JUMP TO LATEST" at bounding box center [764, 335] width 60 height 8
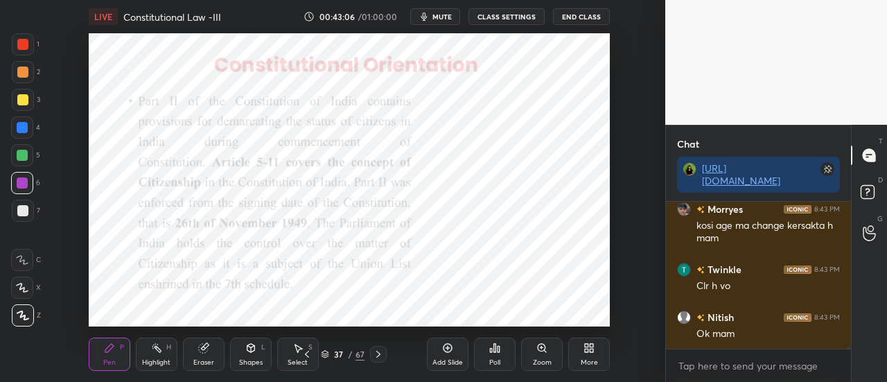
scroll to position [12710, 0]
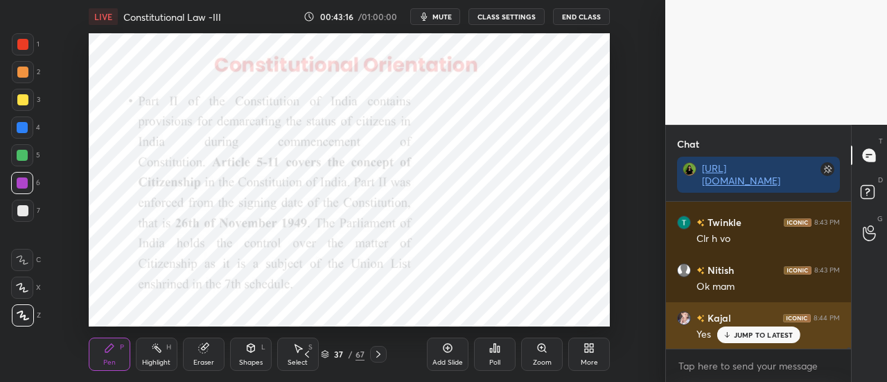
click at [744, 333] on p "JUMP TO LATEST" at bounding box center [764, 335] width 60 height 8
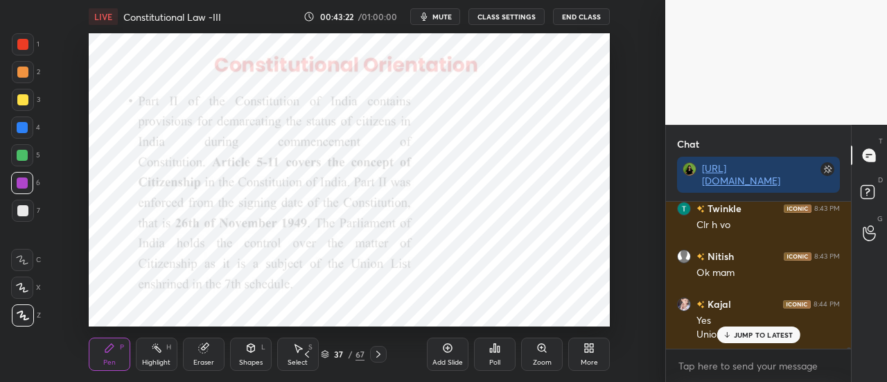
click at [753, 331] on p "JUMP TO LATEST" at bounding box center [764, 335] width 60 height 8
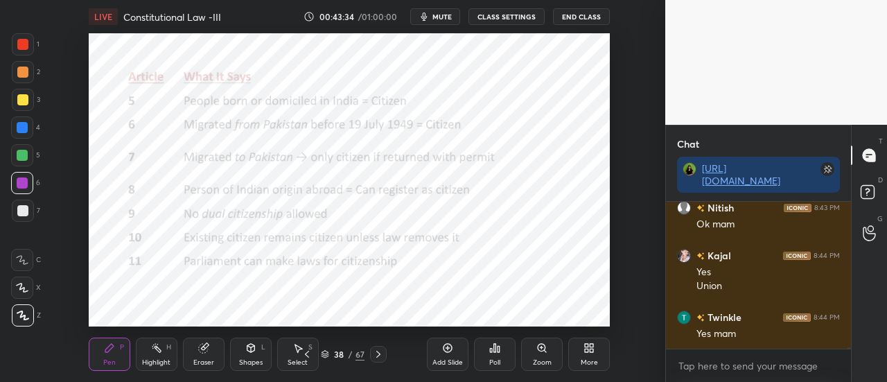
scroll to position [12832, 0]
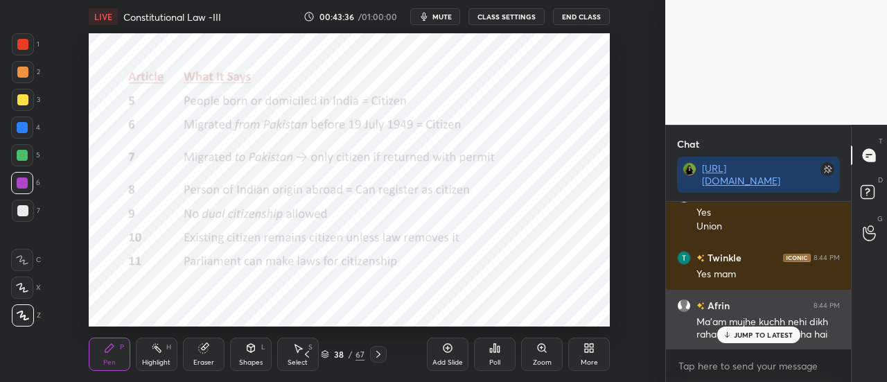
click at [752, 326] on div "Ma'am mujhe kuchh nehi dikh raha loading slide ho raha hai" at bounding box center [767, 328] width 143 height 26
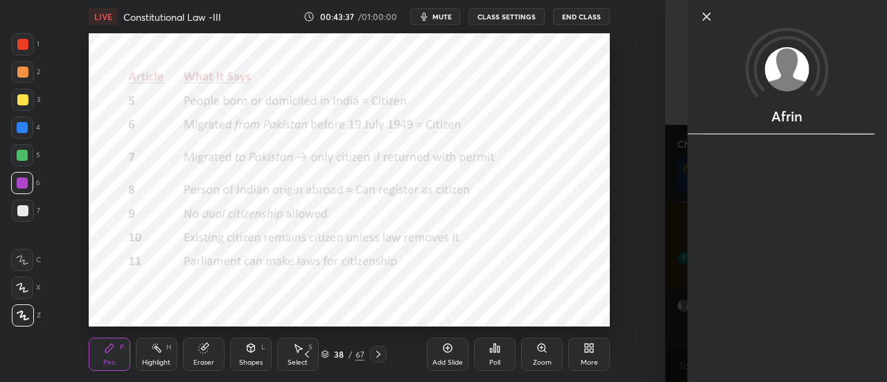
click at [746, 332] on div "Afrin" at bounding box center [787, 191] width 200 height 382
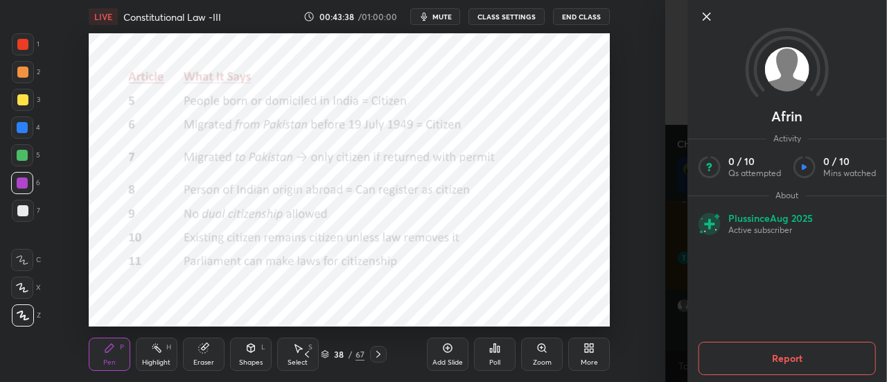
click at [709, 24] on icon at bounding box center [707, 16] width 17 height 17
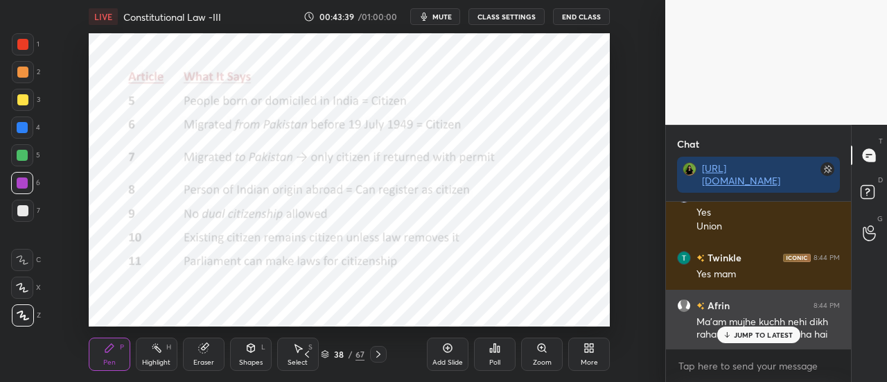
click at [764, 333] on p "JUMP TO LATEST" at bounding box center [764, 335] width 60 height 8
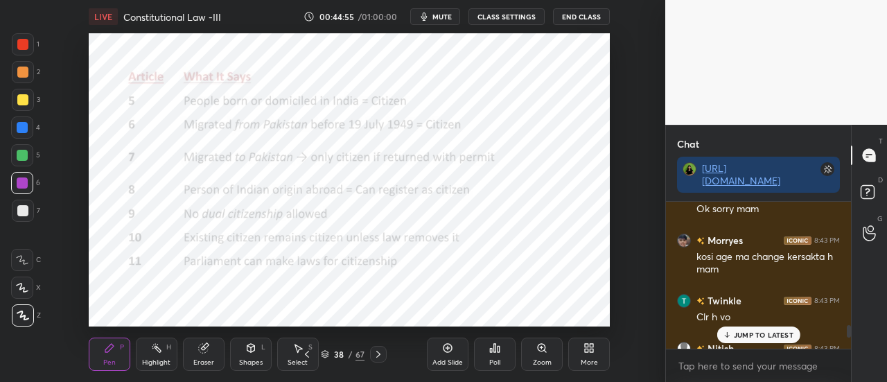
scroll to position [69006, 68690]
click at [764, 338] on p "JUMP TO LATEST" at bounding box center [764, 335] width 60 height 8
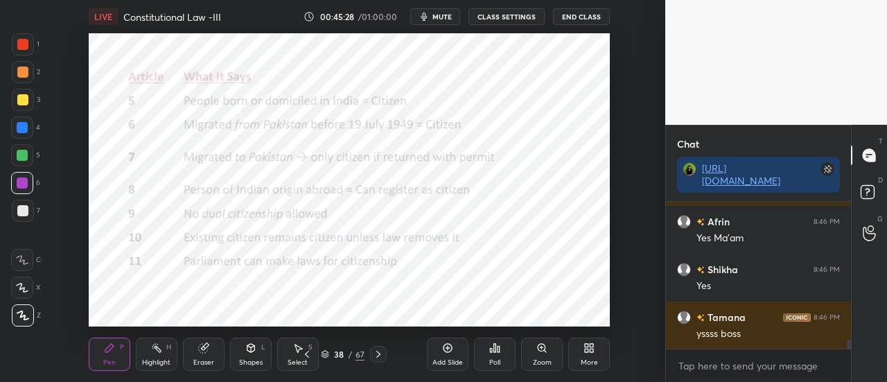
scroll to position [2322, 0]
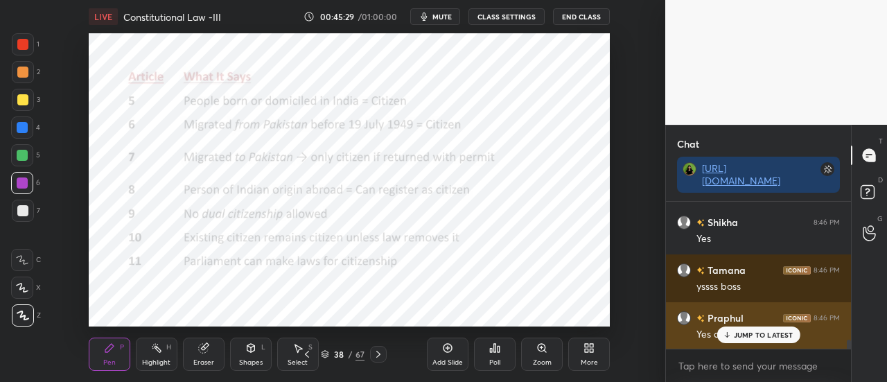
click at [743, 335] on p "JUMP TO LATEST" at bounding box center [764, 335] width 60 height 8
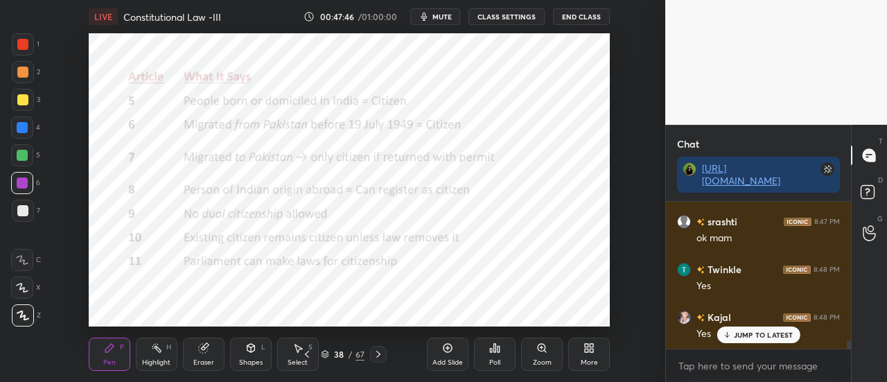
scroll to position [2513, 0]
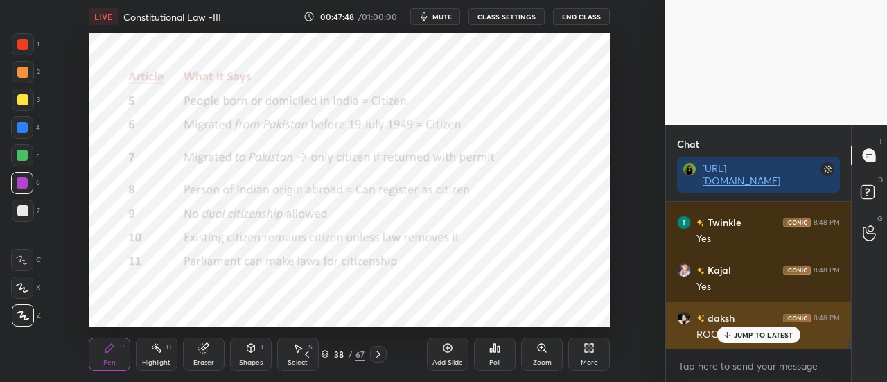
click at [780, 336] on p "JUMP TO LATEST" at bounding box center [764, 335] width 60 height 8
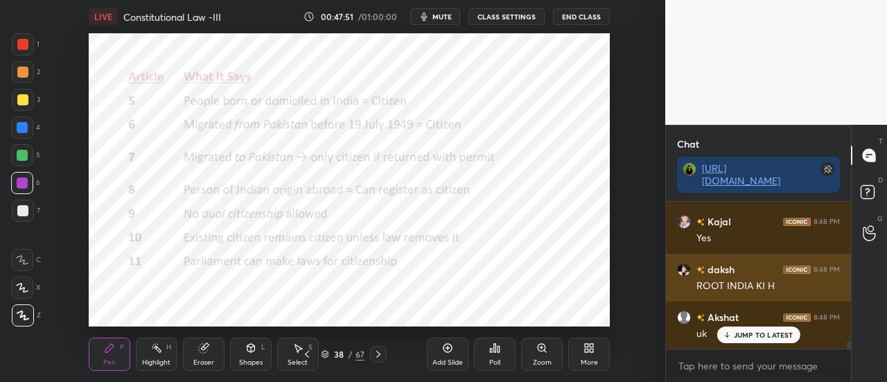
scroll to position [2608, 0]
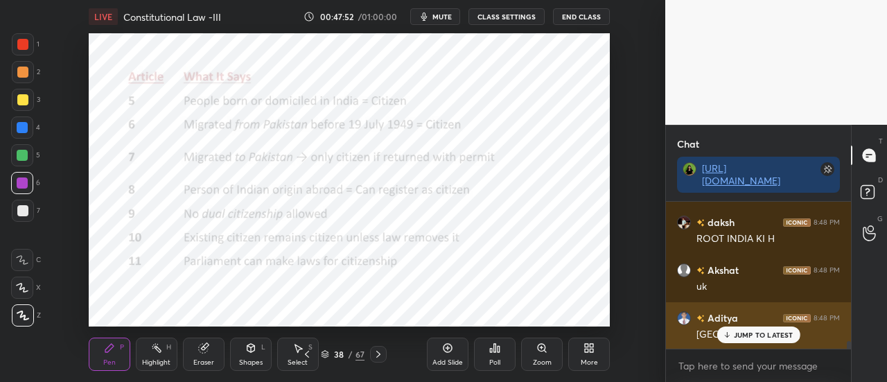
click at [766, 333] on p "JUMP TO LATEST" at bounding box center [764, 335] width 60 height 8
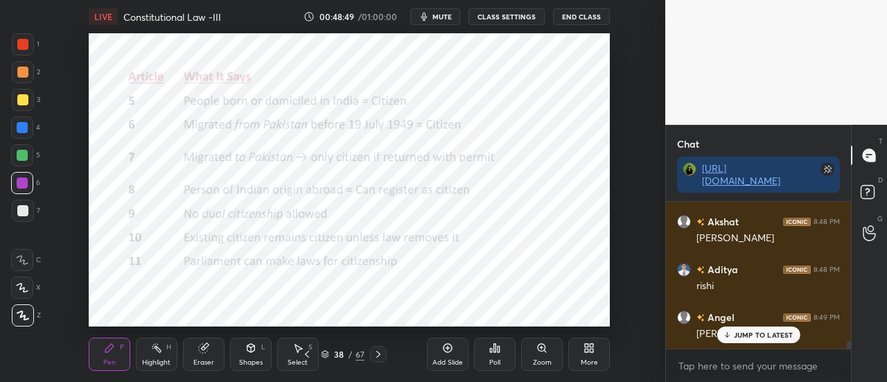
scroll to position [2800, 0]
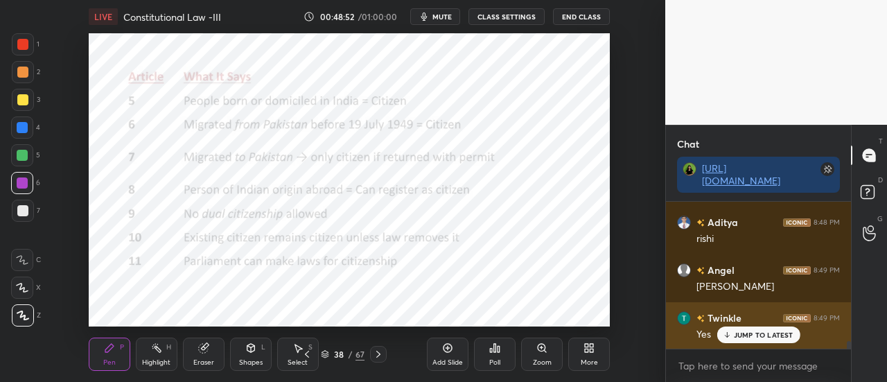
click at [750, 333] on p "JUMP TO LATEST" at bounding box center [764, 335] width 60 height 8
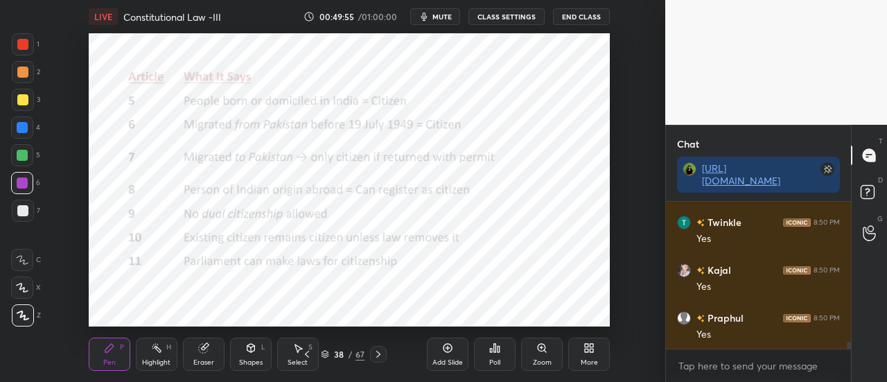
scroll to position [3135, 0]
click at [441, 352] on div "Add Slide" at bounding box center [448, 353] width 42 height 33
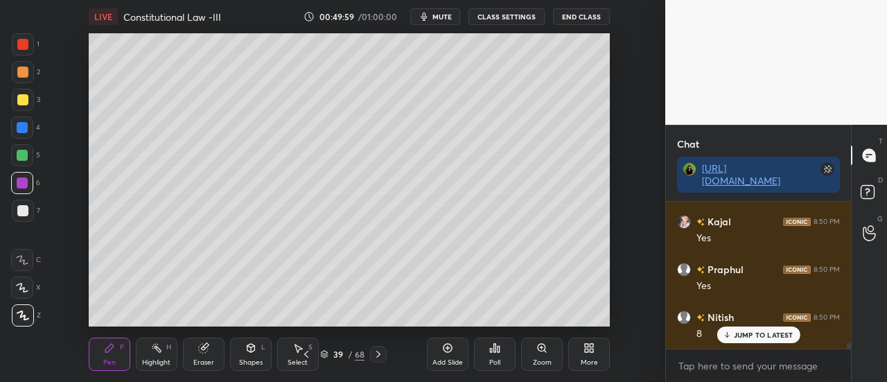
scroll to position [3182, 0]
click at [748, 343] on div "Tamana 8:50 PM no" at bounding box center [758, 326] width 185 height 48
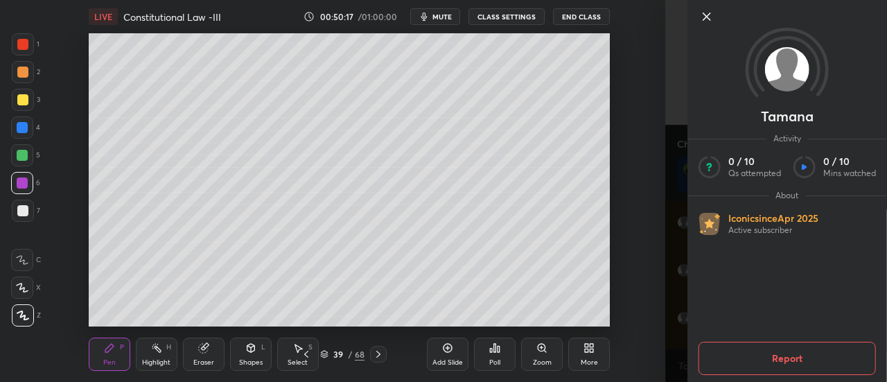
click at [710, 13] on icon at bounding box center [706, 16] width 7 height 7
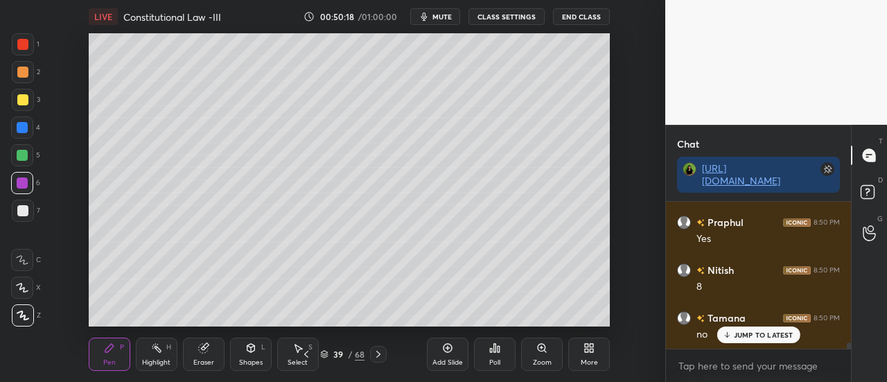
click at [756, 332] on p "JUMP TO LATEST" at bounding box center [764, 335] width 60 height 8
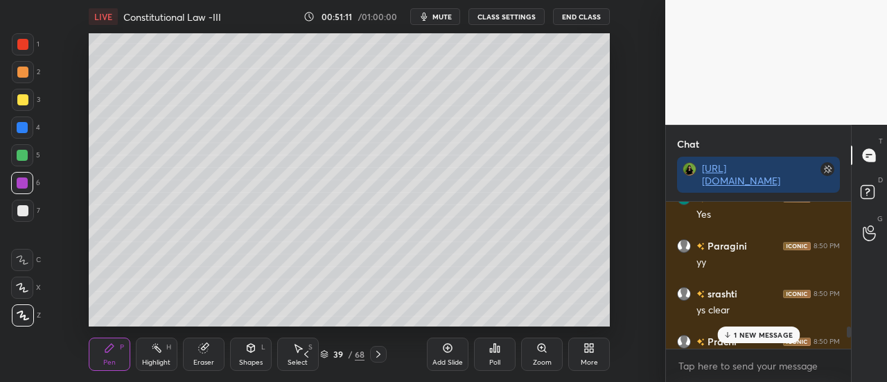
click at [762, 339] on p "1 NEW MESSAGE" at bounding box center [763, 335] width 59 height 8
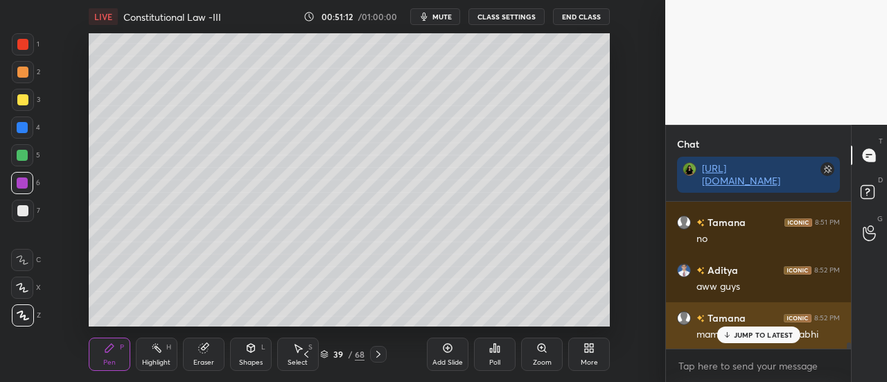
click at [753, 333] on p "JUMP TO LATEST" at bounding box center [764, 335] width 60 height 8
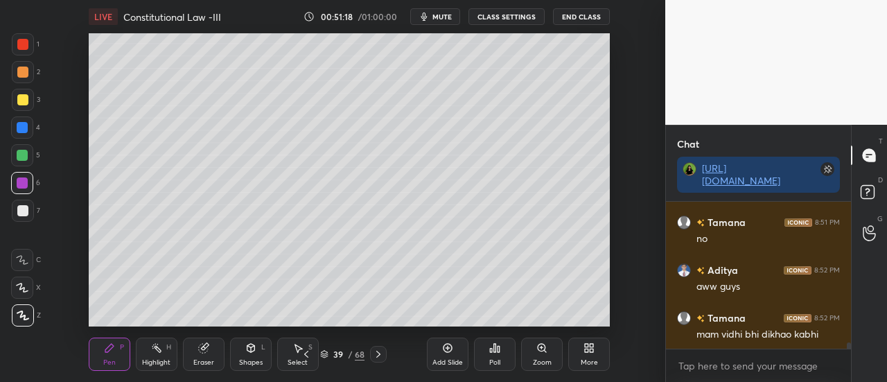
click at [444, 347] on icon at bounding box center [448, 348] width 9 height 9
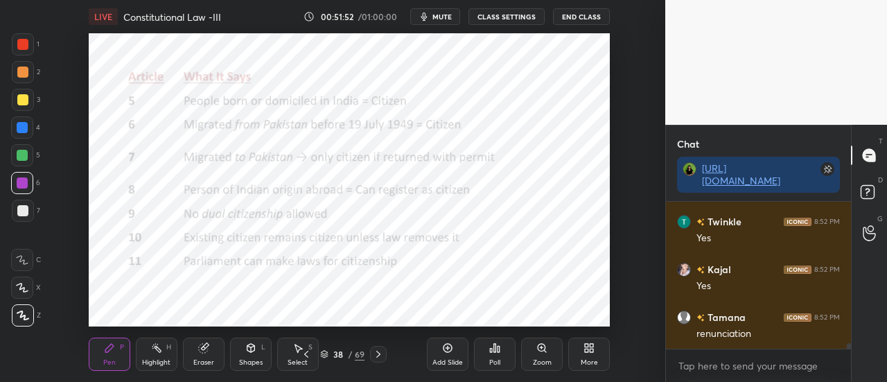
scroll to position [3660, 0]
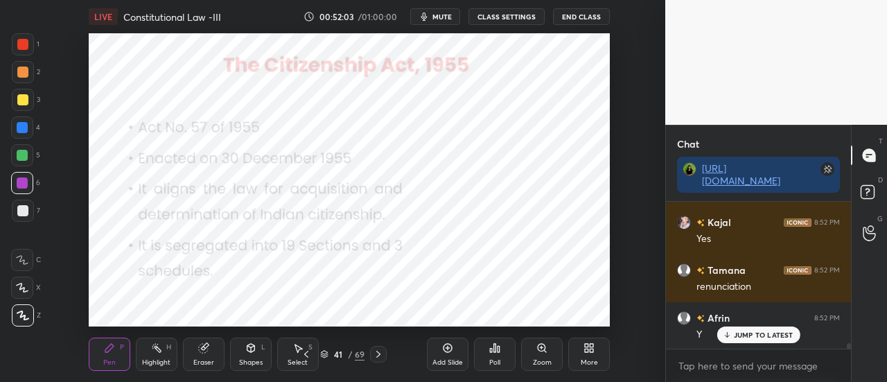
click at [744, 337] on p "JUMP TO LATEST" at bounding box center [764, 335] width 60 height 8
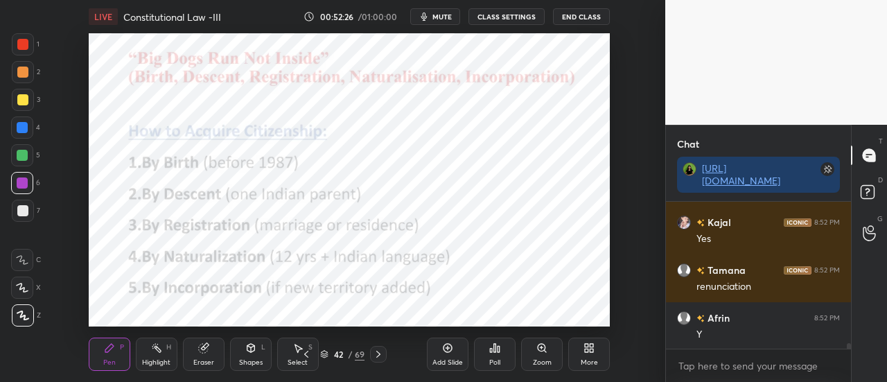
click at [24, 96] on div at bounding box center [22, 99] width 11 height 11
click at [20, 127] on div at bounding box center [22, 127] width 11 height 11
click at [467, 325] on div "Add Slide Poll Zoom More" at bounding box center [518, 354] width 183 height 78
click at [438, 349] on div "Add Slide" at bounding box center [448, 353] width 42 height 33
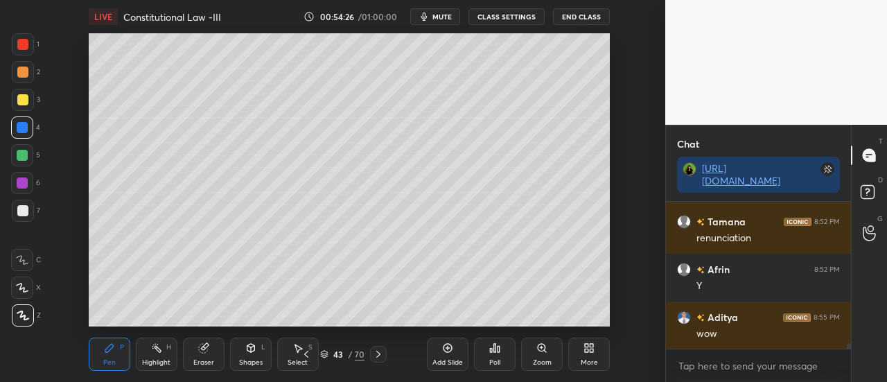
scroll to position [3756, 0]
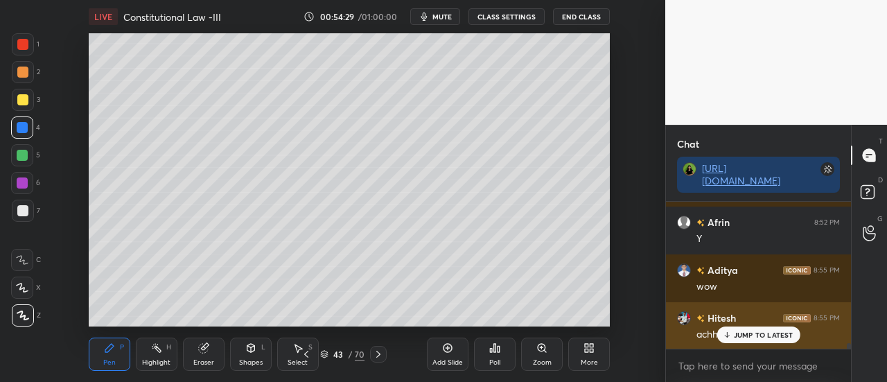
click at [741, 338] on p "JUMP TO LATEST" at bounding box center [764, 335] width 60 height 8
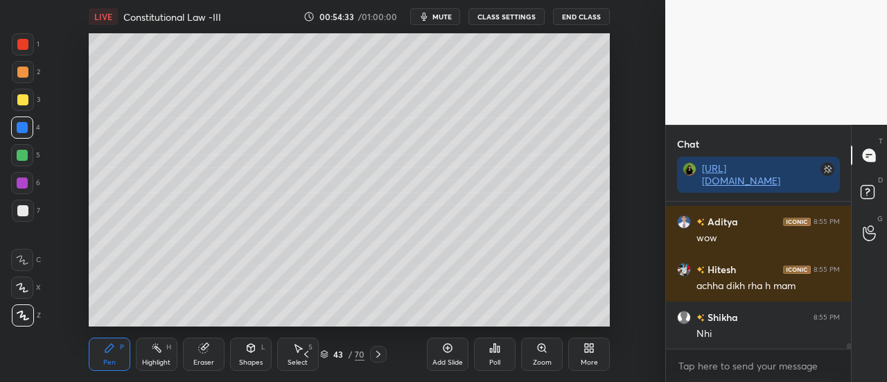
scroll to position [3852, 0]
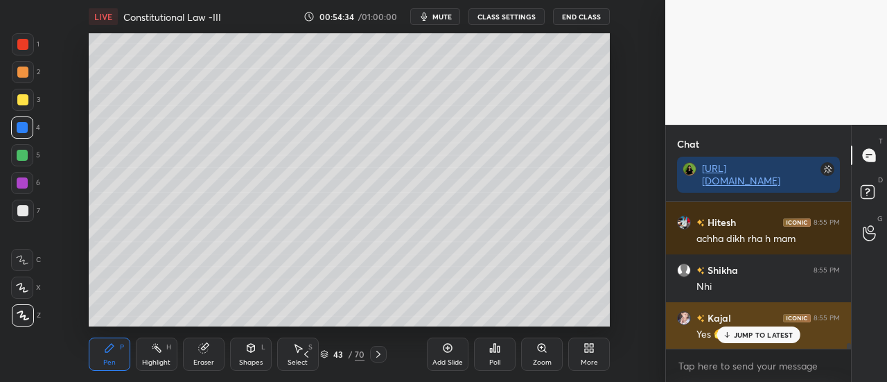
click at [735, 342] on div "JUMP TO LATEST" at bounding box center [758, 334] width 83 height 17
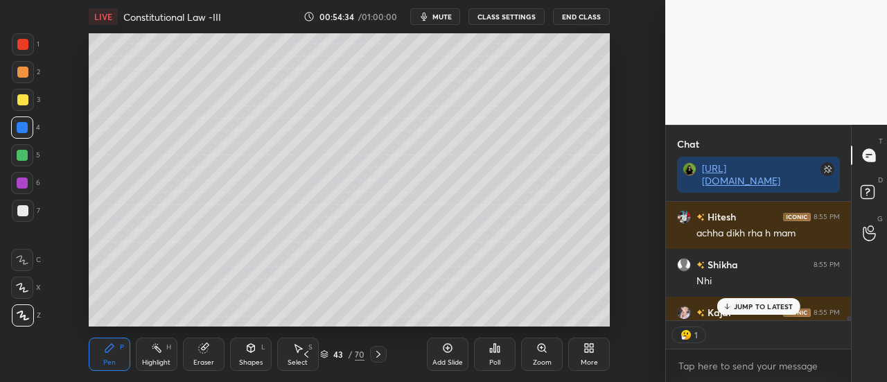
scroll to position [114, 181]
click at [761, 303] on p "JUMP TO LATEST" at bounding box center [764, 306] width 60 height 8
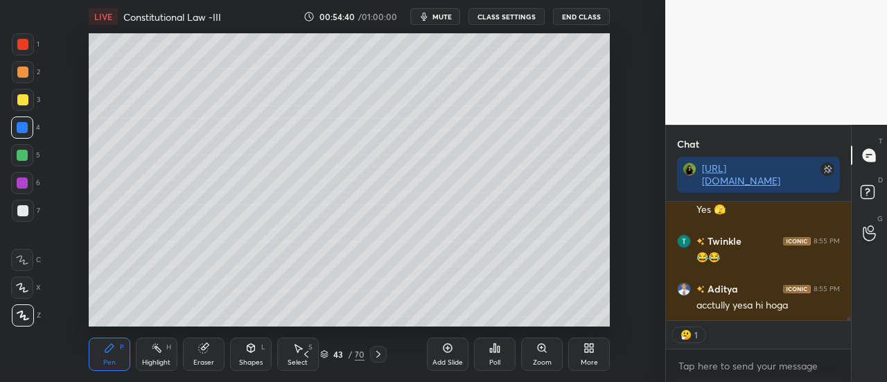
scroll to position [4024, 0]
click at [27, 153] on div at bounding box center [22, 155] width 11 height 11
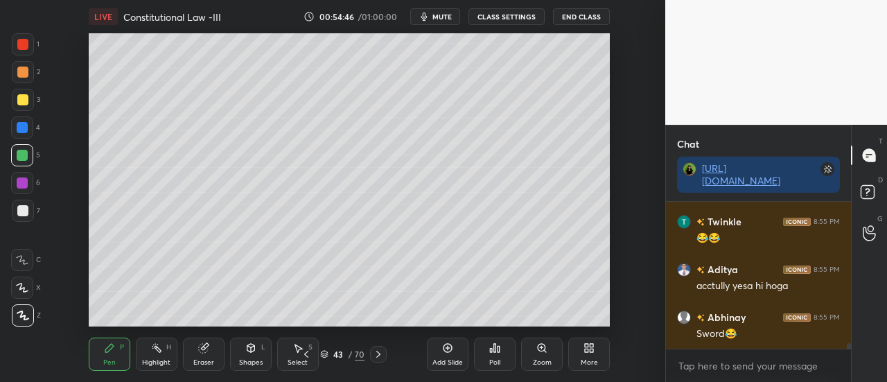
scroll to position [4043, 0]
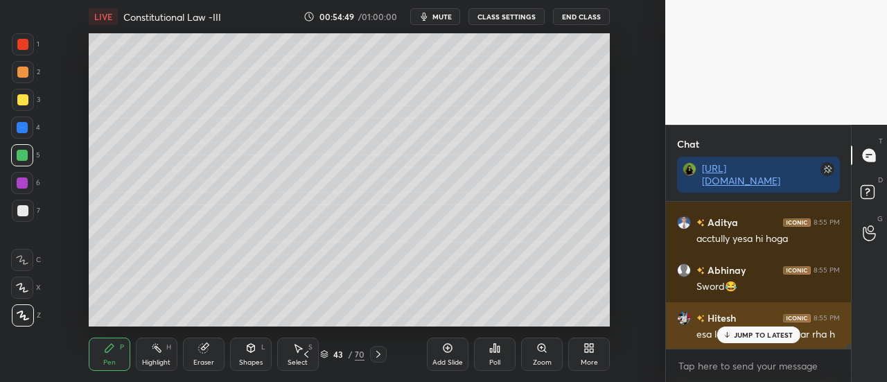
click at [740, 336] on p "JUMP TO LATEST" at bounding box center [764, 335] width 60 height 8
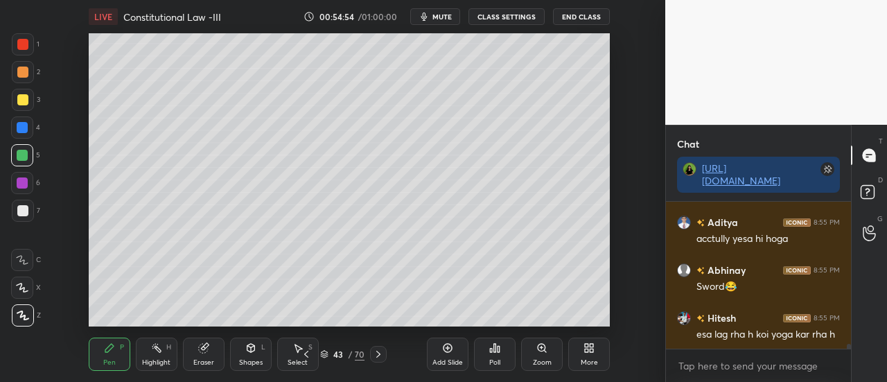
scroll to position [4091, 0]
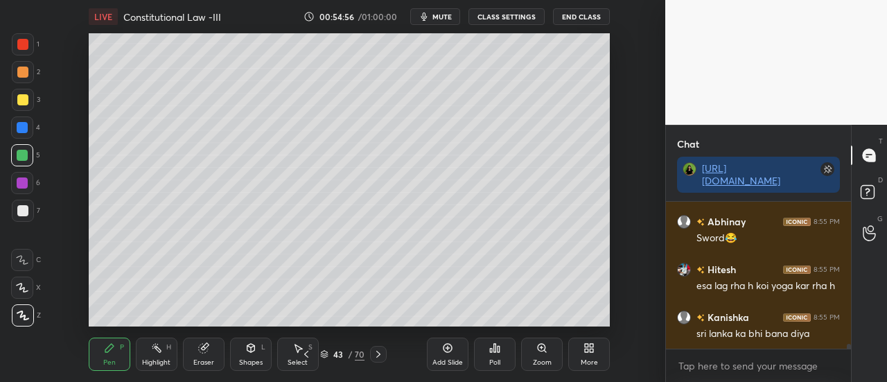
click at [440, 315] on div "Add Slide Poll Zoom More" at bounding box center [518, 354] width 183 height 78
click at [450, 318] on div "Add Slide Poll Zoom More" at bounding box center [518, 354] width 183 height 78
click at [463, 321] on div "Add Slide Poll Zoom More" at bounding box center [518, 354] width 183 height 78
click at [473, 320] on div "Add Slide Poll Zoom More" at bounding box center [518, 354] width 183 height 78
click at [481, 317] on div "Poll" at bounding box center [495, 354] width 42 height 78
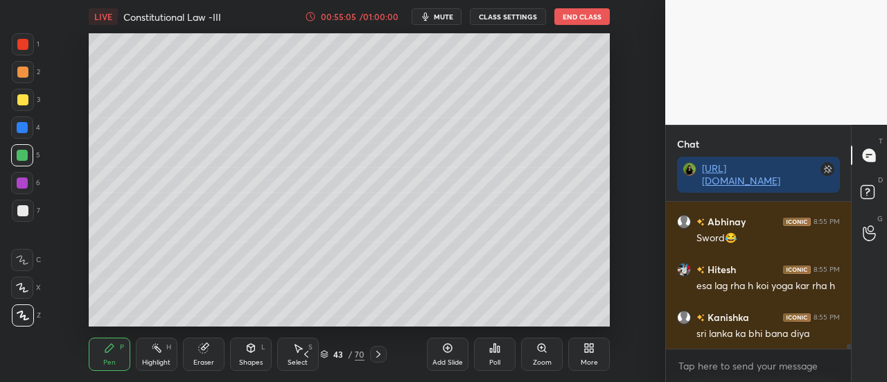
scroll to position [4139, 0]
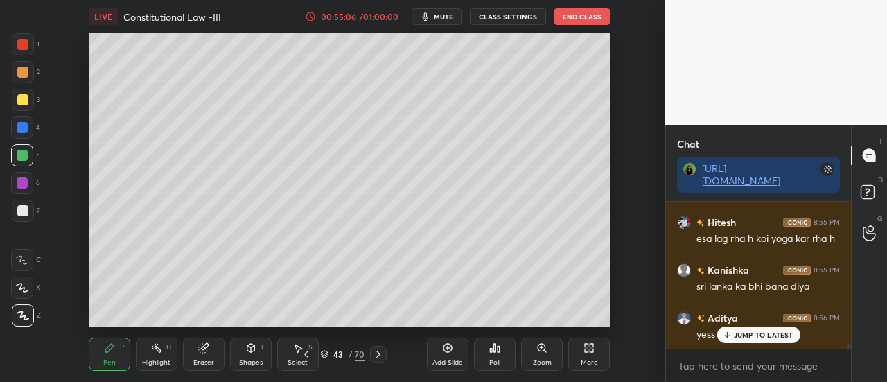
click at [735, 347] on div "Aditya 8:56 PM yess totally" at bounding box center [758, 326] width 185 height 48
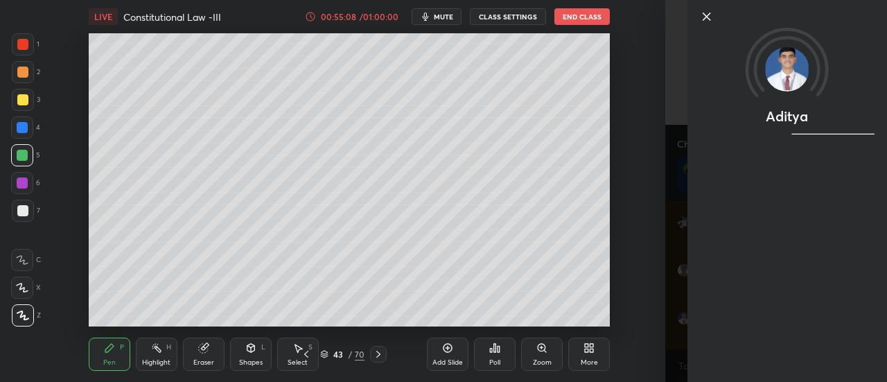
click at [708, 6] on div at bounding box center [787, 40] width 200 height 80
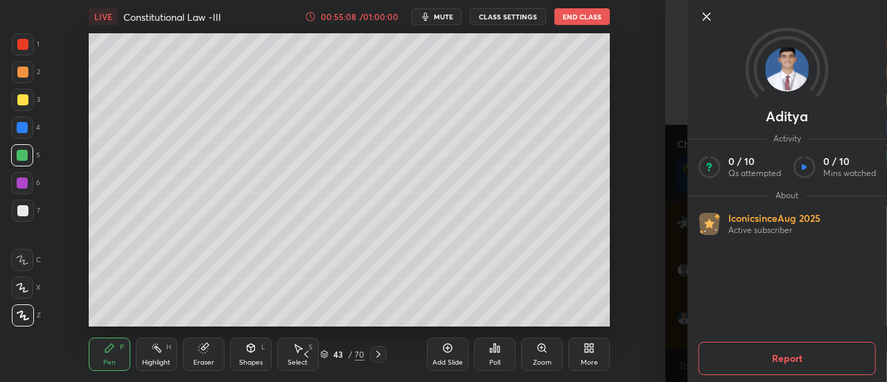
click at [706, 21] on icon at bounding box center [707, 16] width 17 height 17
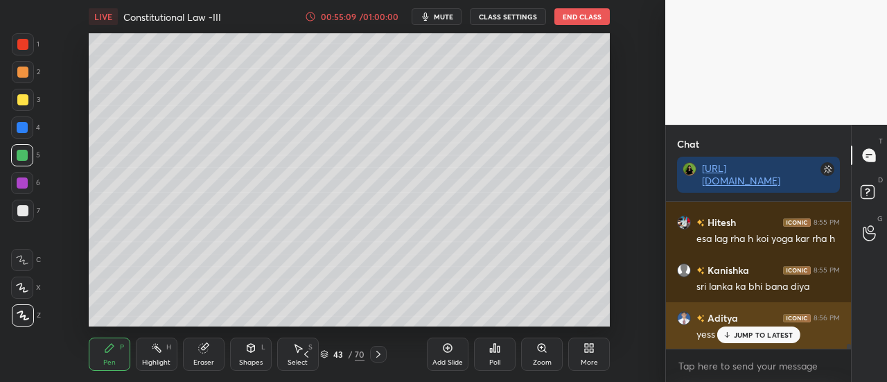
click at [753, 334] on p "JUMP TO LATEST" at bounding box center [764, 335] width 60 height 8
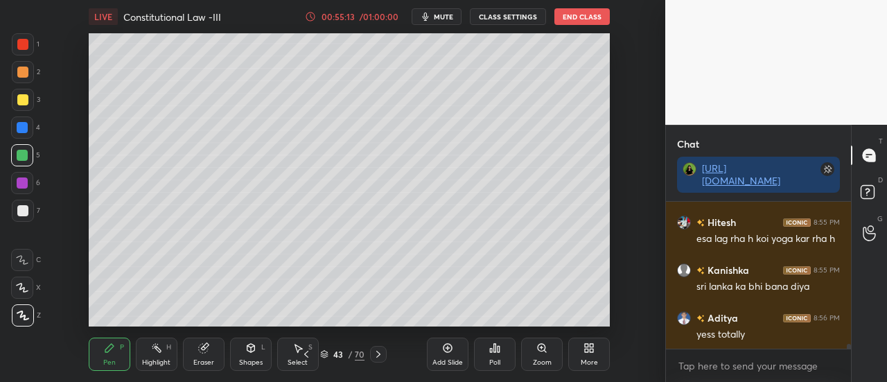
scroll to position [4187, 0]
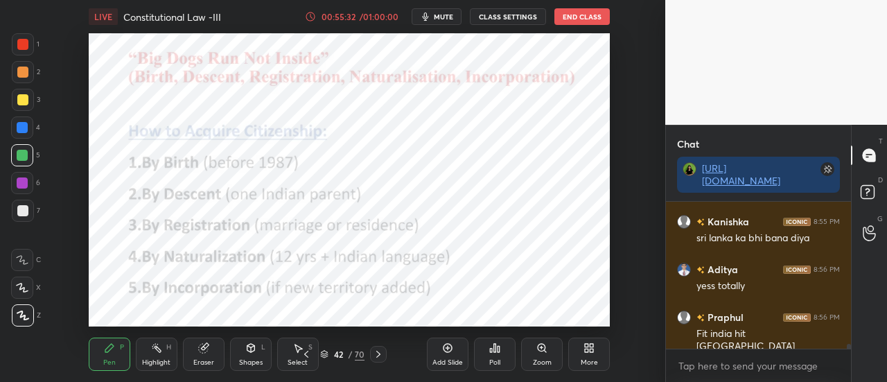
click at [441, 355] on div "Add Slide" at bounding box center [448, 353] width 42 height 33
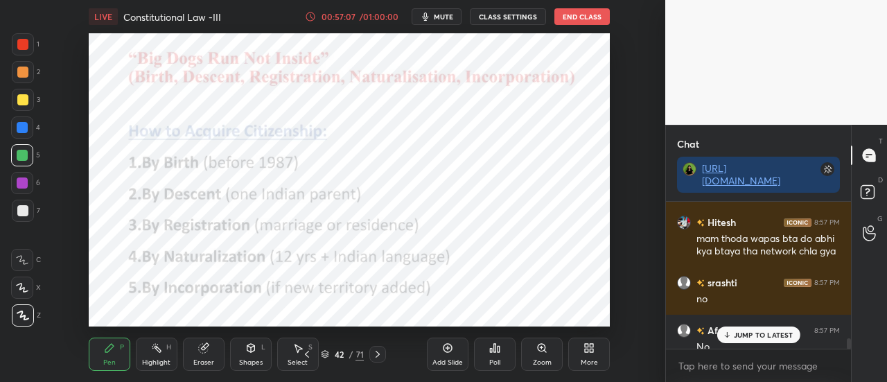
scroll to position [4723, 0]
click at [744, 336] on p "1 NEW MESSAGE" at bounding box center [763, 335] width 59 height 8
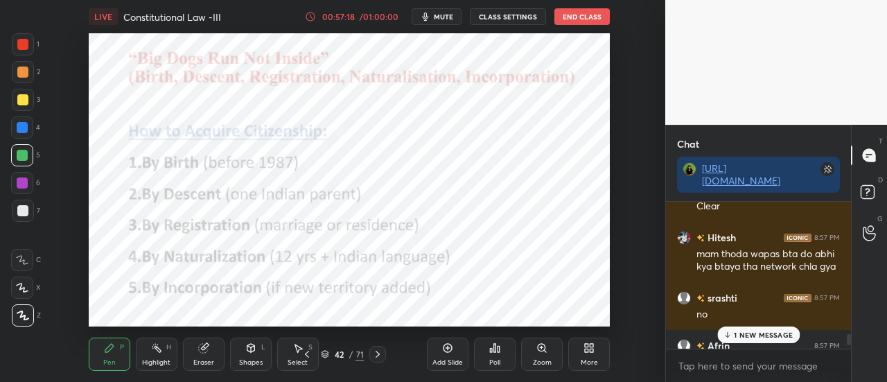
scroll to position [4692, 0]
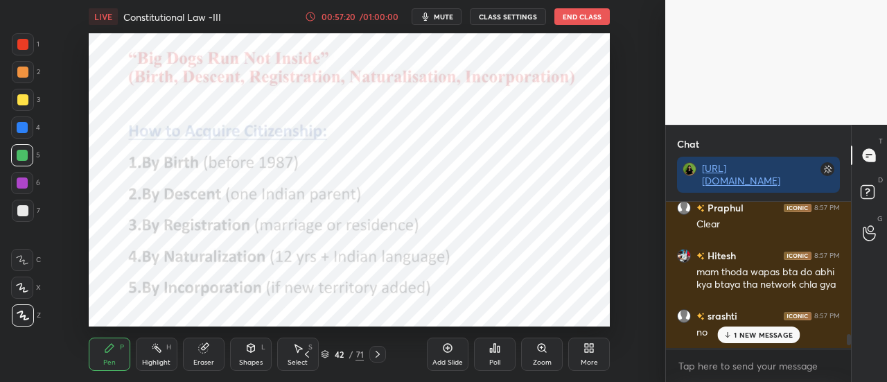
click at [766, 333] on p "1 NEW MESSAGE" at bounding box center [763, 335] width 59 height 8
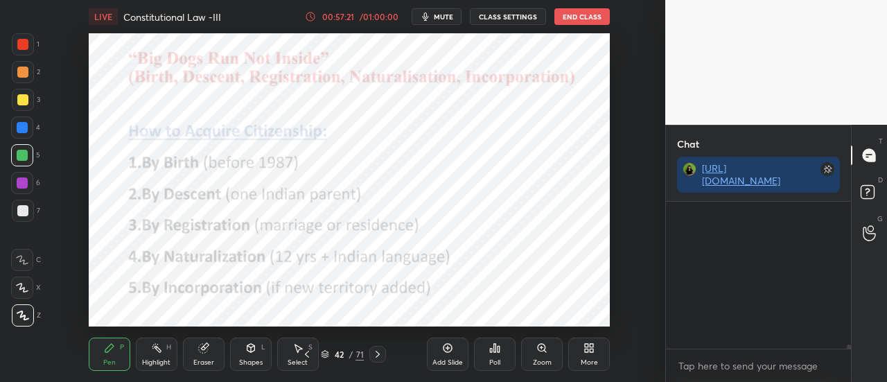
scroll to position [5062, 0]
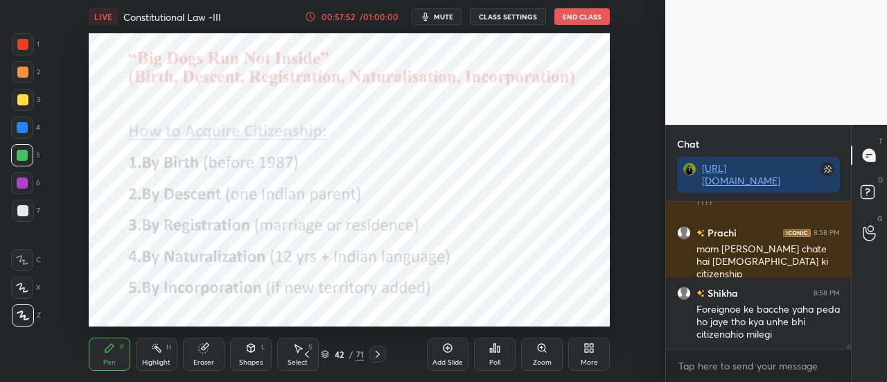
click at [448, 346] on icon at bounding box center [448, 348] width 4 height 4
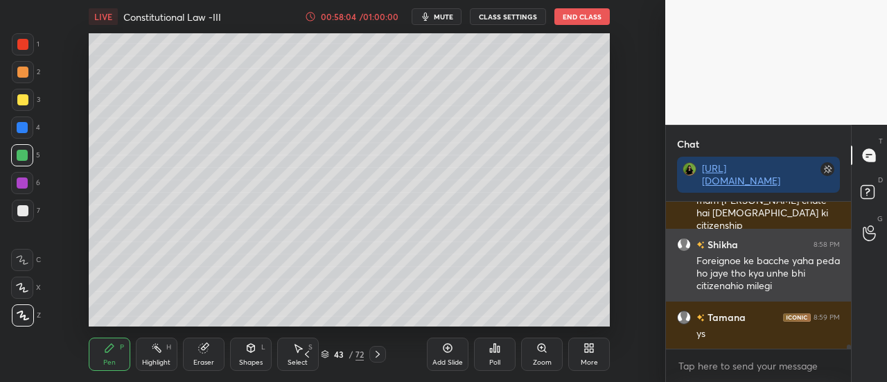
scroll to position [5157, 0]
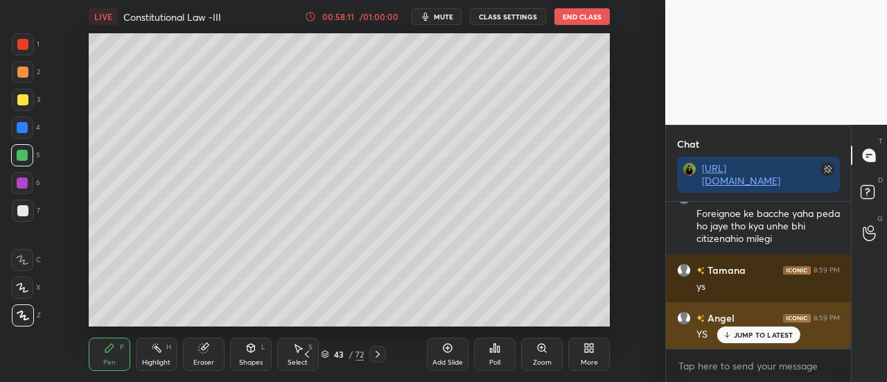
click at [755, 334] on p "JUMP TO LATEST" at bounding box center [764, 335] width 60 height 8
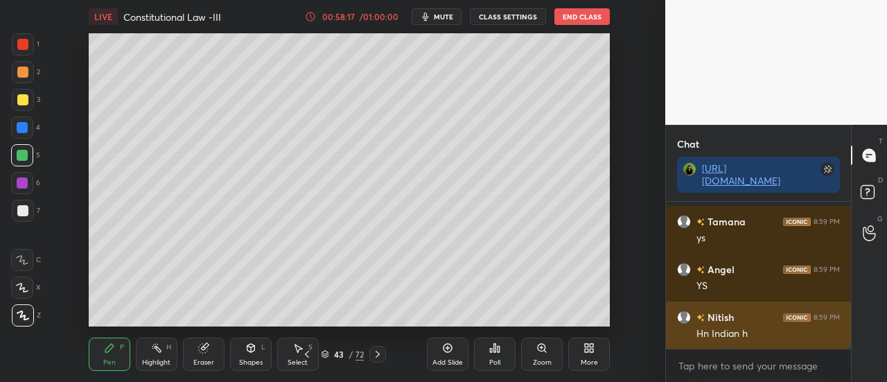
scroll to position [5253, 0]
click at [748, 336] on p "JUMP TO LATEST" at bounding box center [764, 335] width 60 height 8
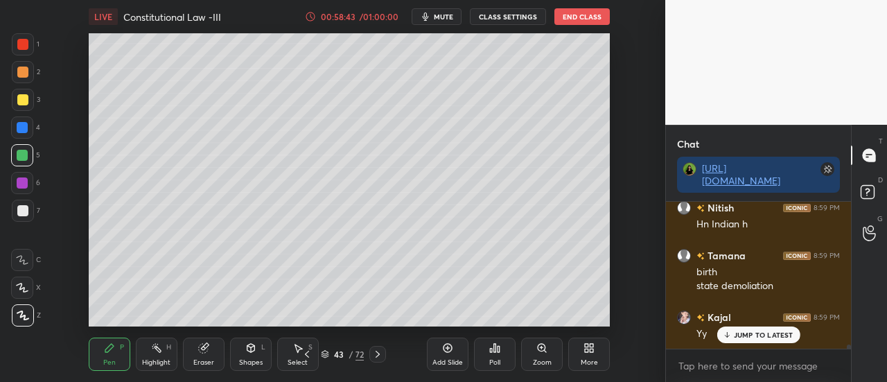
scroll to position [5362, 0]
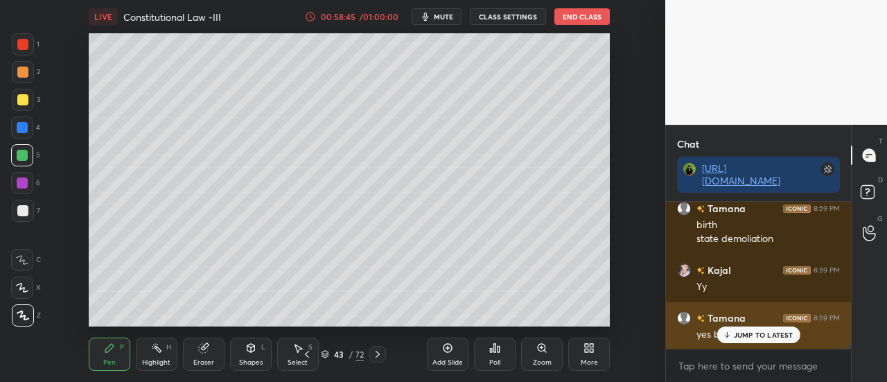
click at [755, 338] on p "JUMP TO LATEST" at bounding box center [764, 335] width 60 height 8
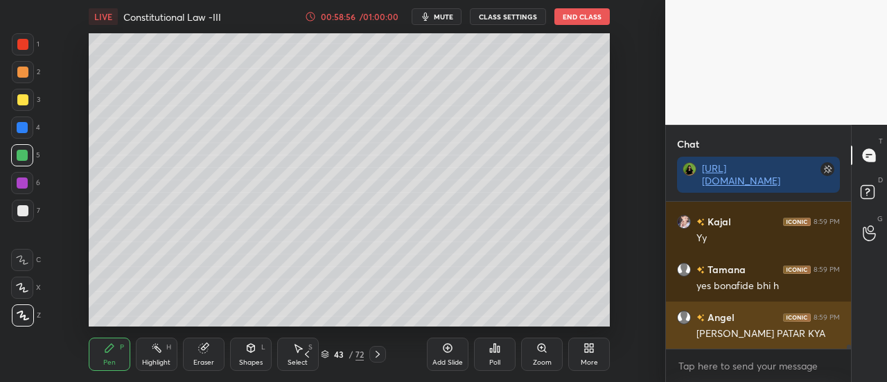
scroll to position [5458, 0]
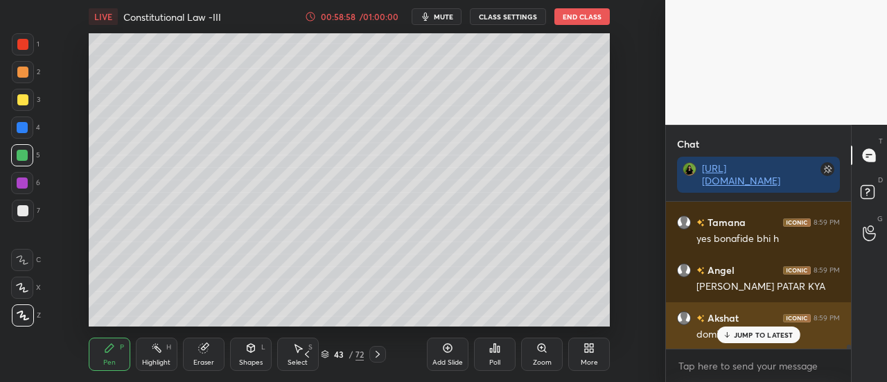
click at [747, 337] on p "JUMP TO LATEST" at bounding box center [764, 335] width 60 height 8
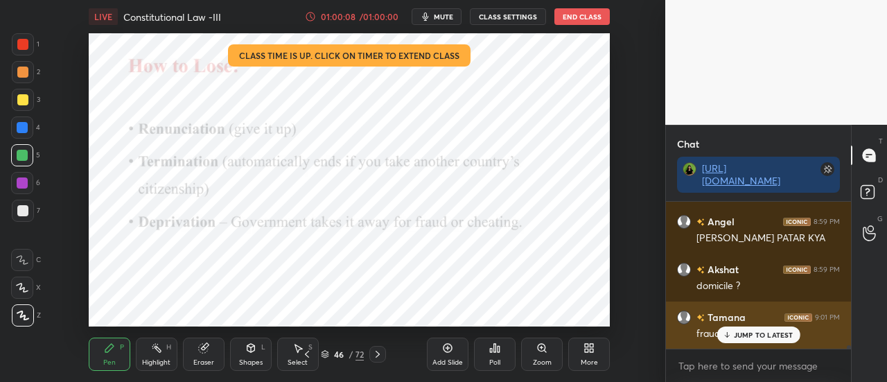
scroll to position [5554, 0]
click at [754, 332] on p "JUMP TO LATEST" at bounding box center [764, 335] width 60 height 8
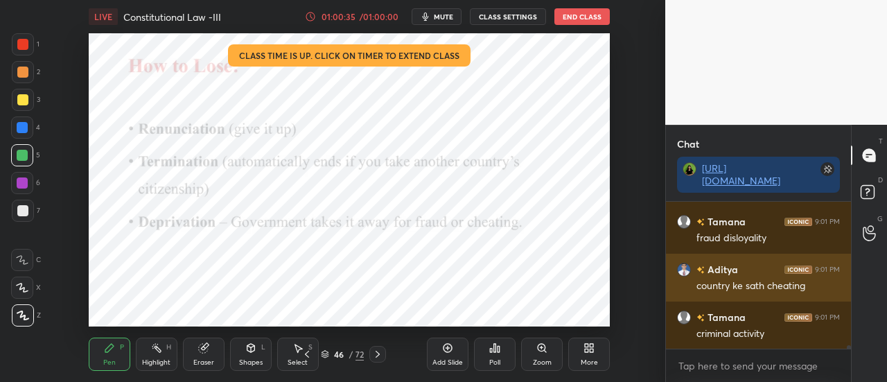
scroll to position [5662, 0]
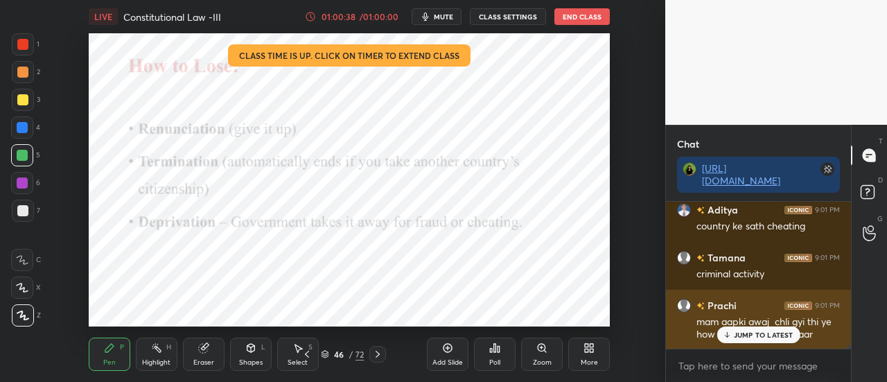
click at [756, 331] on p "JUMP TO LATEST" at bounding box center [764, 335] width 60 height 8
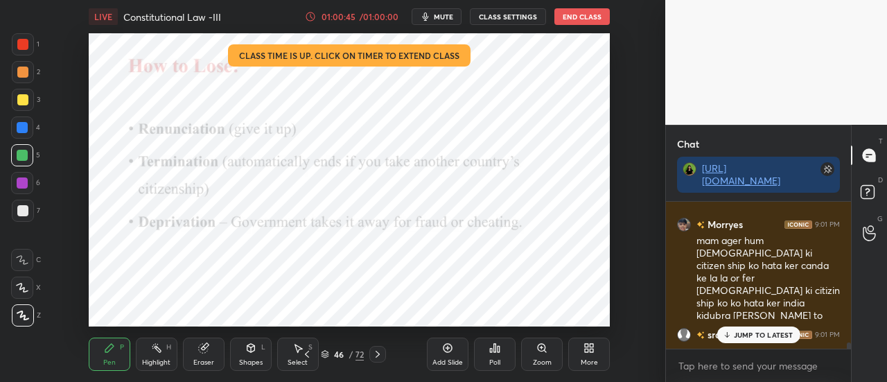
scroll to position [5802, 0]
click at [714, 261] on div "Angel 8:59 PM YS Nitish 8:59 PM Hn Indian h Tamana 8:59 PM birth state demoliat…" at bounding box center [758, 276] width 185 height 148
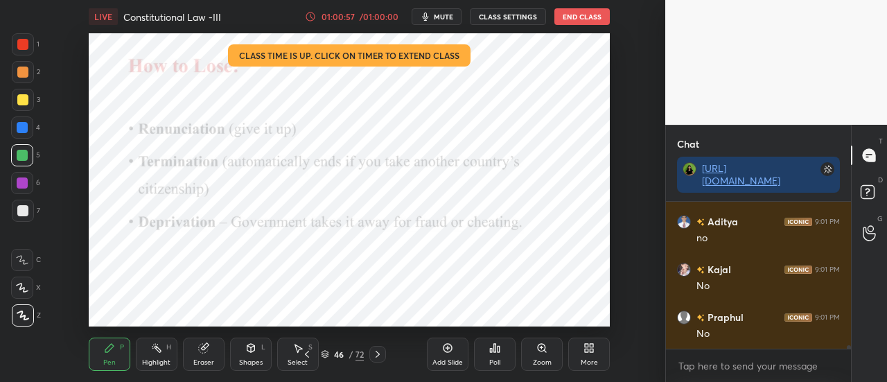
scroll to position [6011, 0]
click at [760, 326] on div "ha easy" at bounding box center [767, 333] width 143 height 17
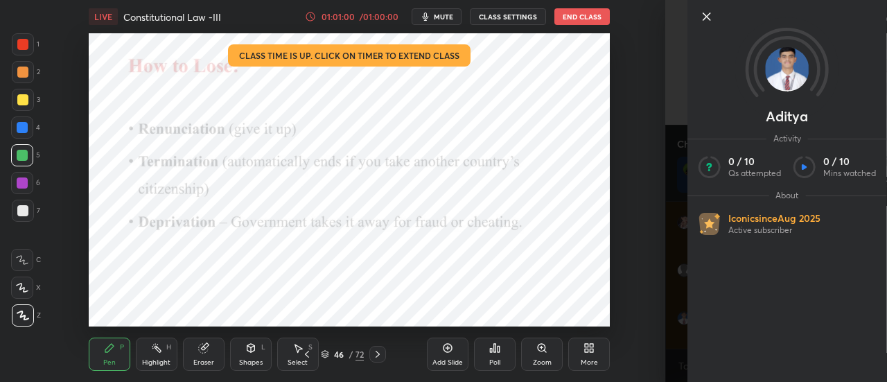
click at [745, 331] on div "Aditya Activity 0 / 10 Qs attempted 0 / 10 Mins watched About Iconic since Aug …" at bounding box center [787, 191] width 200 height 382
click at [718, 23] on div at bounding box center [799, 16] width 200 height 17
click at [704, 19] on icon at bounding box center [706, 16] width 7 height 7
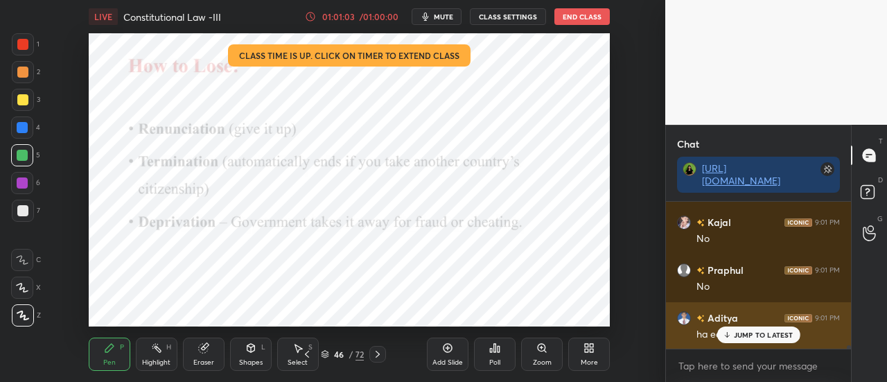
click at [753, 335] on p "JUMP TO LATEST" at bounding box center [764, 335] width 60 height 8
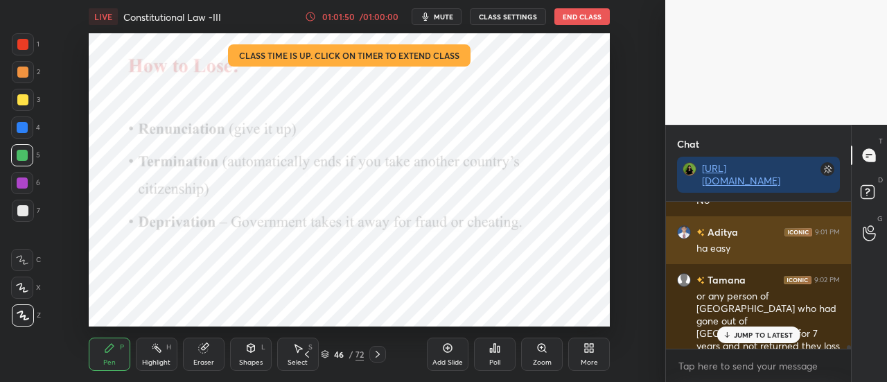
scroll to position [6157, 0]
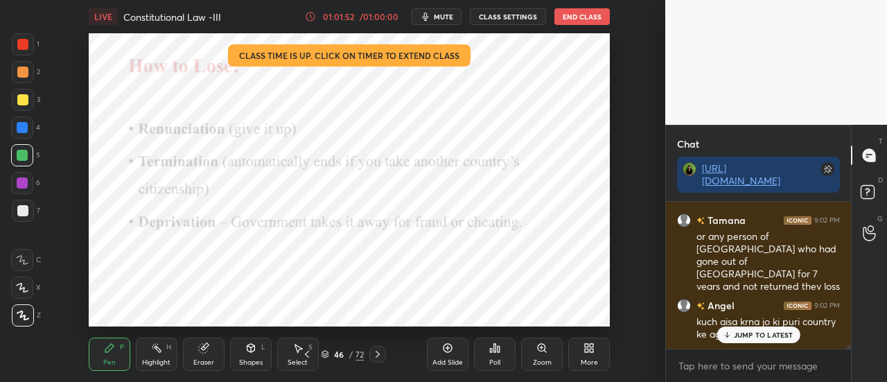
click at [771, 337] on p "JUMP TO LATEST" at bounding box center [764, 335] width 60 height 8
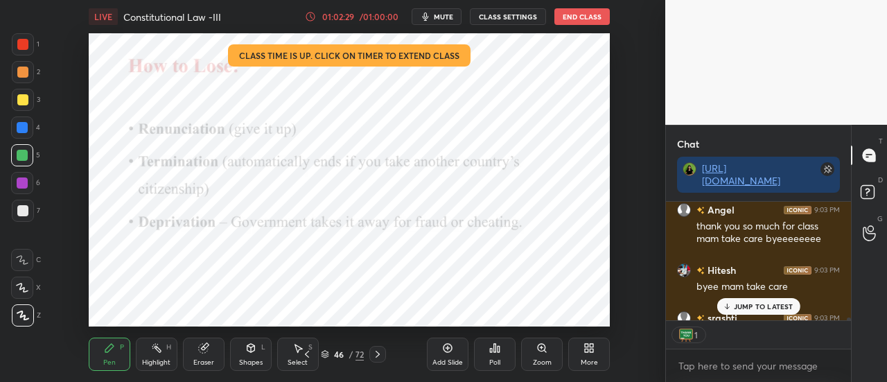
scroll to position [5, 4]
click at [769, 303] on p "JUMP TO LATEST" at bounding box center [764, 306] width 60 height 8
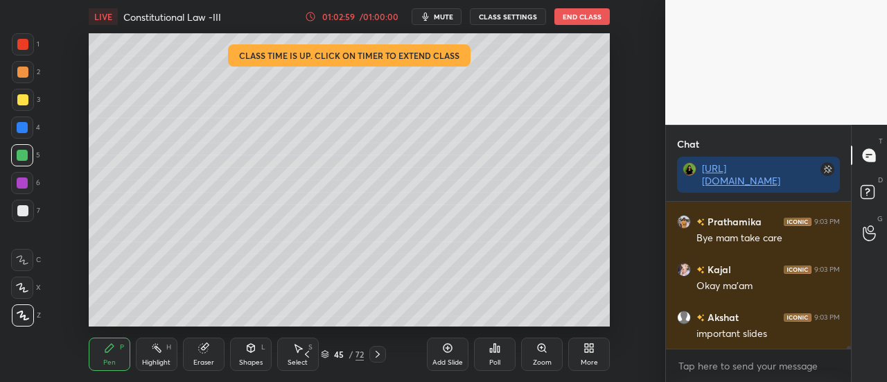
scroll to position [7138, 0]
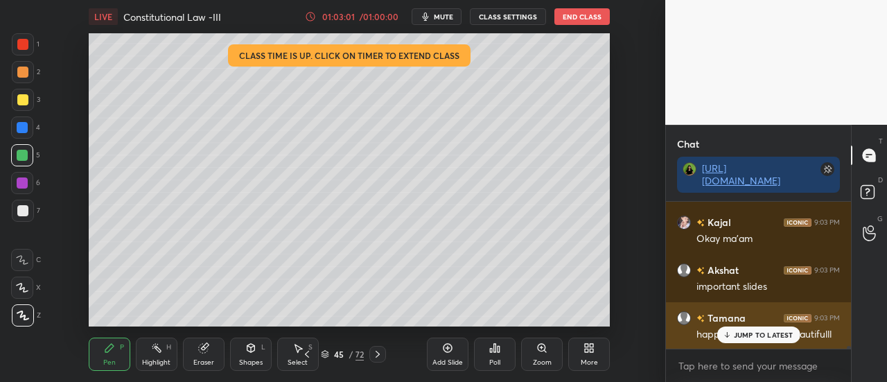
click at [762, 335] on p "JUMP TO LATEST" at bounding box center [764, 335] width 60 height 8
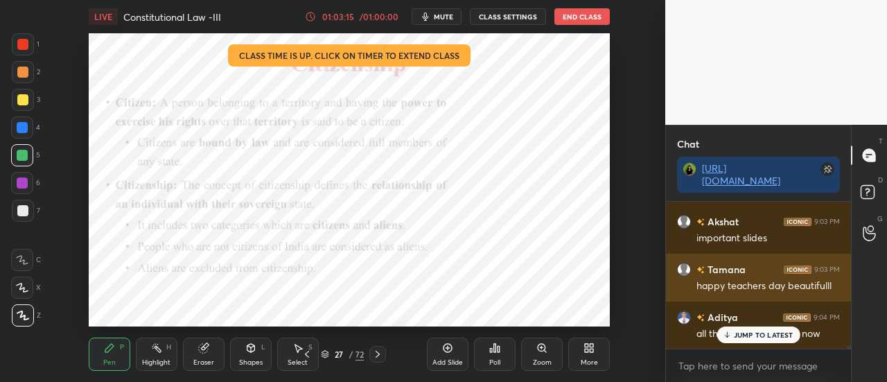
scroll to position [7234, 0]
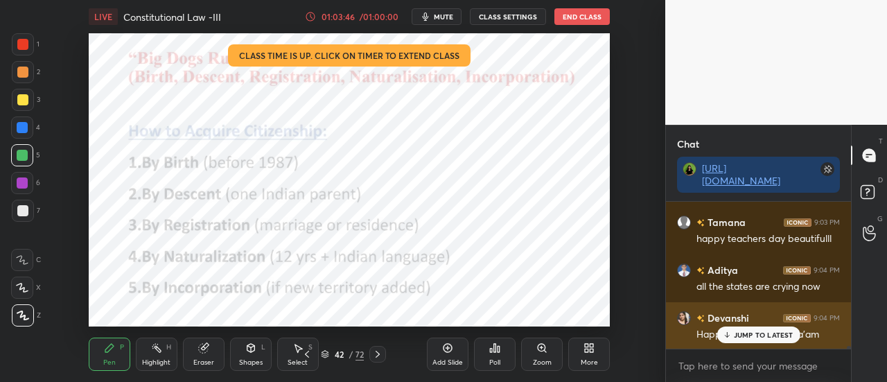
click at [744, 337] on p "JUMP TO LATEST" at bounding box center [764, 335] width 60 height 8
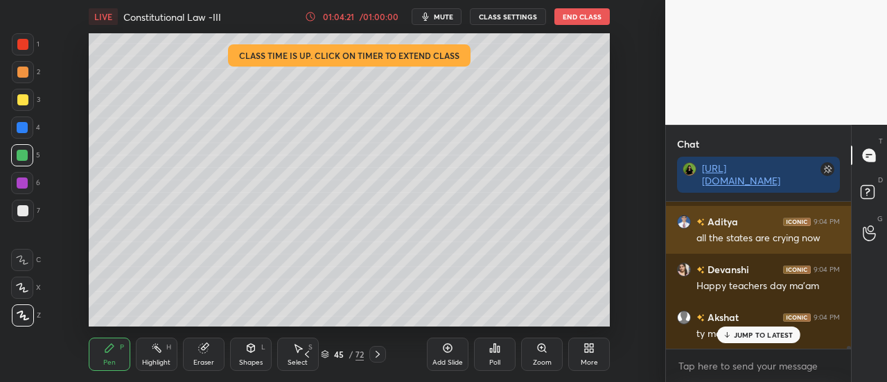
scroll to position [7329, 0]
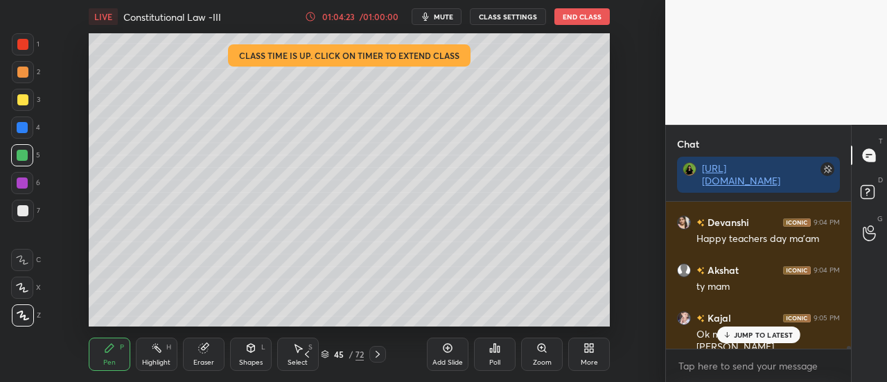
click at [767, 335] on p "JUMP TO LATEST" at bounding box center [764, 335] width 60 height 8
click at [595, 12] on button "End Class" at bounding box center [581, 16] width 55 height 17
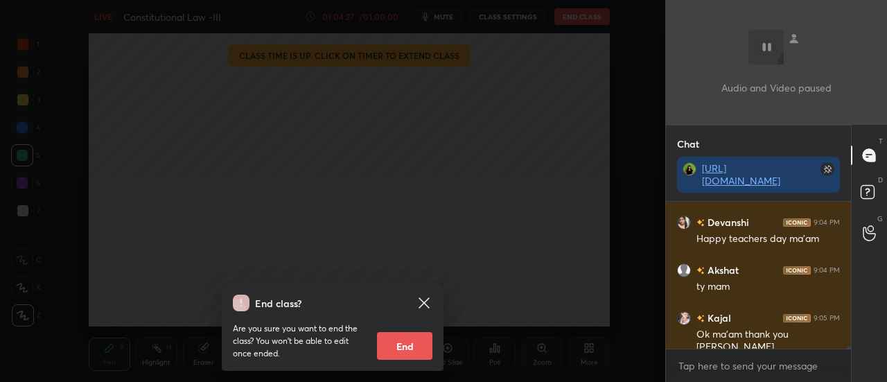
click at [411, 337] on button "End" at bounding box center [404, 346] width 55 height 28
type textarea "x"
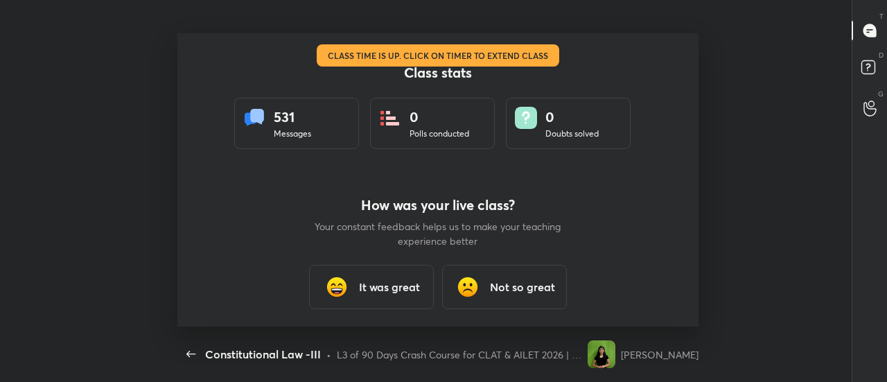
scroll to position [0, 0]
